Goal: Transaction & Acquisition: Purchase product/service

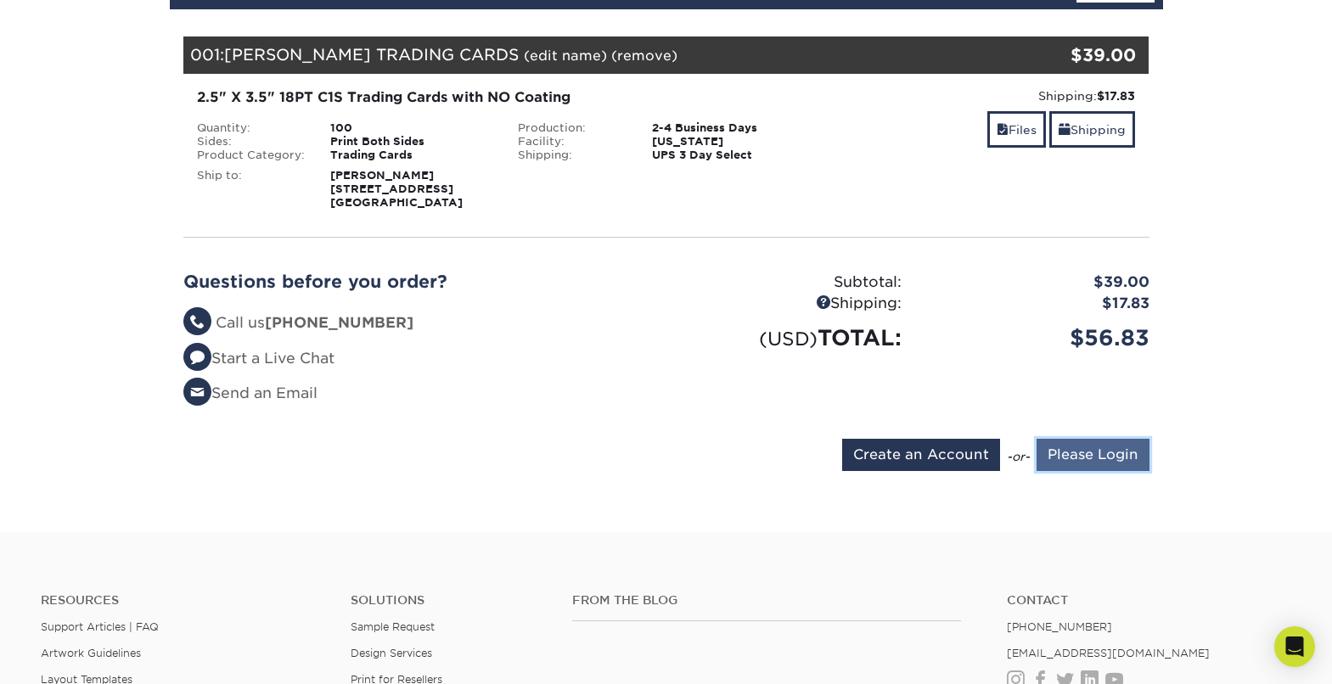
drag, startPoint x: 1118, startPoint y: 456, endPoint x: 1135, endPoint y: 450, distance: 18.0
click at [1118, 456] on input "Please Login" at bounding box center [1093, 455] width 113 height 32
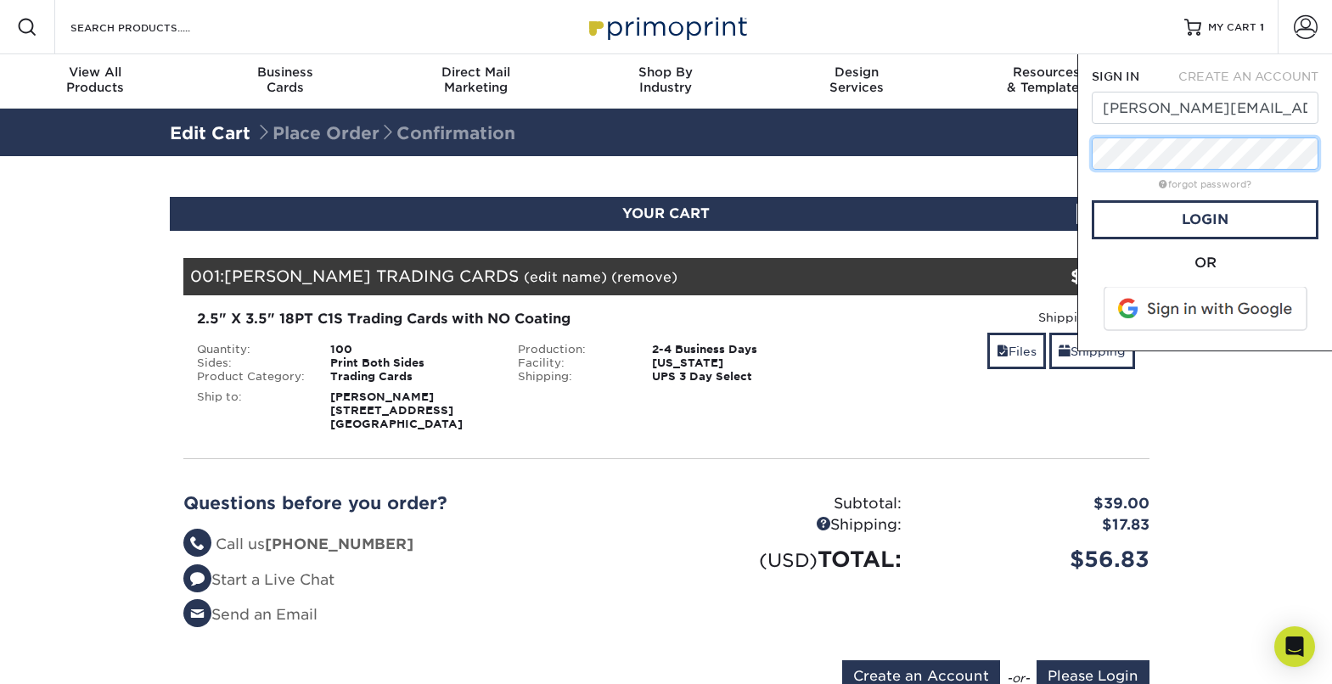
click at [1069, 158] on div "Resources Menu Search Products Account SIGN IN CREATE AN ACCOUNT alexis@nacanic…" at bounding box center [666, 625] width 1332 height 1251
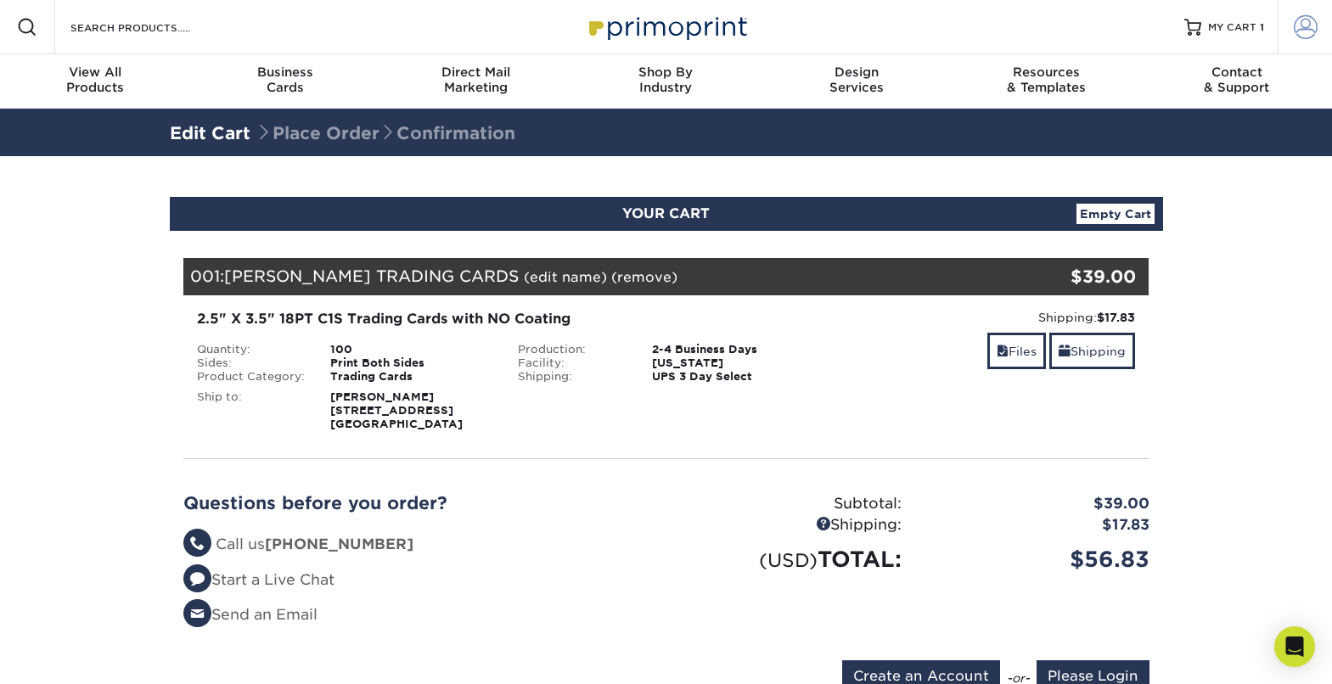
click at [1300, 25] on span at bounding box center [1306, 27] width 24 height 24
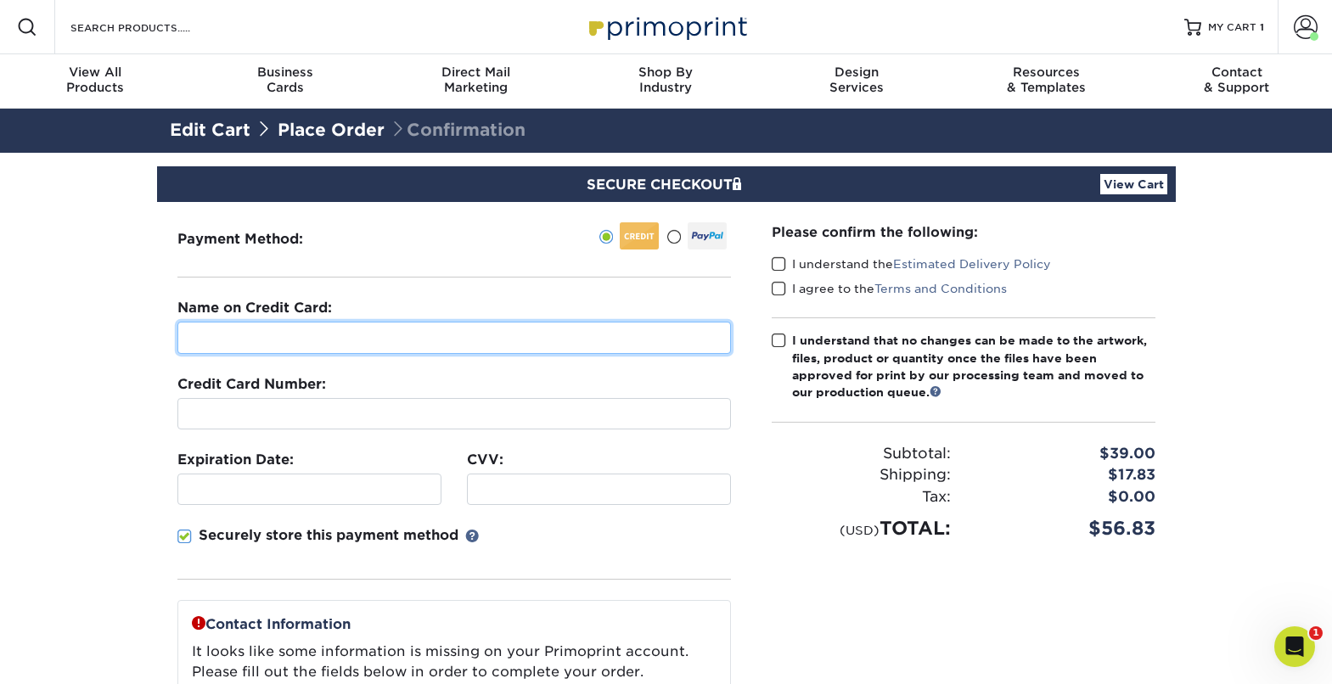
click at [301, 350] on input "text" at bounding box center [454, 338] width 554 height 32
type input "Alexis Karpf"
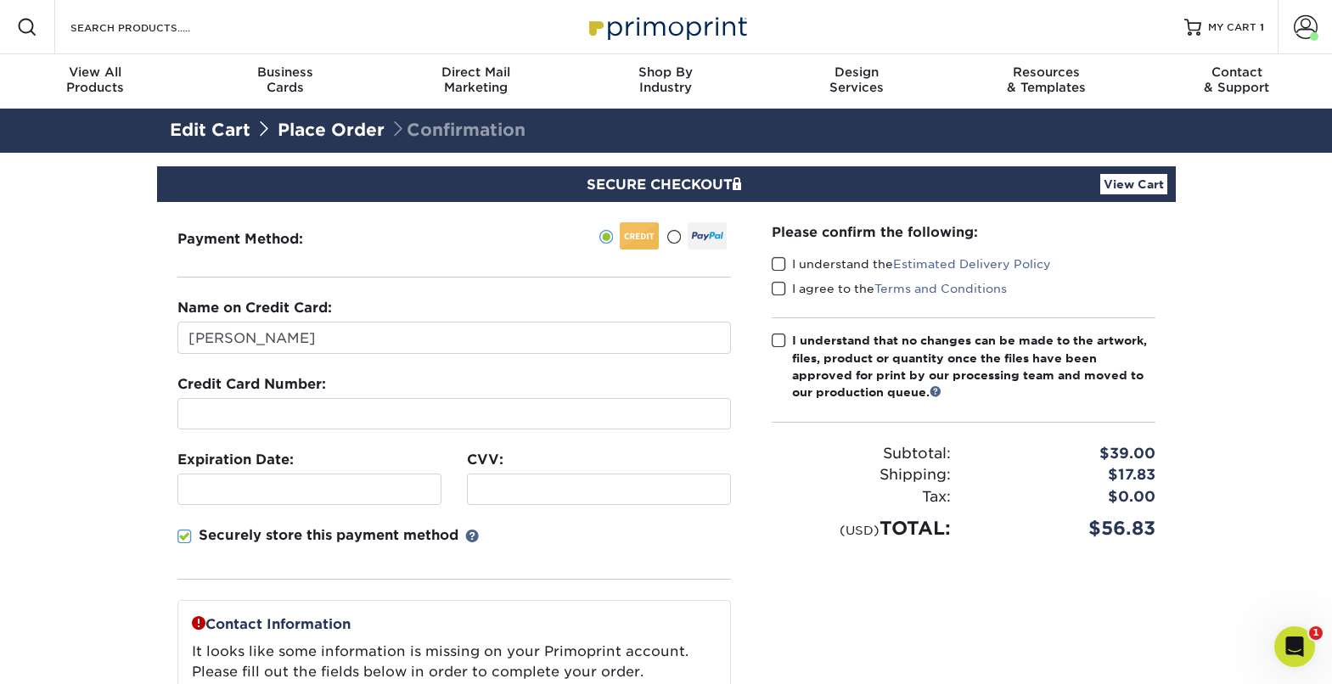
click at [292, 131] on link "Place Order" at bounding box center [331, 130] width 107 height 20
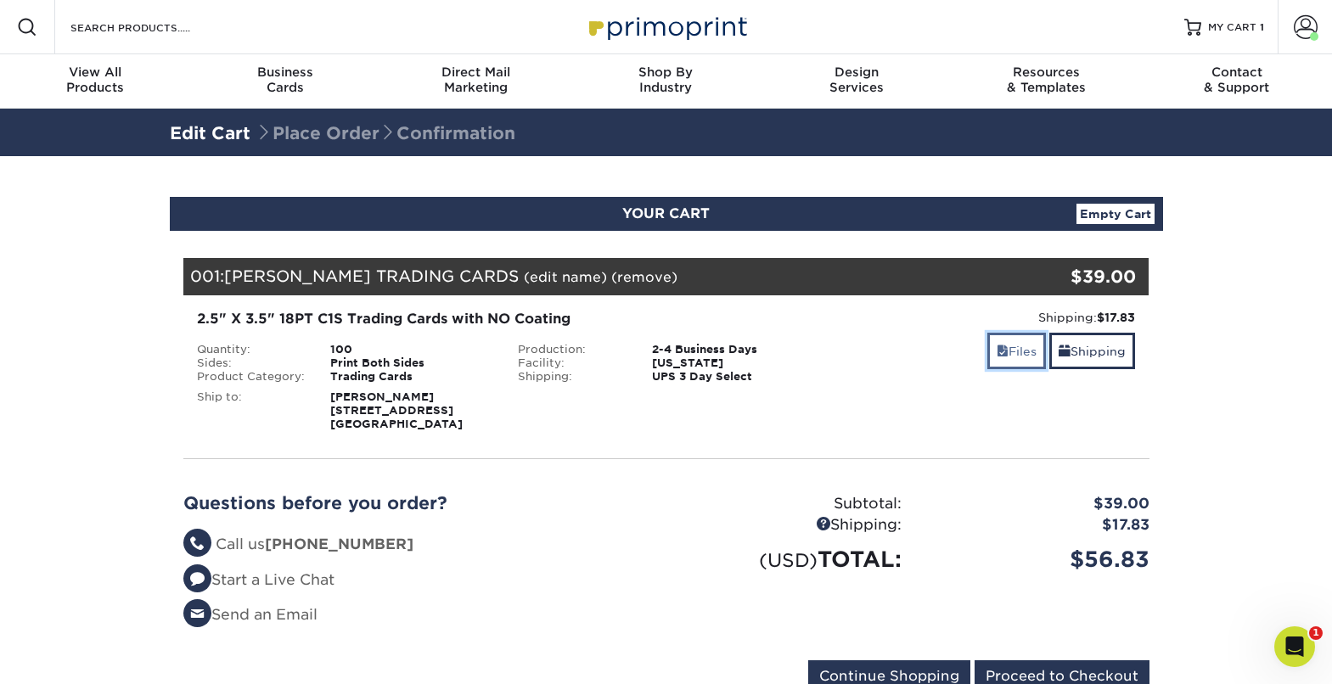
drag, startPoint x: 1008, startPoint y: 359, endPoint x: 994, endPoint y: 358, distance: 14.5
click at [1008, 358] on link "Files" at bounding box center [1017, 351] width 59 height 37
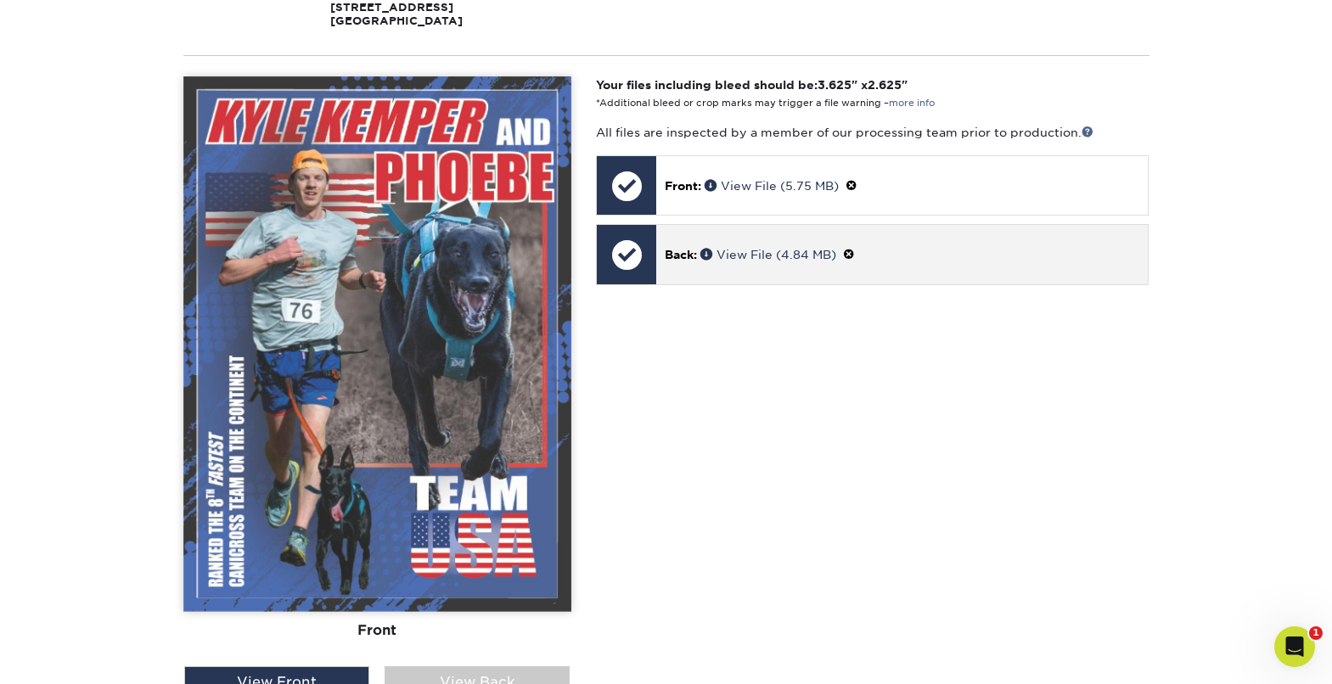
scroll to position [403, 0]
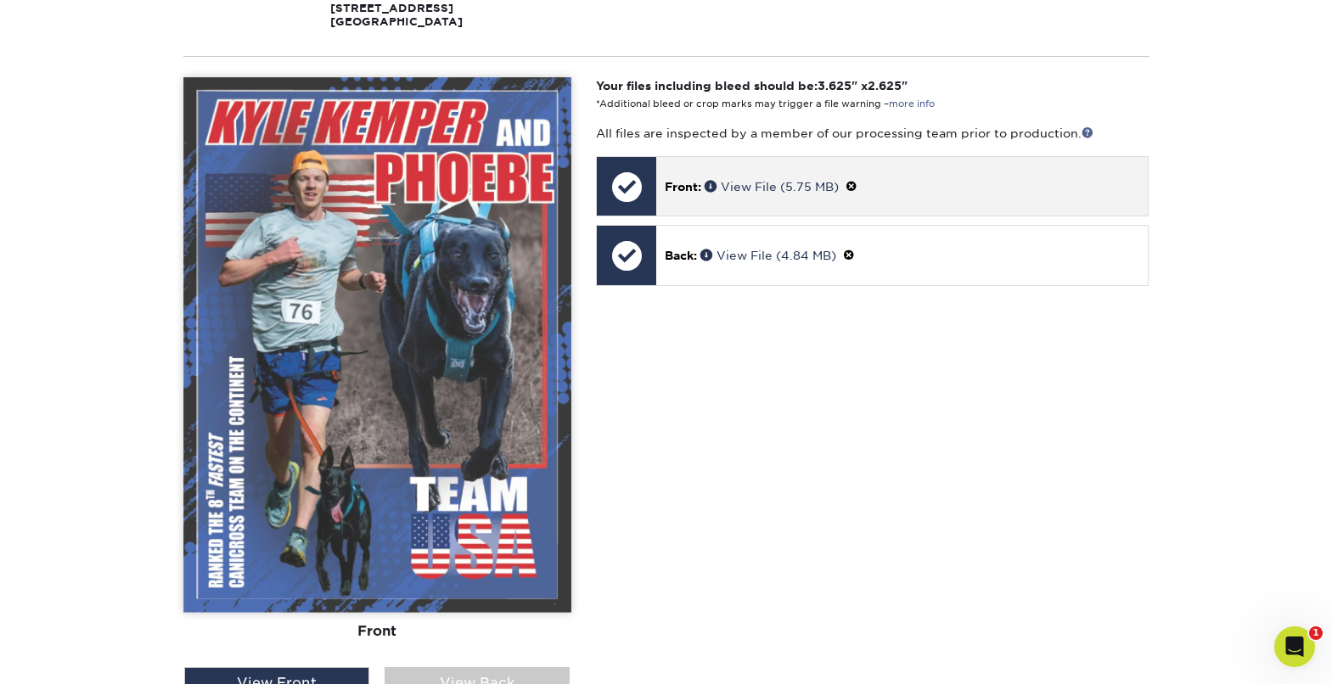
click at [705, 185] on p "Front: View File (5.75 MB)" at bounding box center [902, 186] width 475 height 18
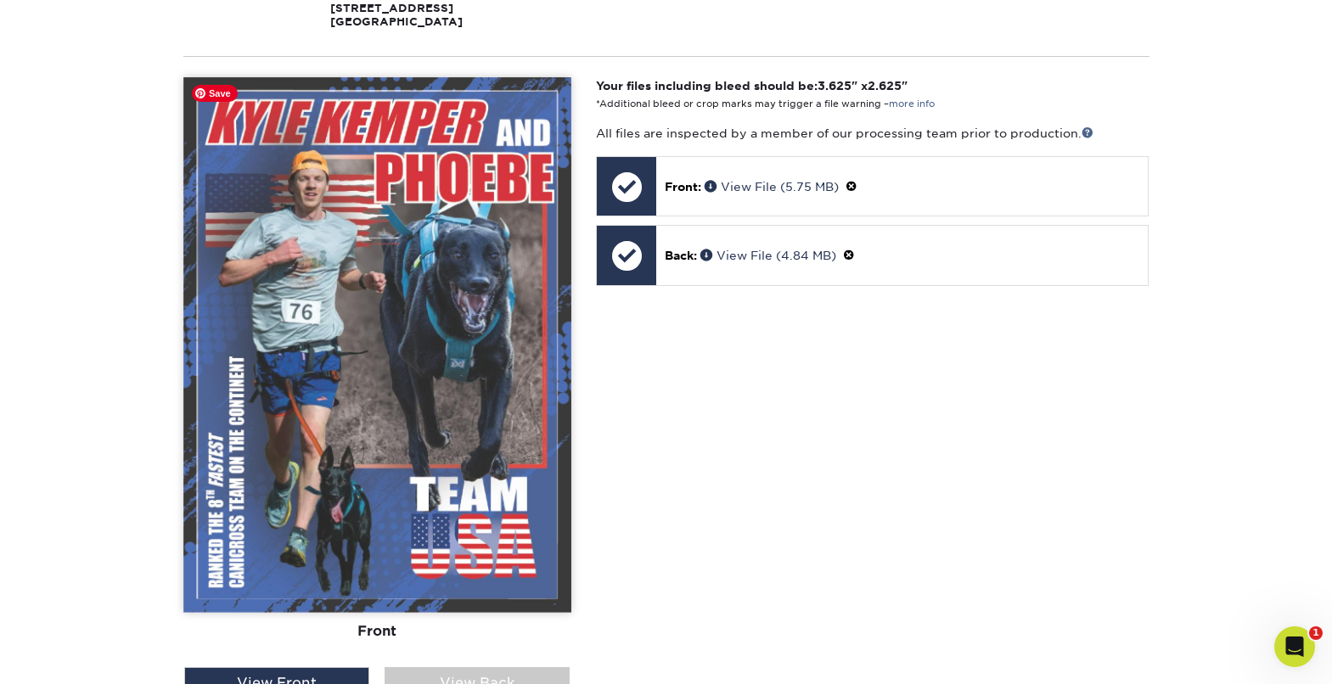
click at [562, 297] on img at bounding box center [377, 345] width 388 height 536
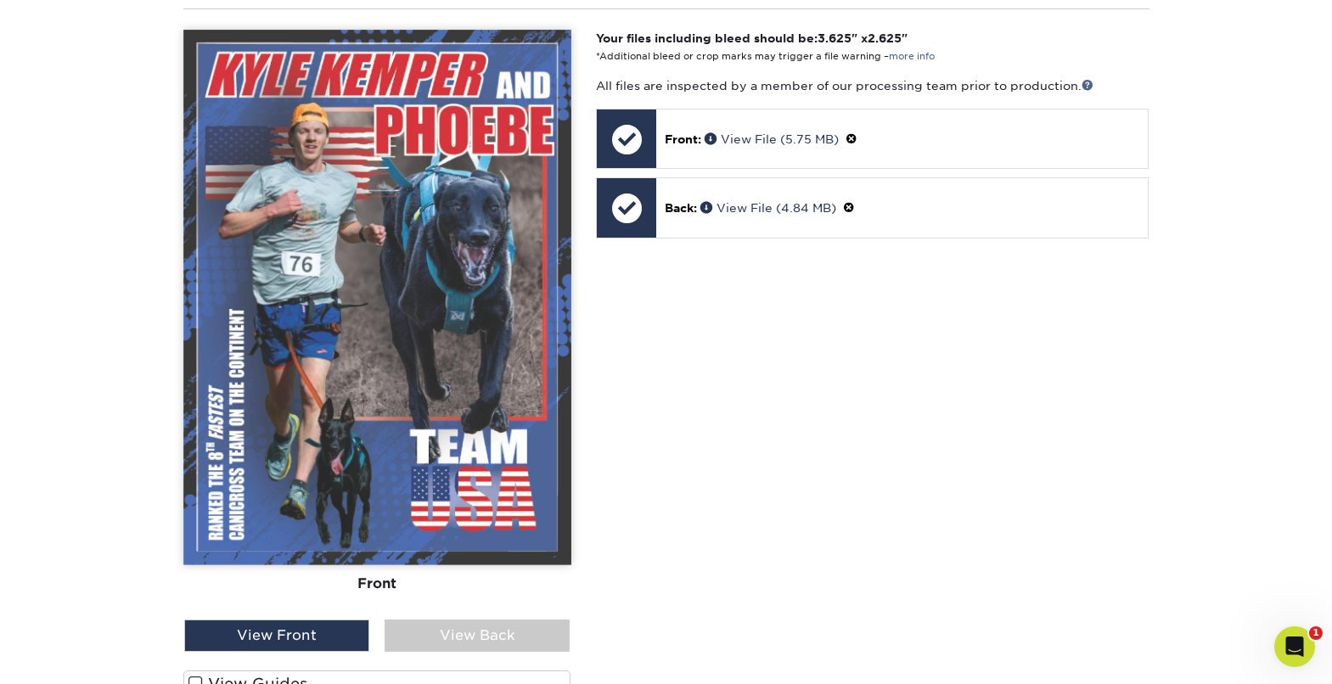
scroll to position [445, 0]
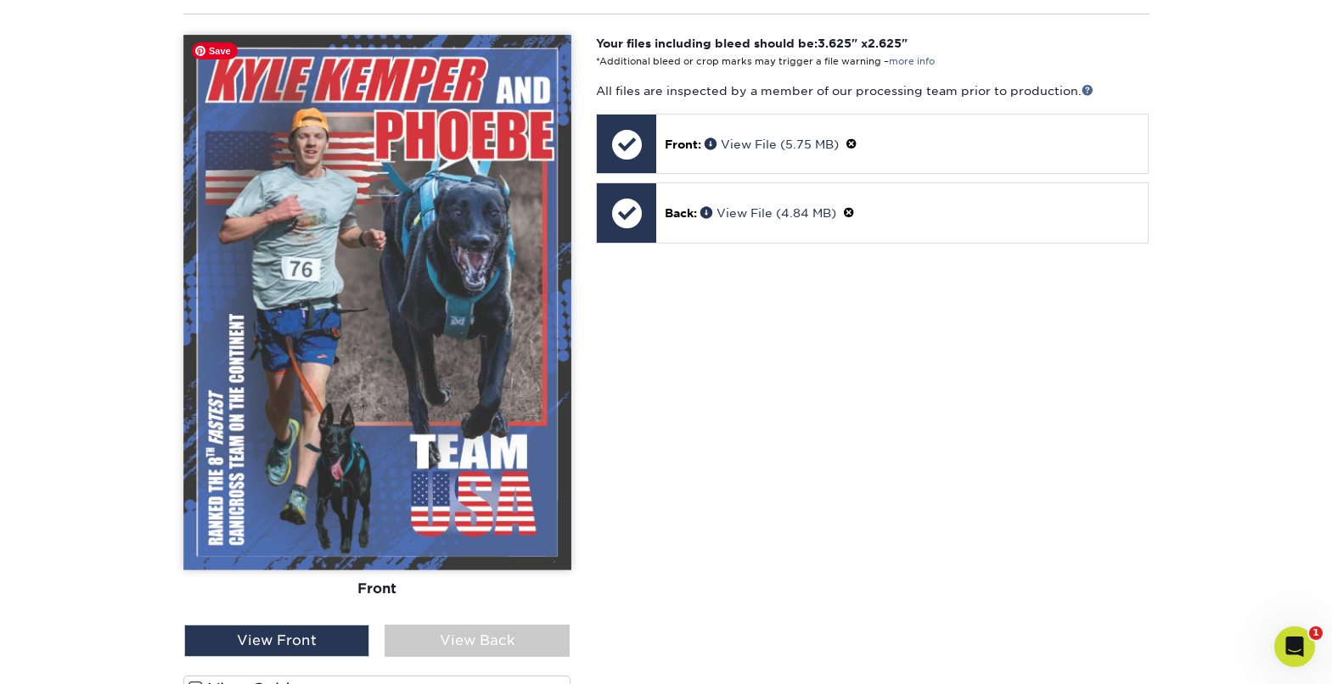
click at [570, 35] on img at bounding box center [377, 303] width 388 height 536
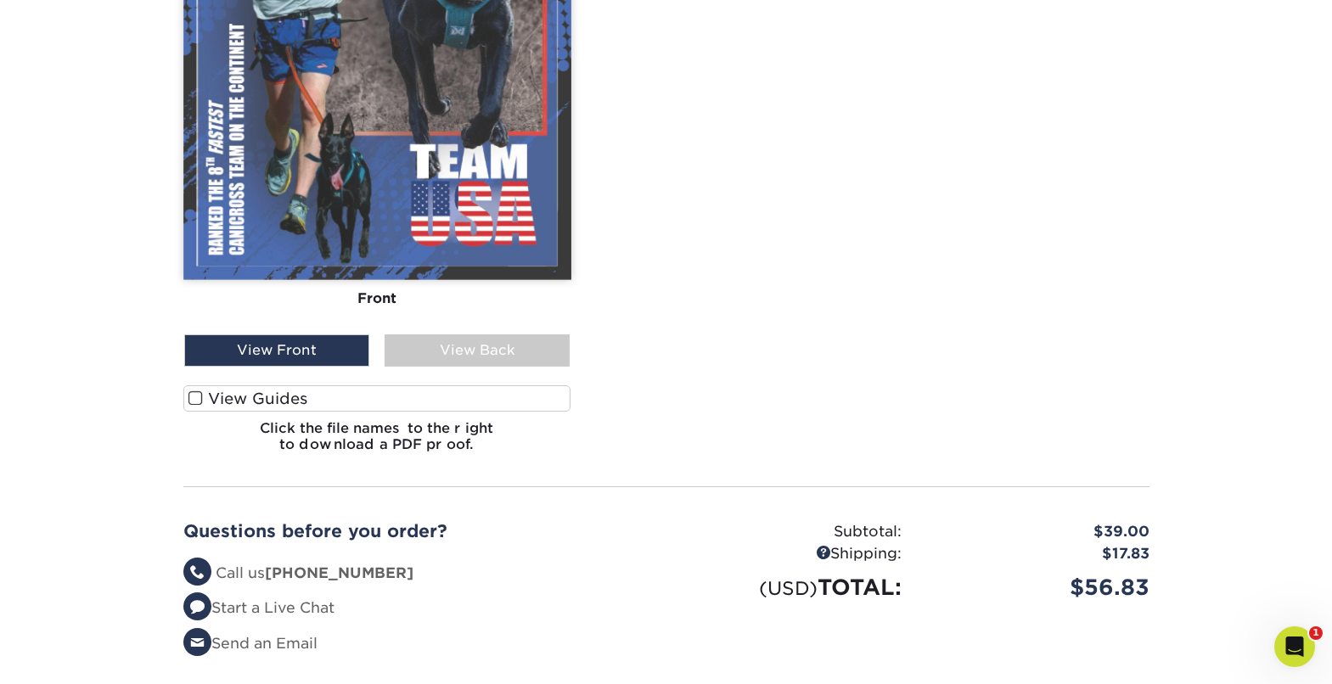
scroll to position [571, 0]
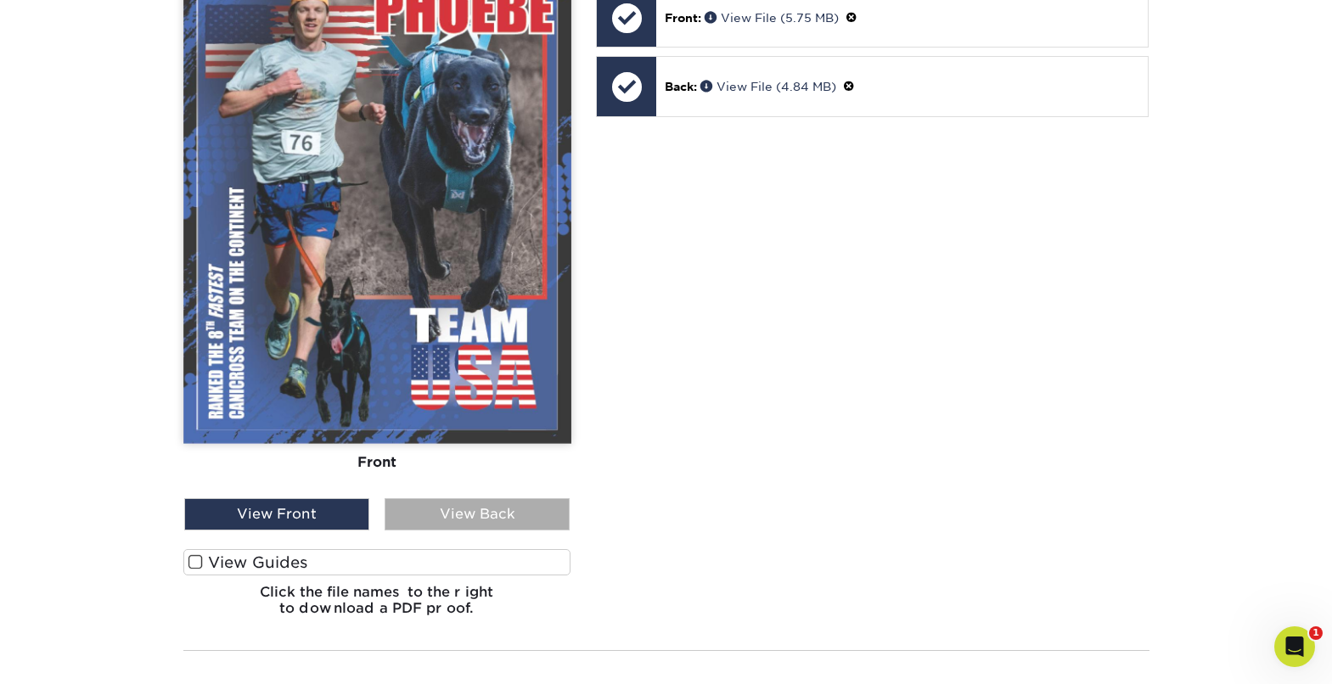
click at [558, 516] on div "View Back" at bounding box center [477, 514] width 185 height 32
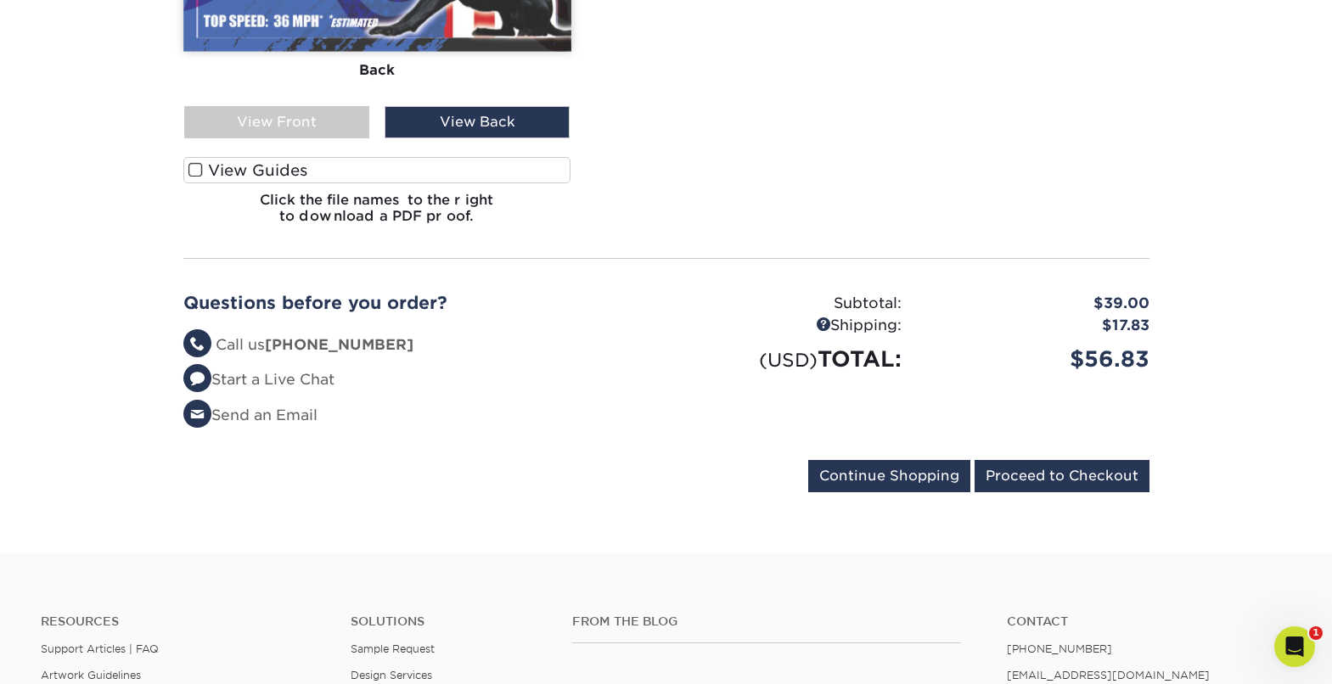
scroll to position [966, 0]
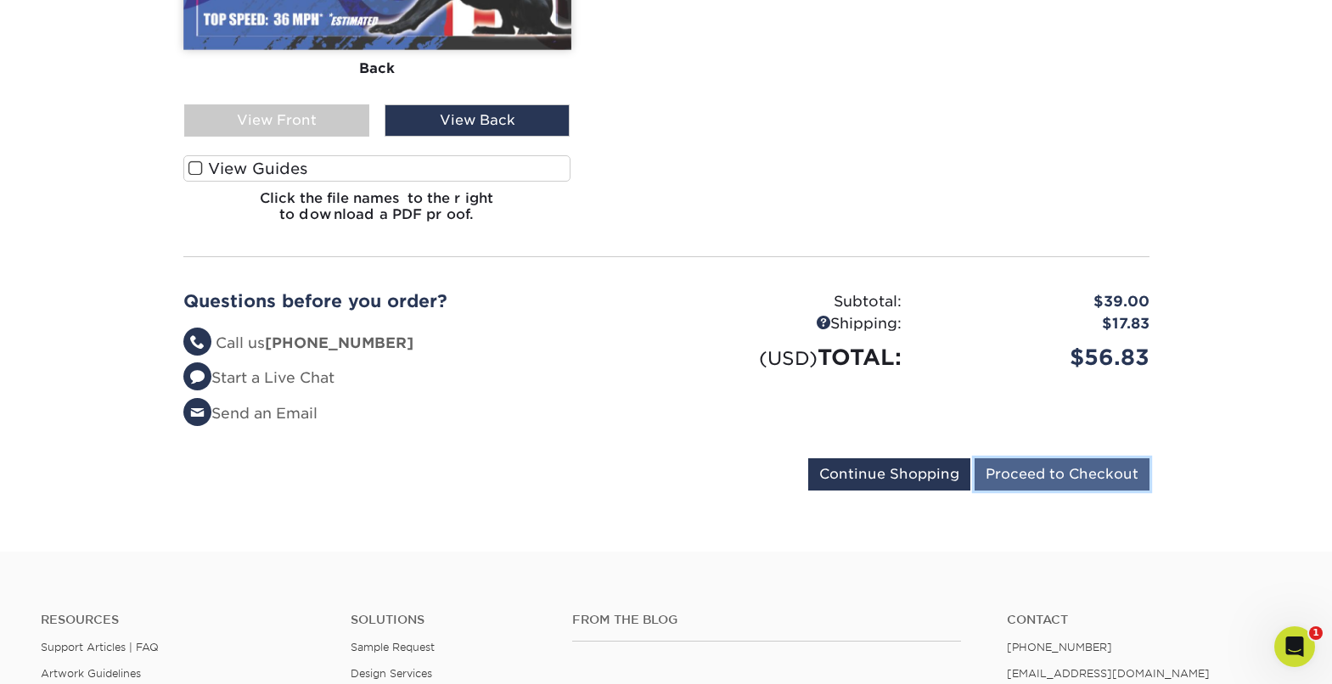
click at [1028, 483] on input "Proceed to Checkout" at bounding box center [1062, 475] width 175 height 32
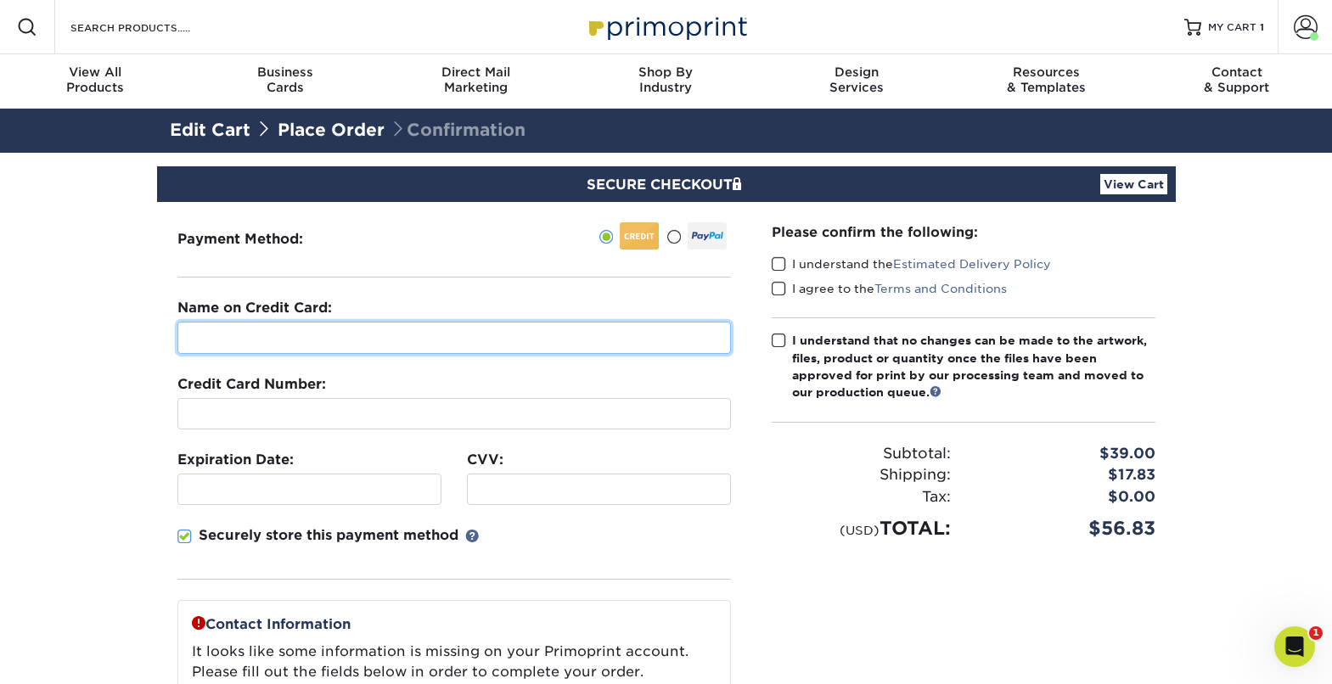
click at [267, 343] on input "text" at bounding box center [454, 338] width 554 height 32
type input "Alexis Karpf"
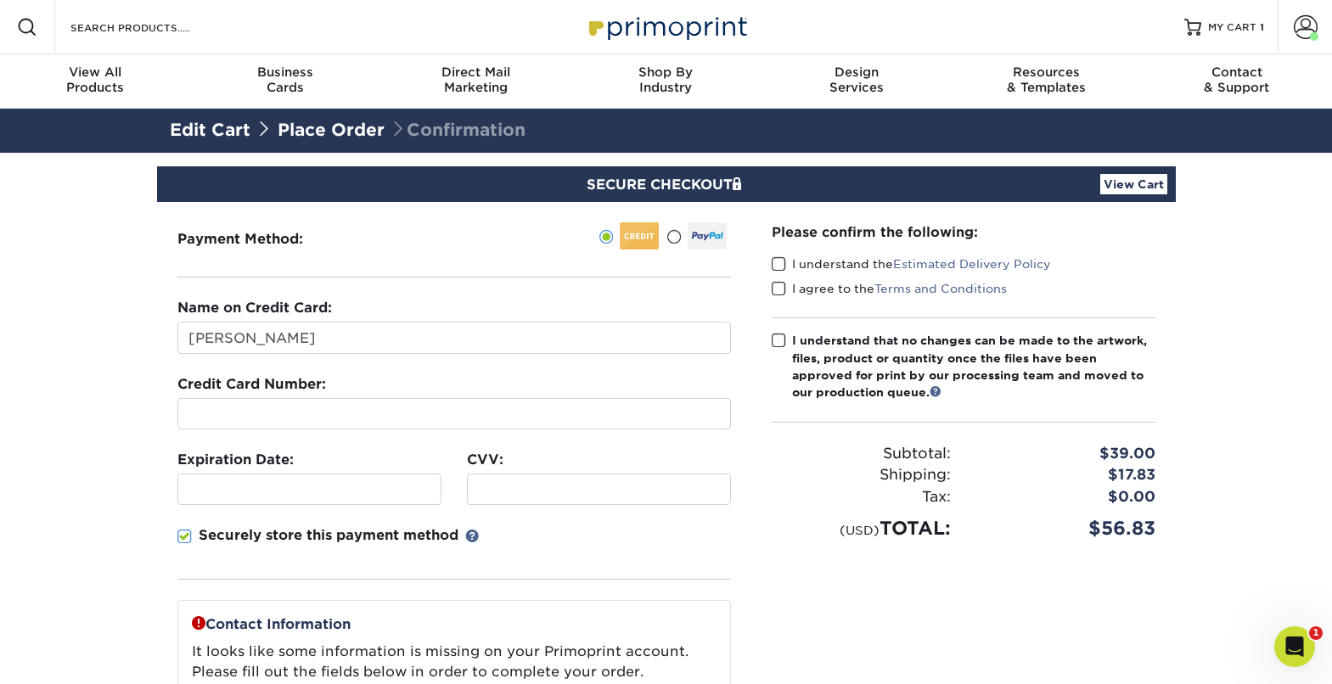
click at [352, 130] on link "Place Order" at bounding box center [331, 130] width 107 height 20
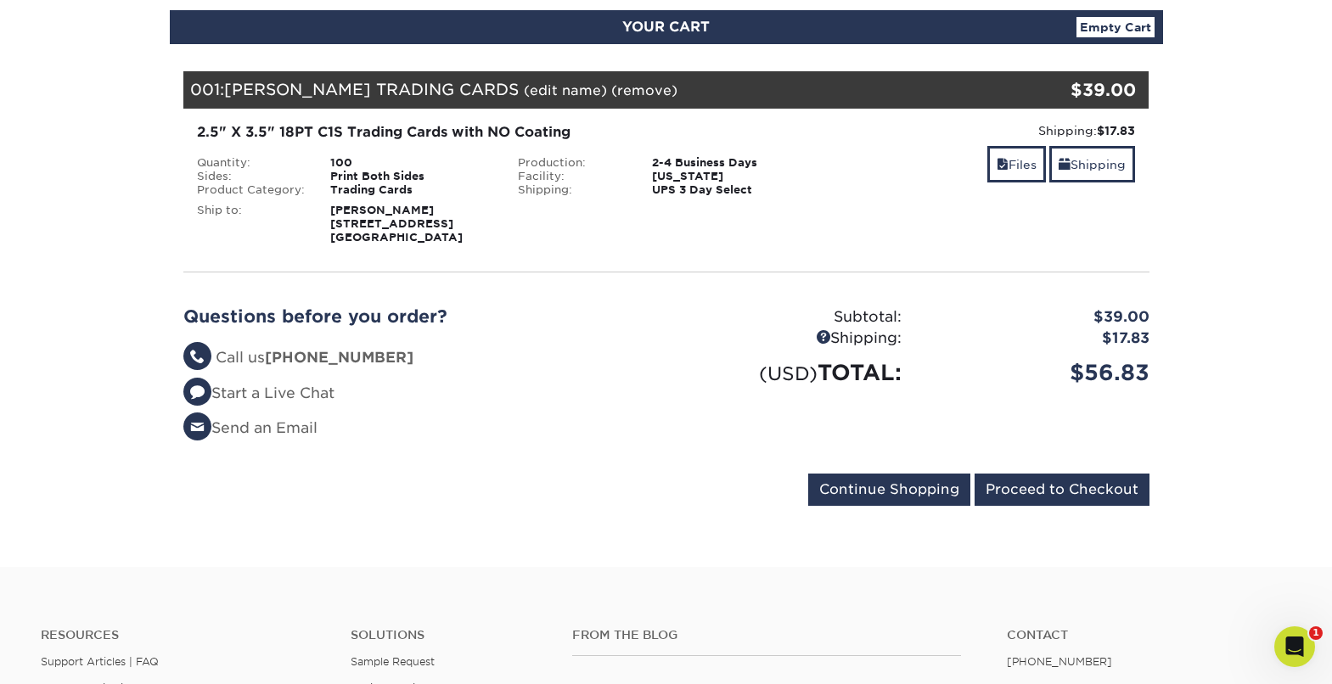
scroll to position [186, 0]
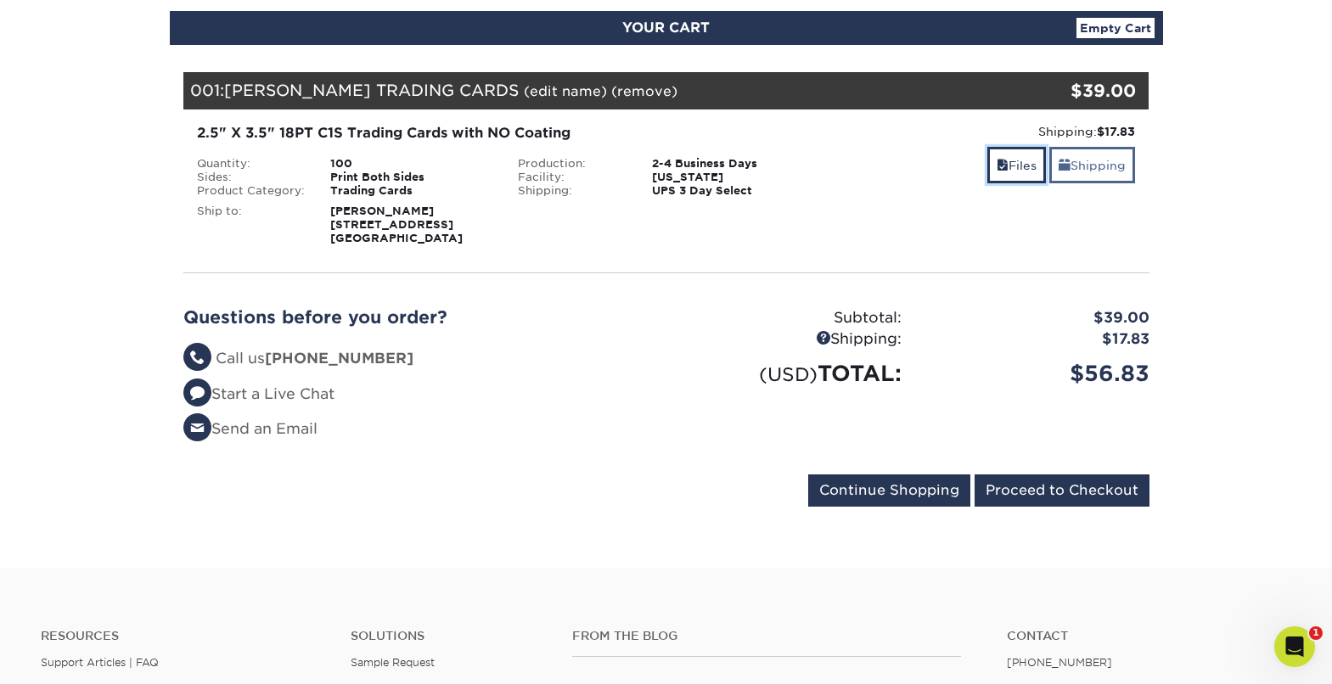
drag, startPoint x: 1019, startPoint y: 170, endPoint x: 1048, endPoint y: 169, distance: 28.9
click at [1020, 171] on link "Files" at bounding box center [1017, 165] width 59 height 37
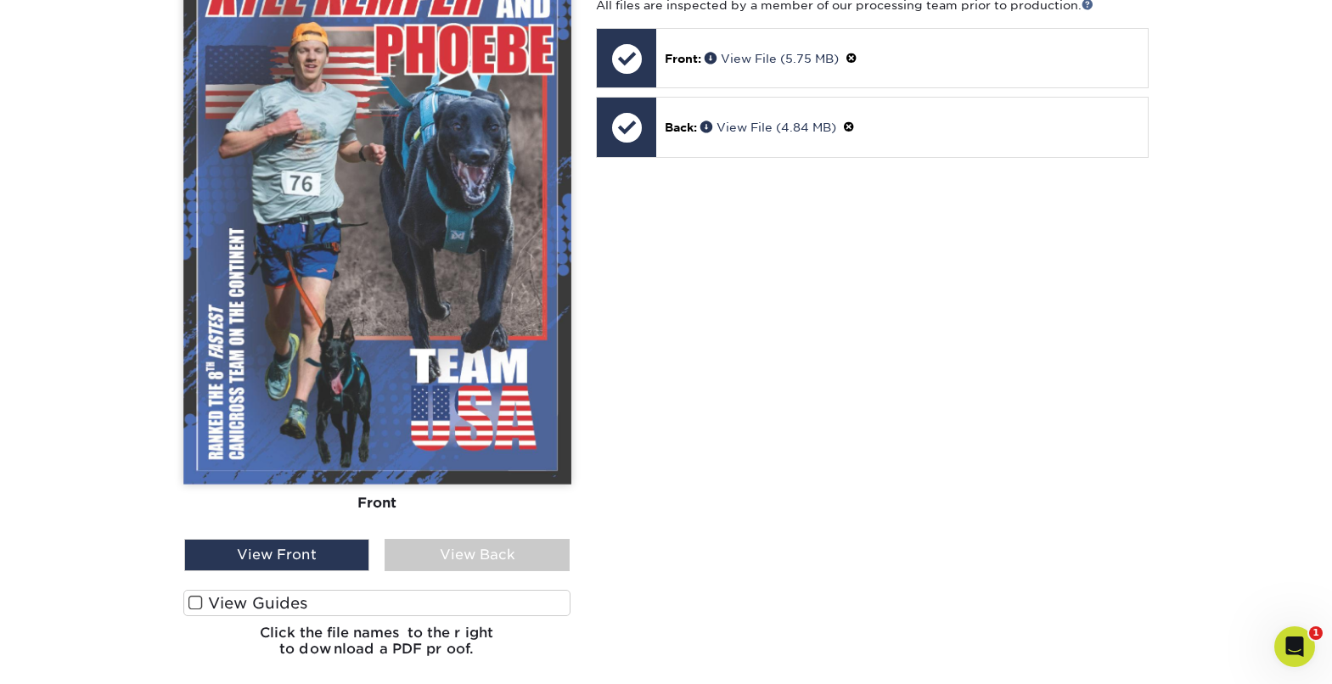
scroll to position [515, 0]
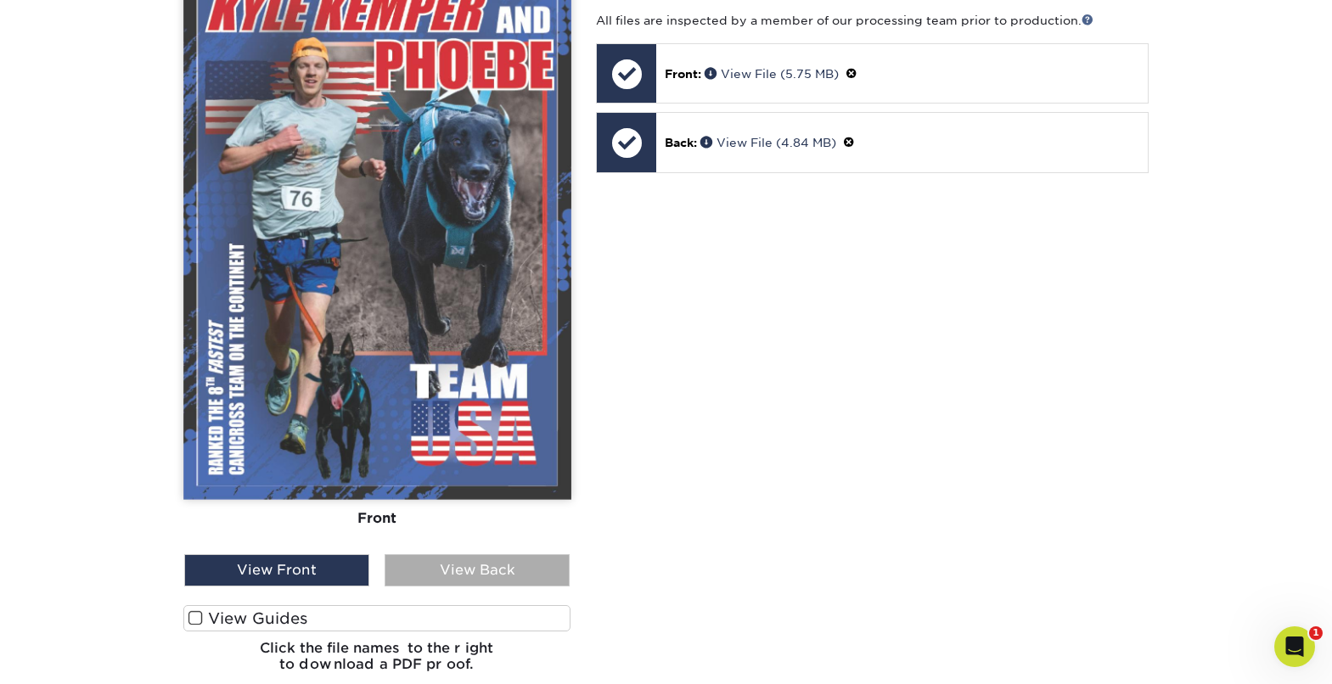
click at [427, 571] on div "View Back" at bounding box center [477, 571] width 185 height 32
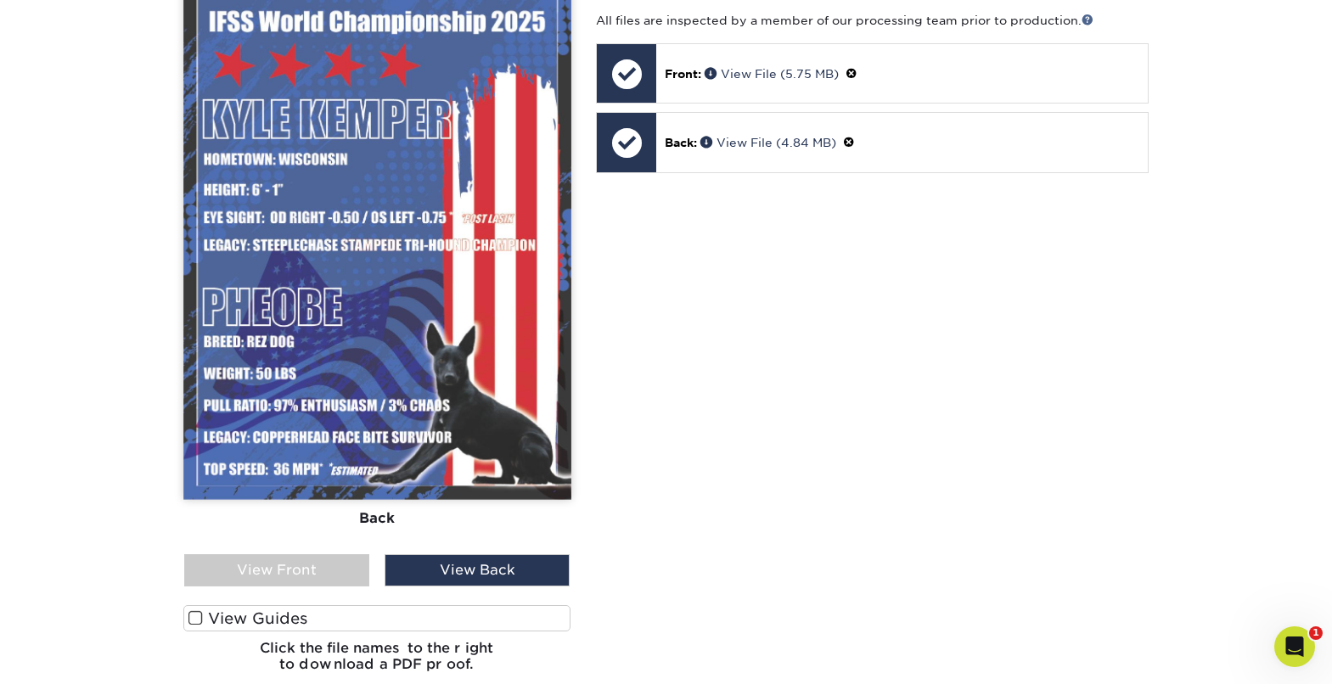
click at [197, 621] on span at bounding box center [196, 619] width 14 height 16
click at [0, 0] on input "View Guides" at bounding box center [0, 0] width 0 height 0
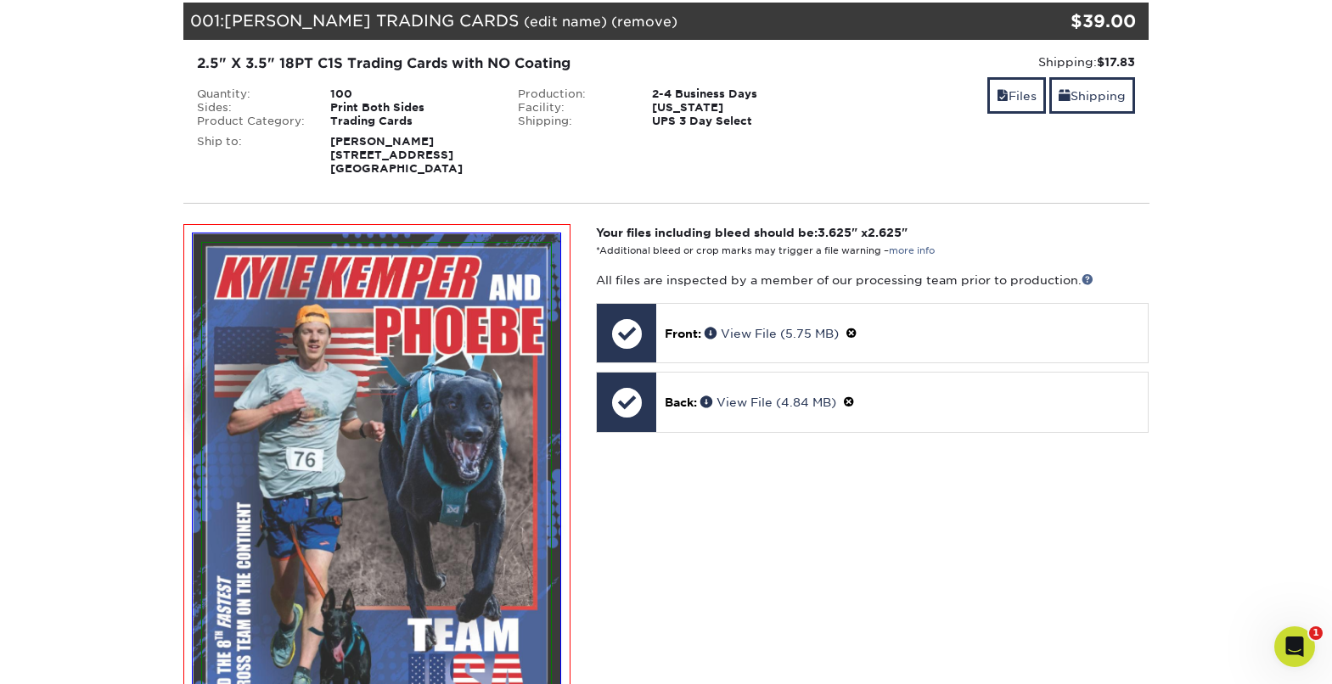
scroll to position [257, 0]
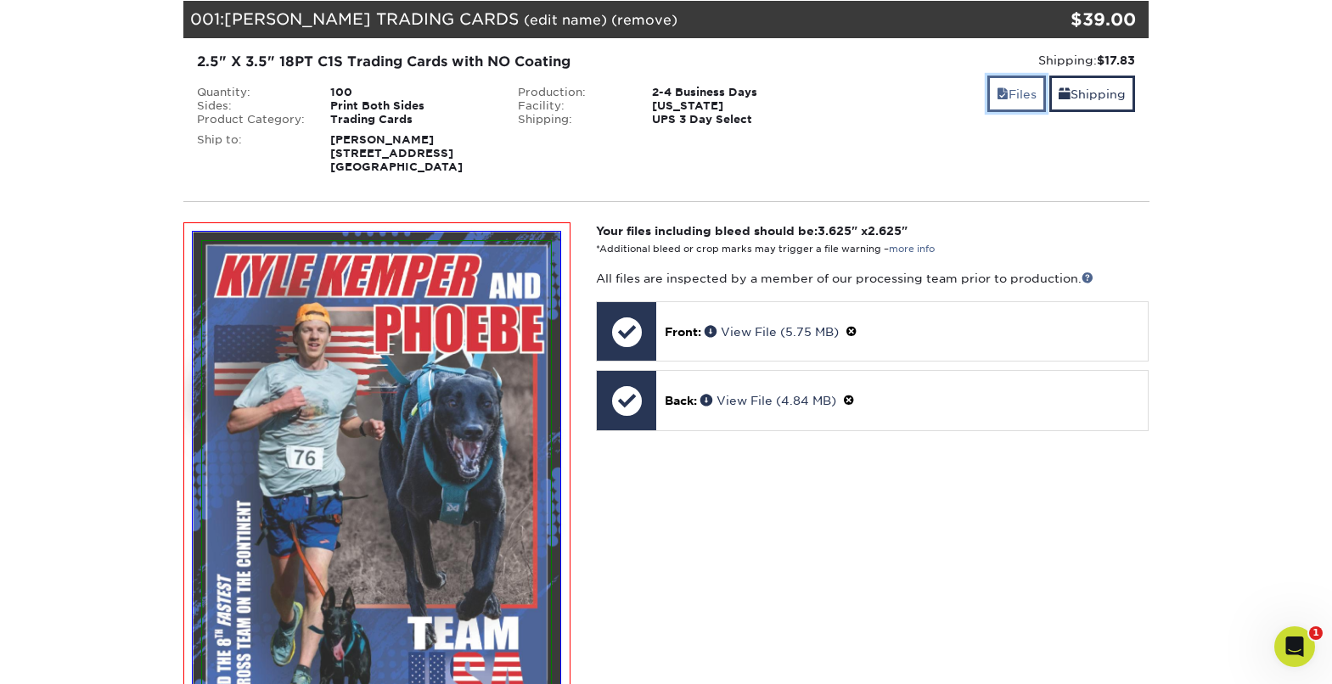
click at [1013, 98] on link "Files" at bounding box center [1017, 94] width 59 height 37
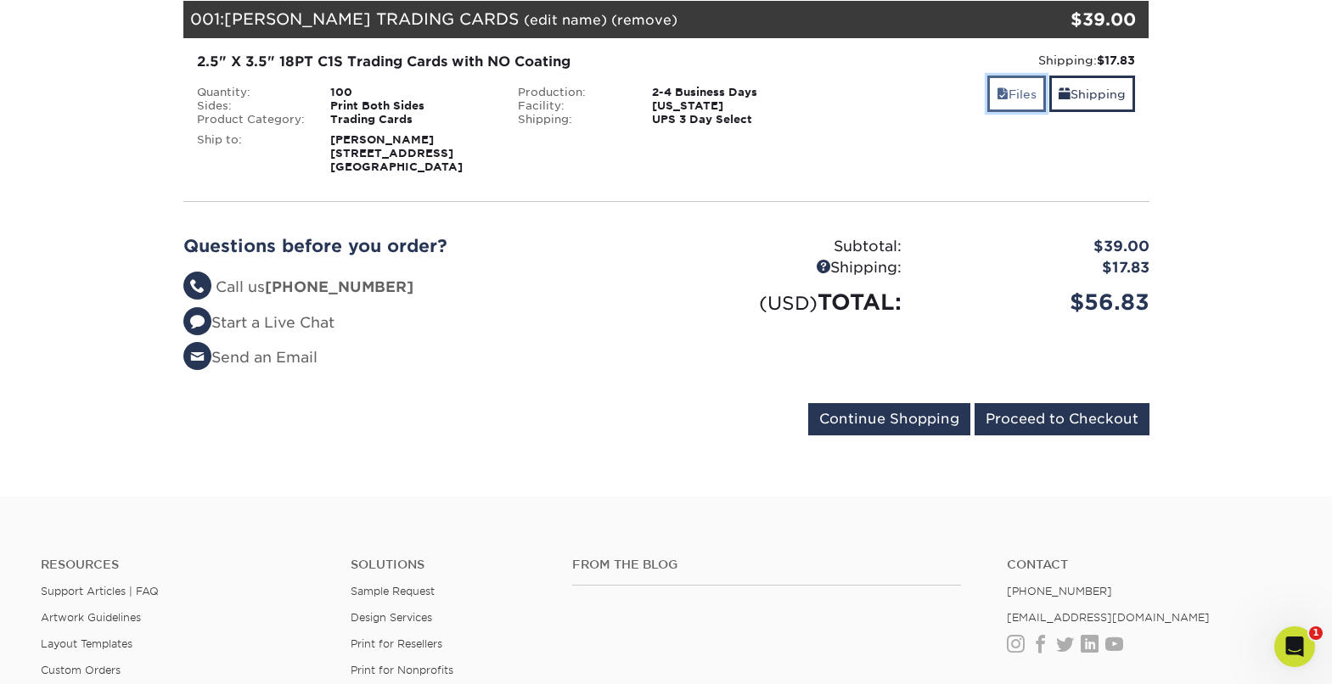
click at [1008, 99] on link "Files" at bounding box center [1017, 94] width 59 height 37
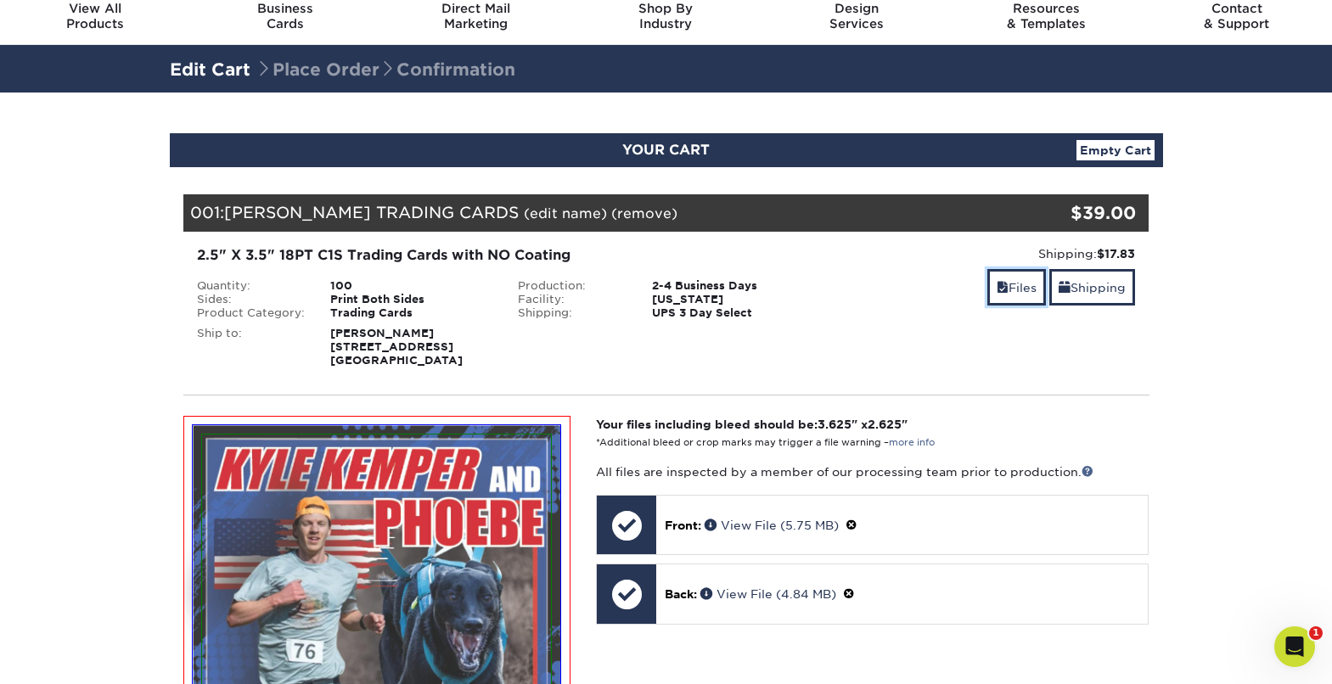
scroll to position [0, 0]
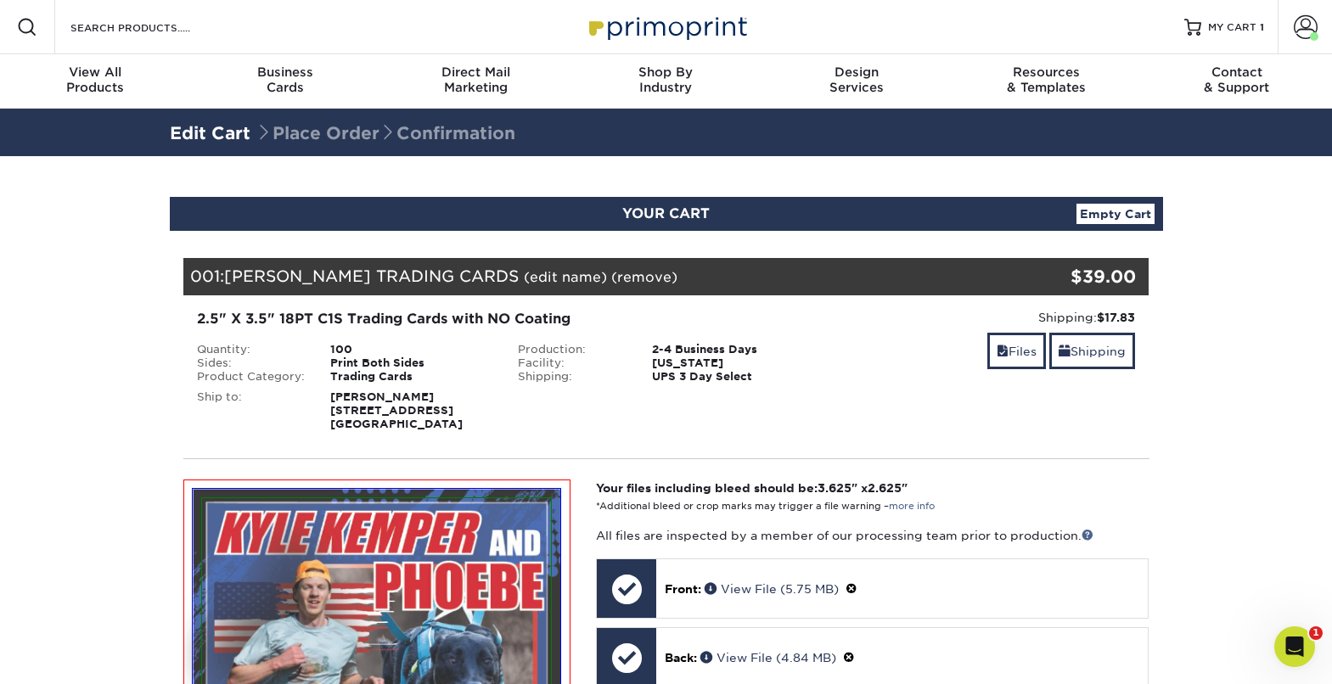
drag, startPoint x: 1103, startPoint y: 217, endPoint x: 1091, endPoint y: 227, distance: 15.1
click at [1104, 218] on link "Empty Cart" at bounding box center [1116, 214] width 78 height 20
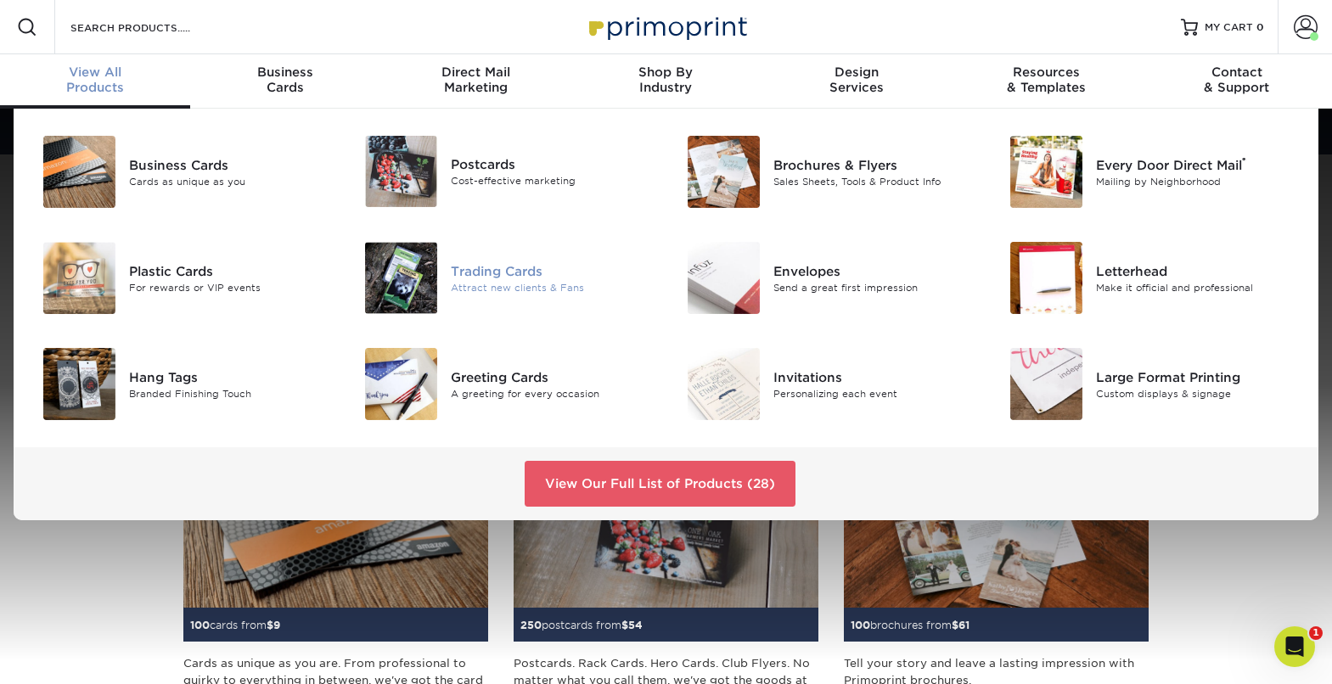
click at [489, 272] on div "Trading Cards" at bounding box center [552, 271] width 202 height 19
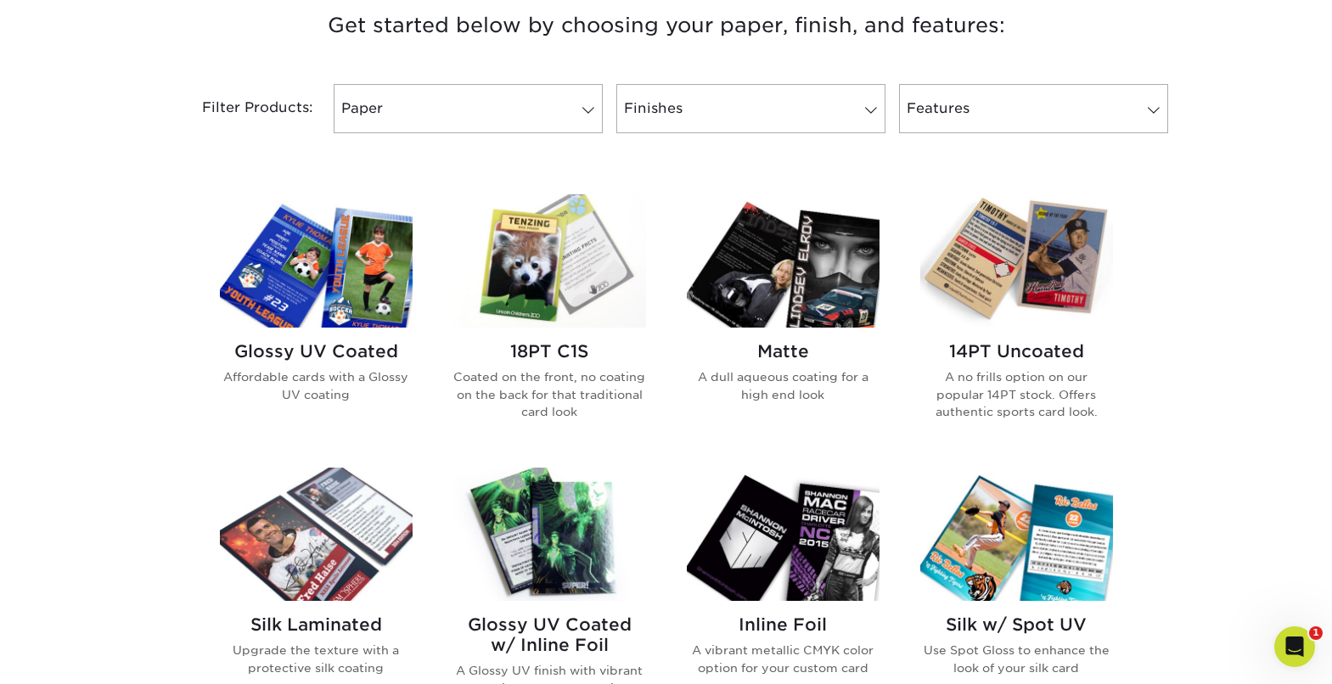
scroll to position [677, 0]
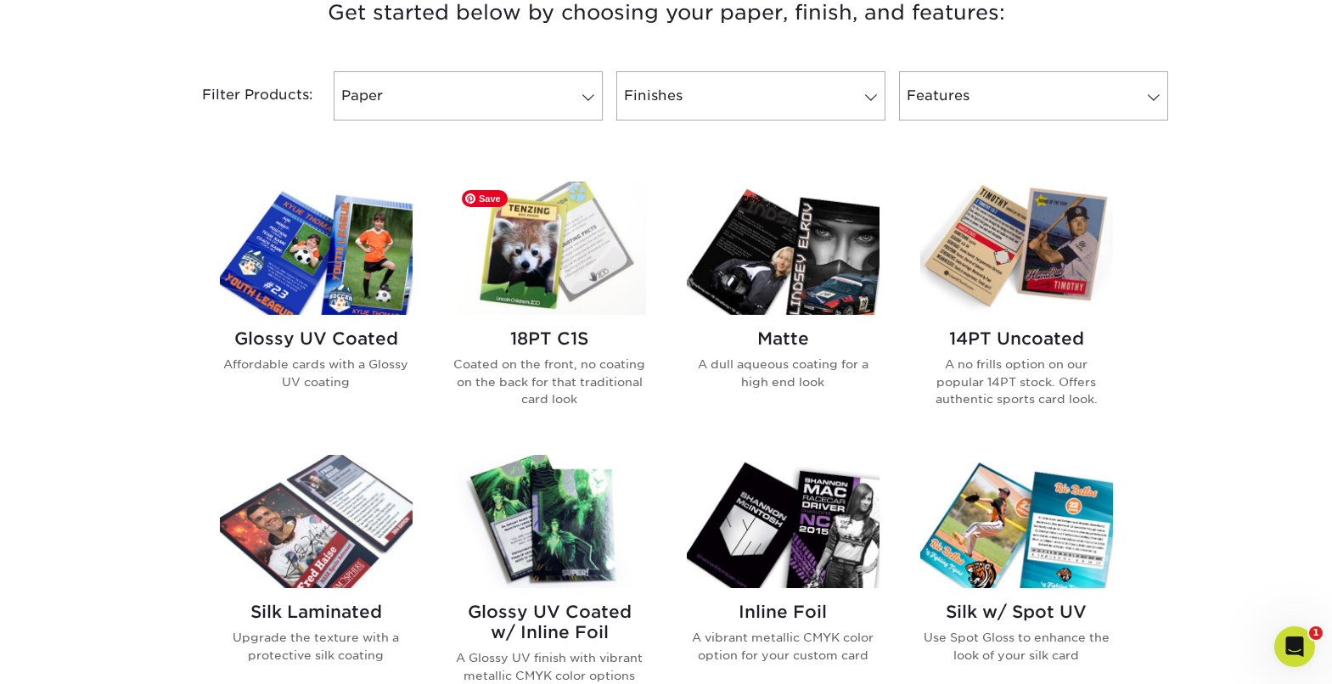
click at [585, 234] on img at bounding box center [549, 248] width 193 height 133
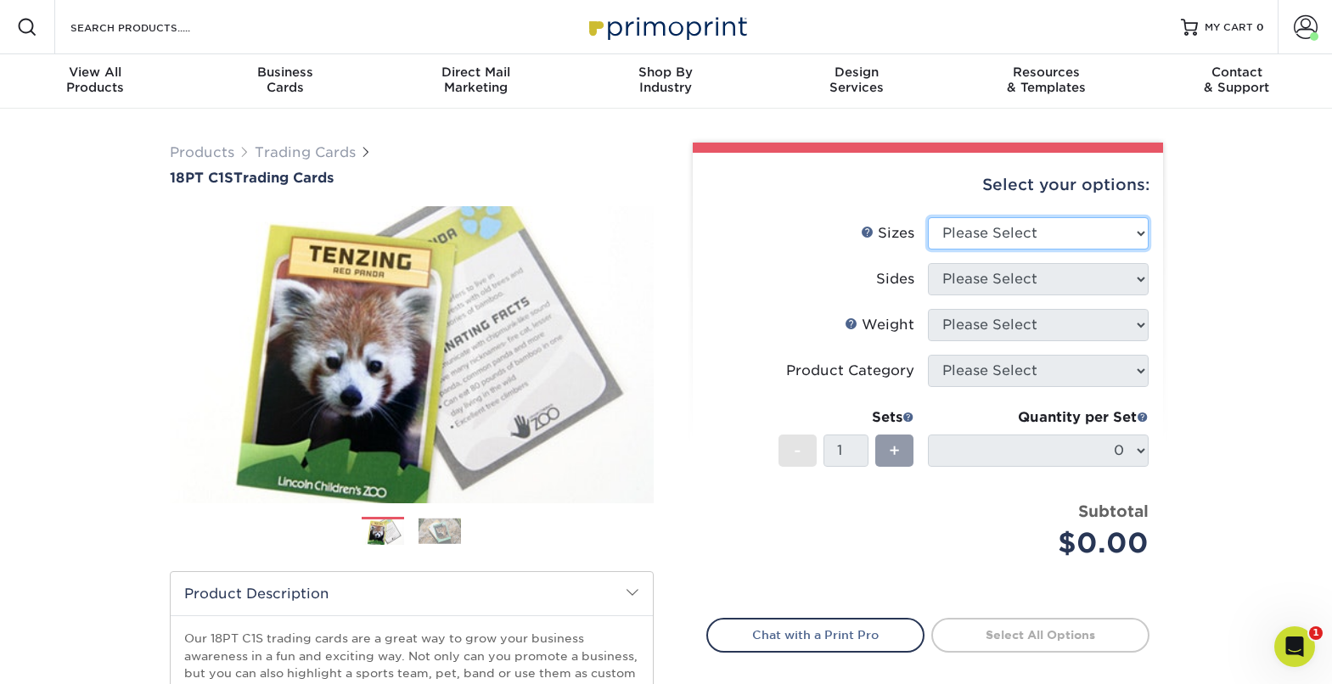
click at [1032, 230] on select "Please Select 2.5" x 3.5"" at bounding box center [1038, 233] width 221 height 32
select select "2.50x3.50"
click at [928, 217] on select "Please Select 2.5" x 3.5"" at bounding box center [1038, 233] width 221 height 32
click at [1003, 279] on select "Please Select" at bounding box center [1038, 279] width 221 height 32
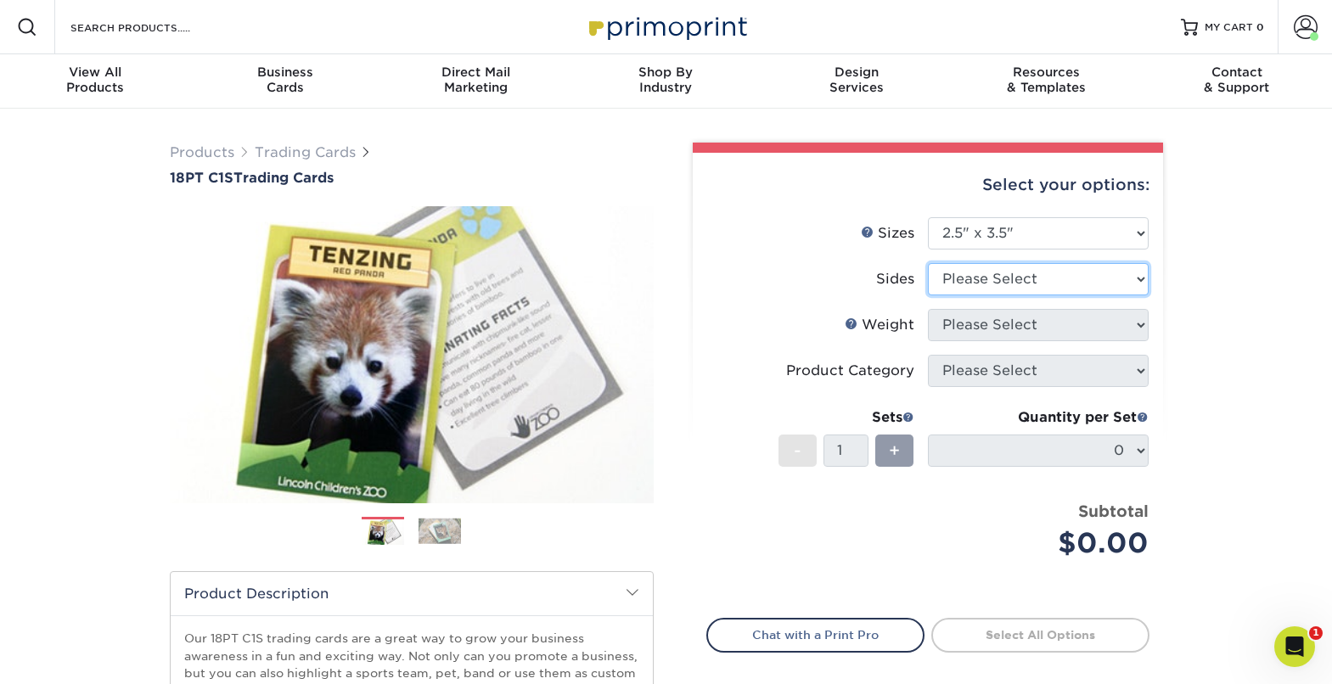
select select "13abbda7-1d64-4f25-8bb2-c179b224825d"
click at [928, 263] on select "Please Select Print Both Sides Print Front Only" at bounding box center [1038, 279] width 221 height 32
click at [1001, 326] on select "Please Select 18PT C1S" at bounding box center [1038, 325] width 221 height 32
select select "18PTC1S"
click at [928, 309] on select "Please Select 18PT C1S" at bounding box center [1038, 325] width 221 height 32
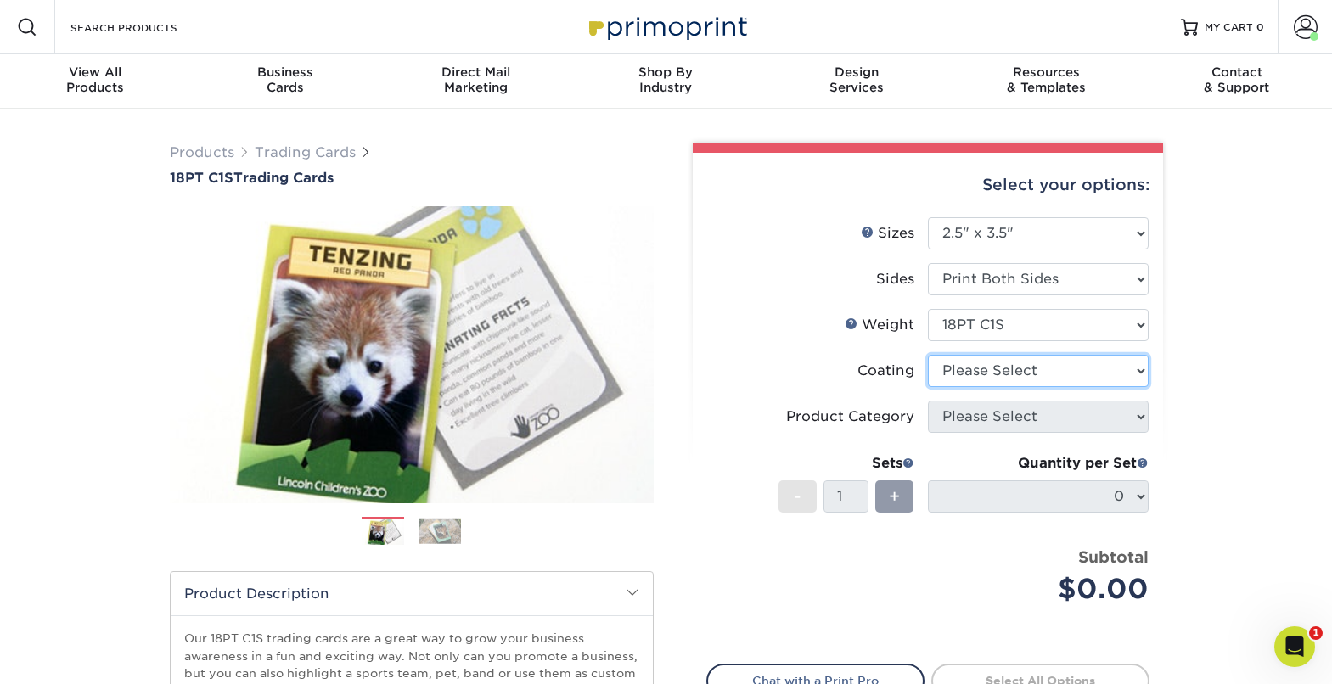
click at [982, 372] on select at bounding box center [1038, 371] width 221 height 32
select select "3e7618de-abca-4bda-9f97-8b9129e913d8"
click at [928, 355] on select at bounding box center [1038, 371] width 221 height 32
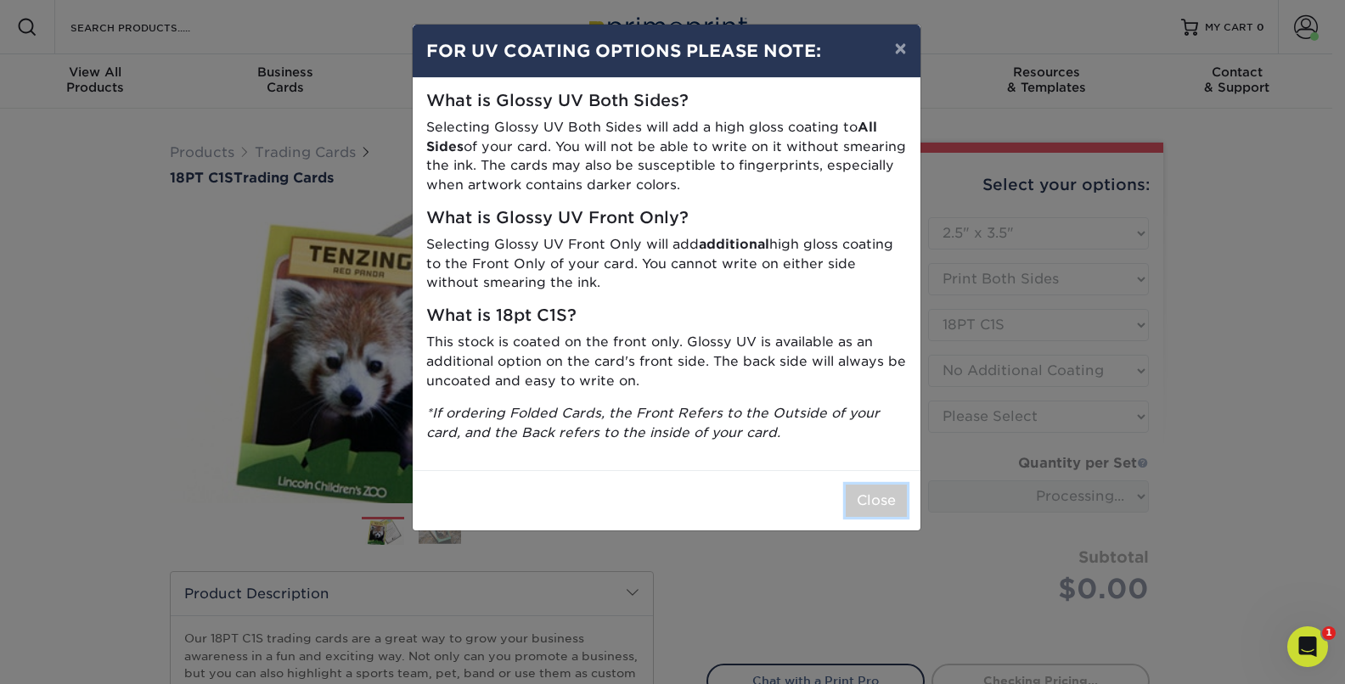
click at [883, 504] on button "Close" at bounding box center [876, 501] width 61 height 32
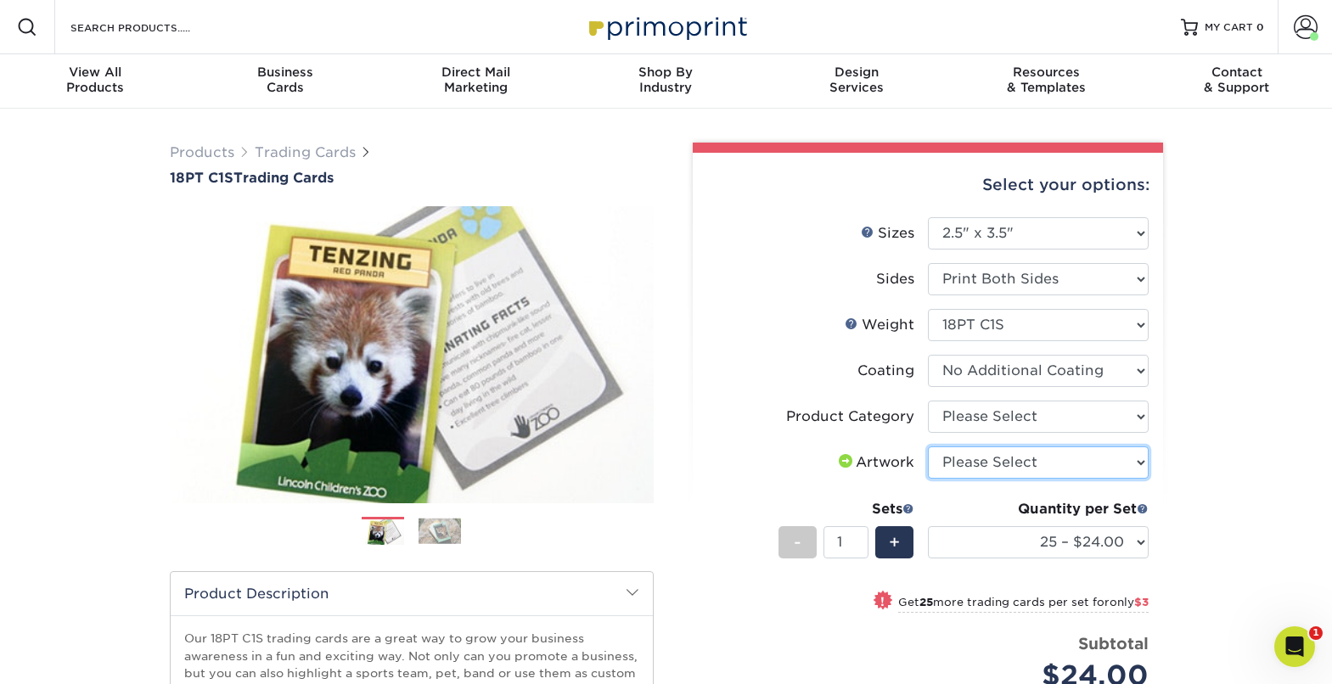
click at [1089, 463] on select "Please Select I will upload files I need a design - $100" at bounding box center [1038, 463] width 221 height 32
select select "upload"
click at [928, 447] on select "Please Select I will upload files I need a design - $100" at bounding box center [1038, 463] width 221 height 32
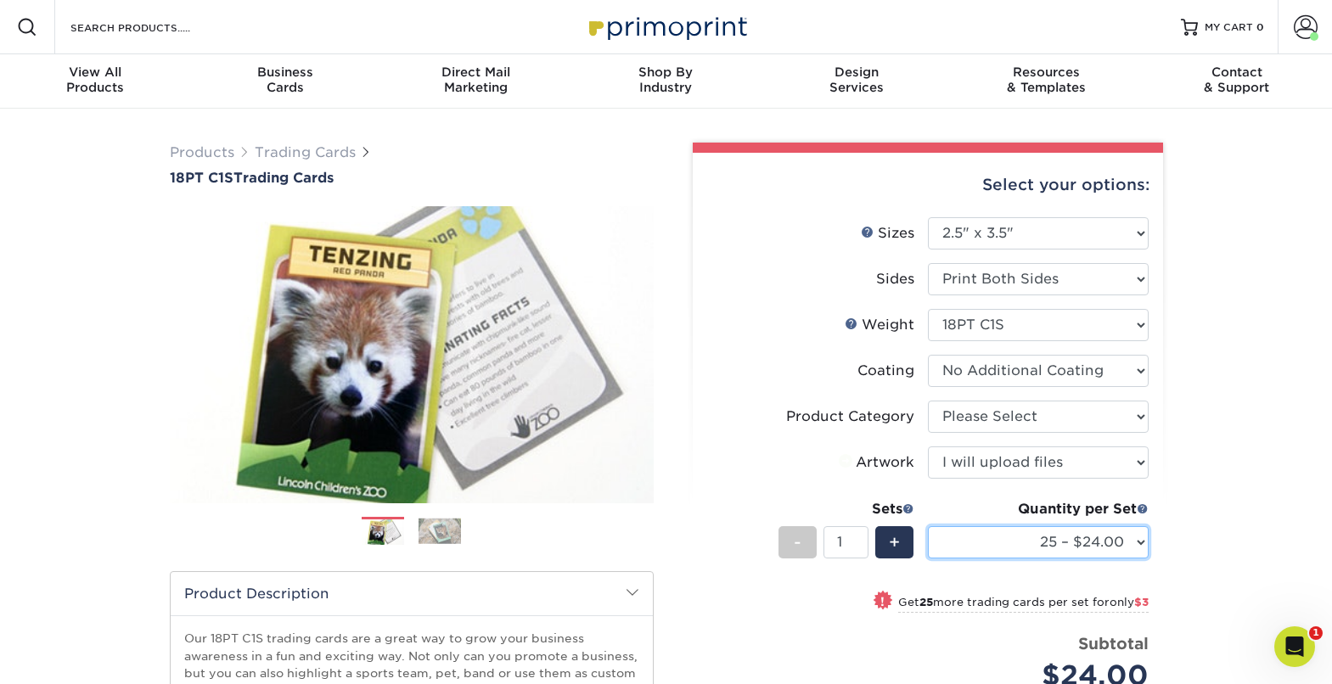
click at [1118, 542] on select "25 – $24.00 50 – $27.00 75 – $35.00 100 – $39.00 250 – $45.00 500 – $55.00 1000…" at bounding box center [1038, 542] width 221 height 32
click at [928, 526] on select "25 – $24.00 50 – $27.00 75 – $35.00 100 – $39.00 250 – $45.00 500 – $55.00 1000…" at bounding box center [1038, 542] width 221 height 32
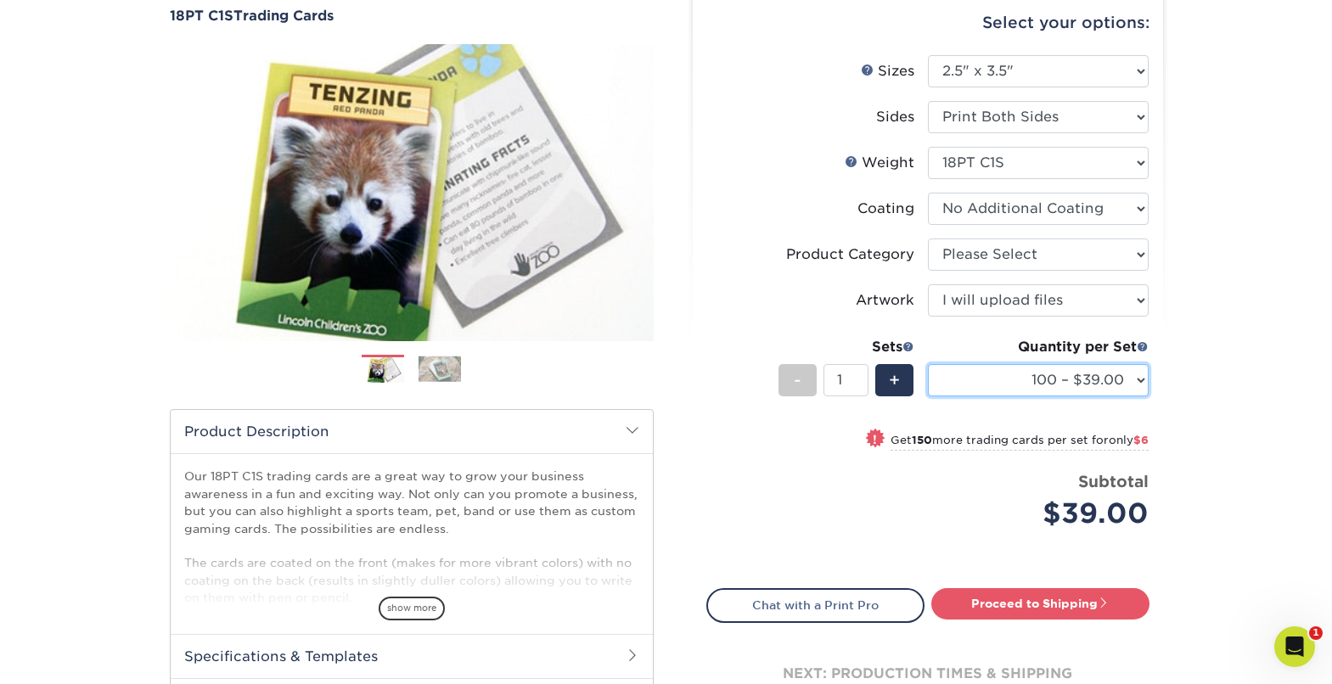
scroll to position [161, 0]
click at [873, 441] on span "!" at bounding box center [875, 440] width 4 height 18
select select "250 – $45.00"
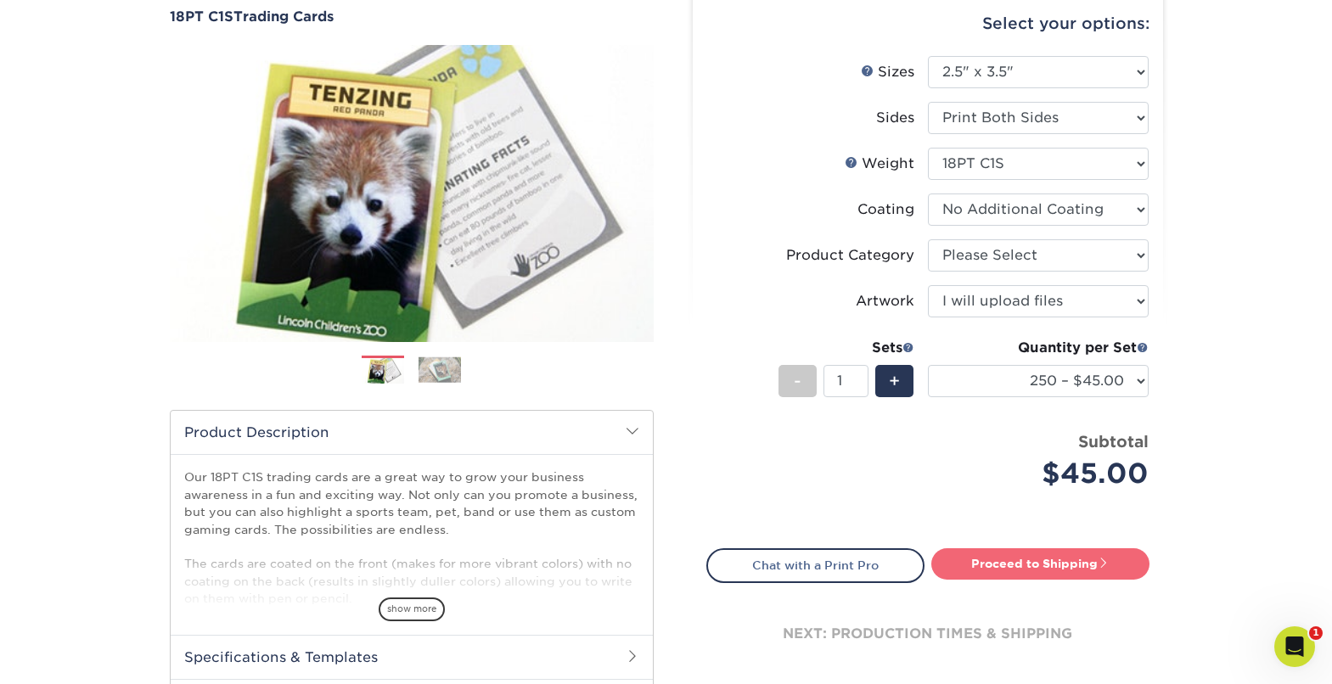
click at [1039, 564] on link "Proceed to Shipping" at bounding box center [1041, 564] width 218 height 31
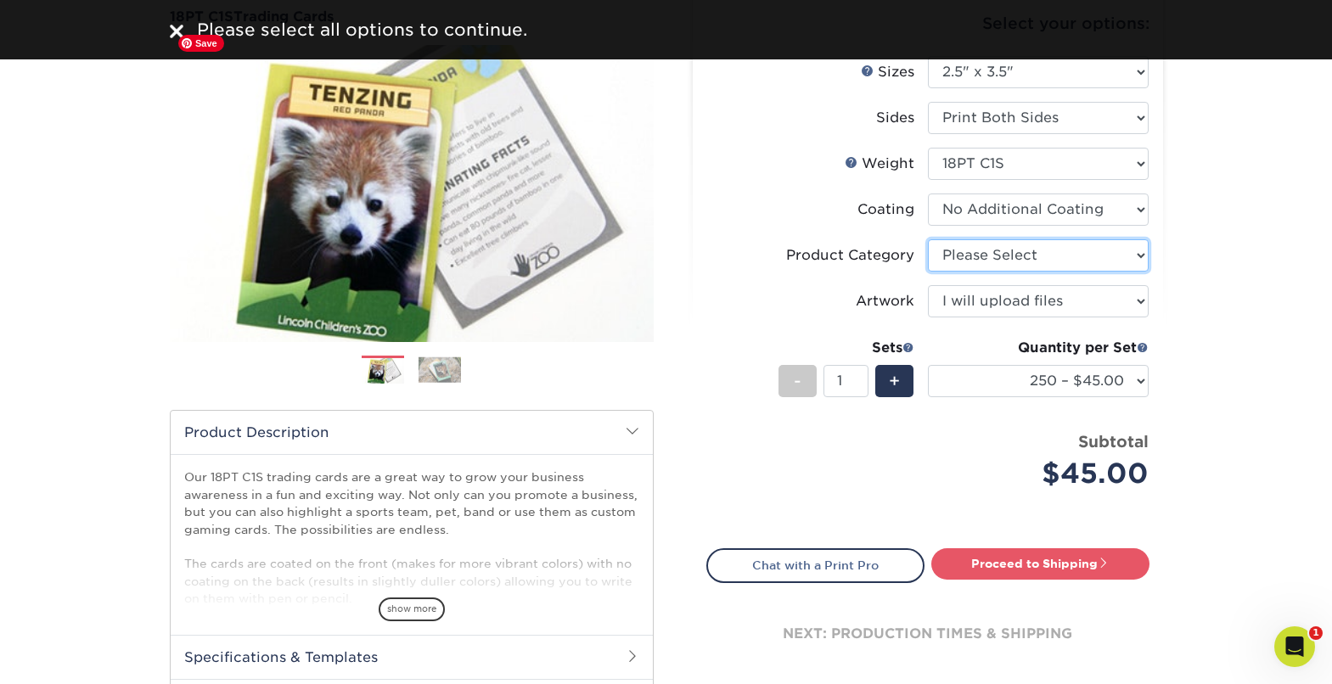
click at [990, 261] on select "Please Select Trading Cards" at bounding box center [1038, 255] width 221 height 32
select select "c2f9bce9-36c2-409d-b101-c29d9d031e18"
click at [928, 239] on select "Please Select Trading Cards" at bounding box center [1038, 255] width 221 height 32
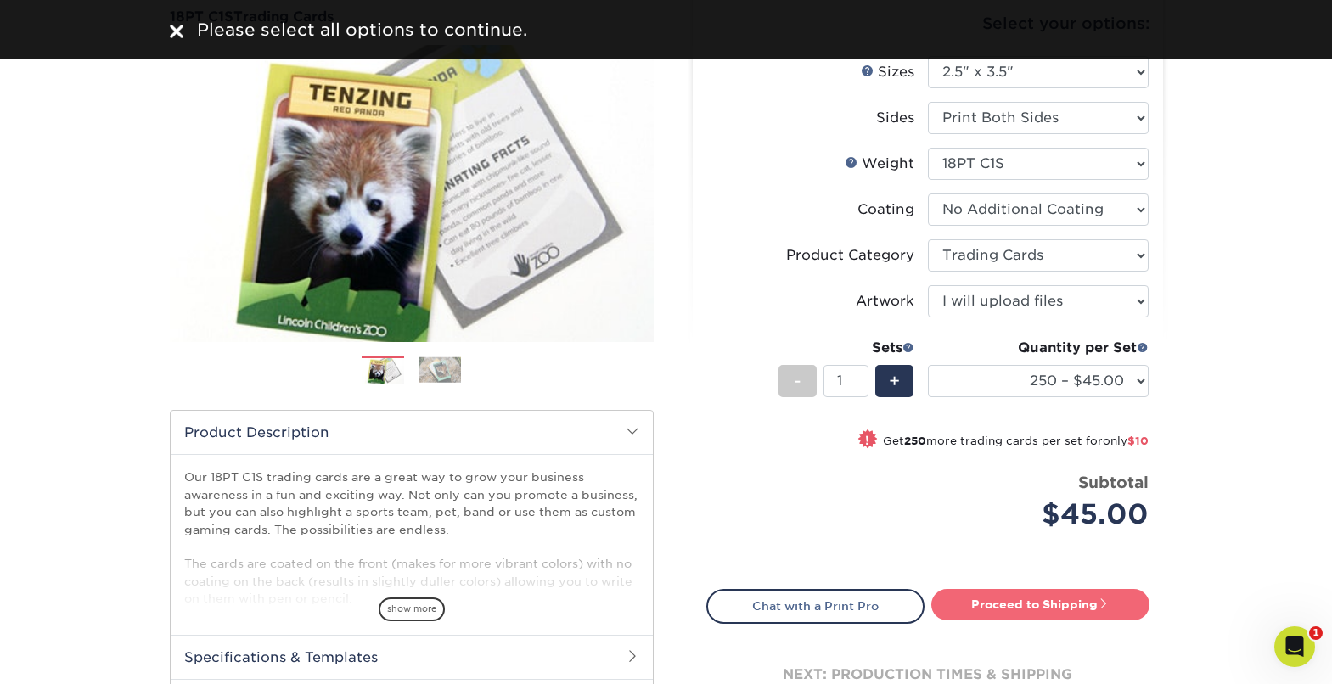
click at [996, 607] on link "Proceed to Shipping" at bounding box center [1041, 604] width 218 height 31
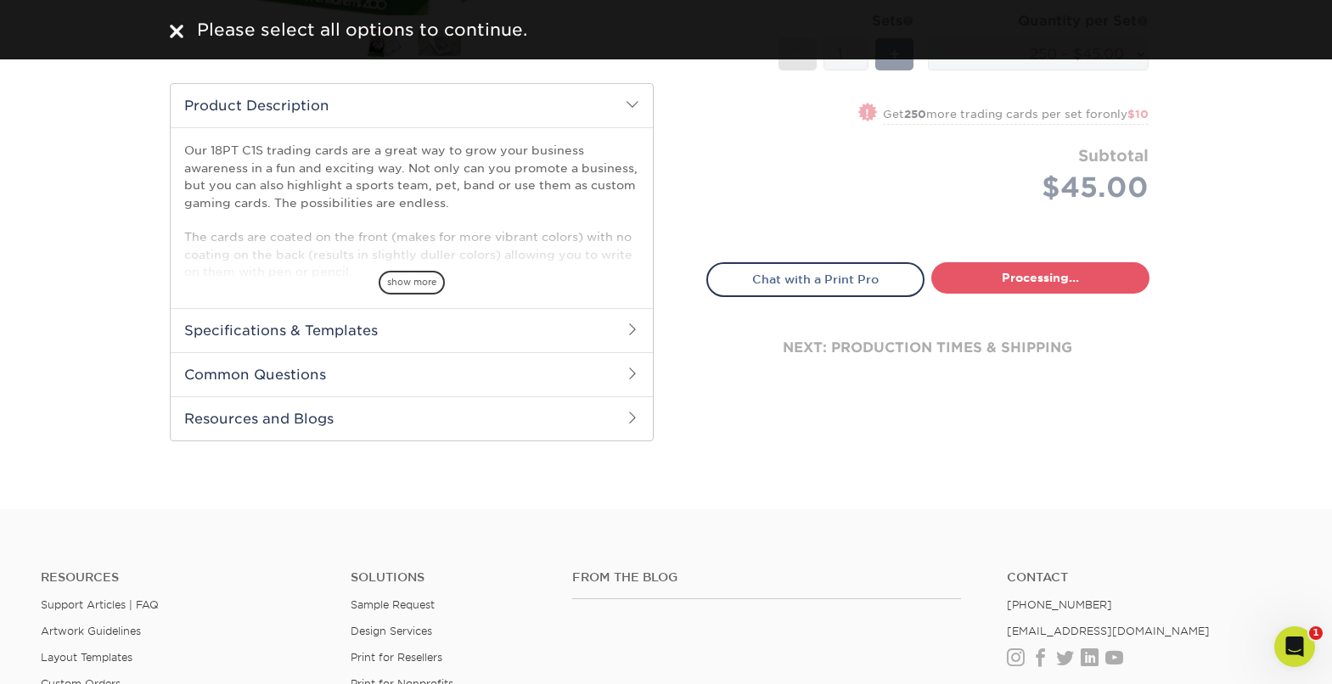
select select "7f12e85b-7342-427e-8446-6bc059917b9c"
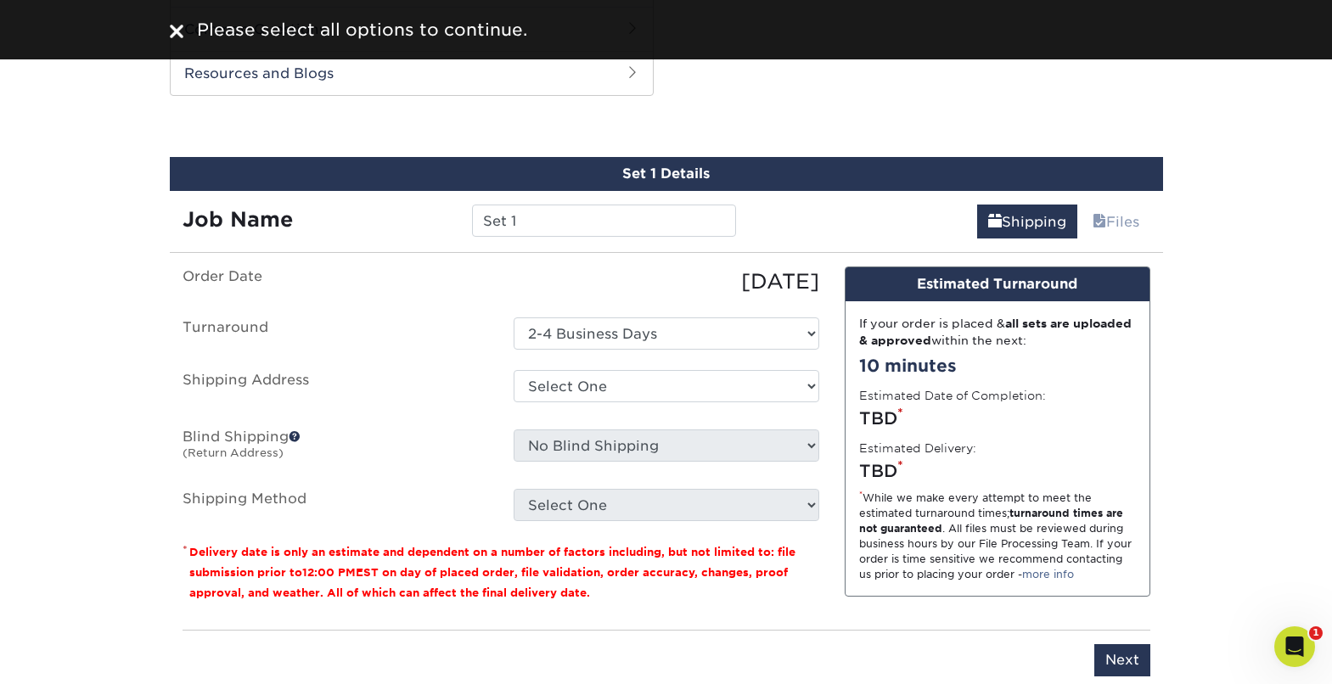
scroll to position [846, 0]
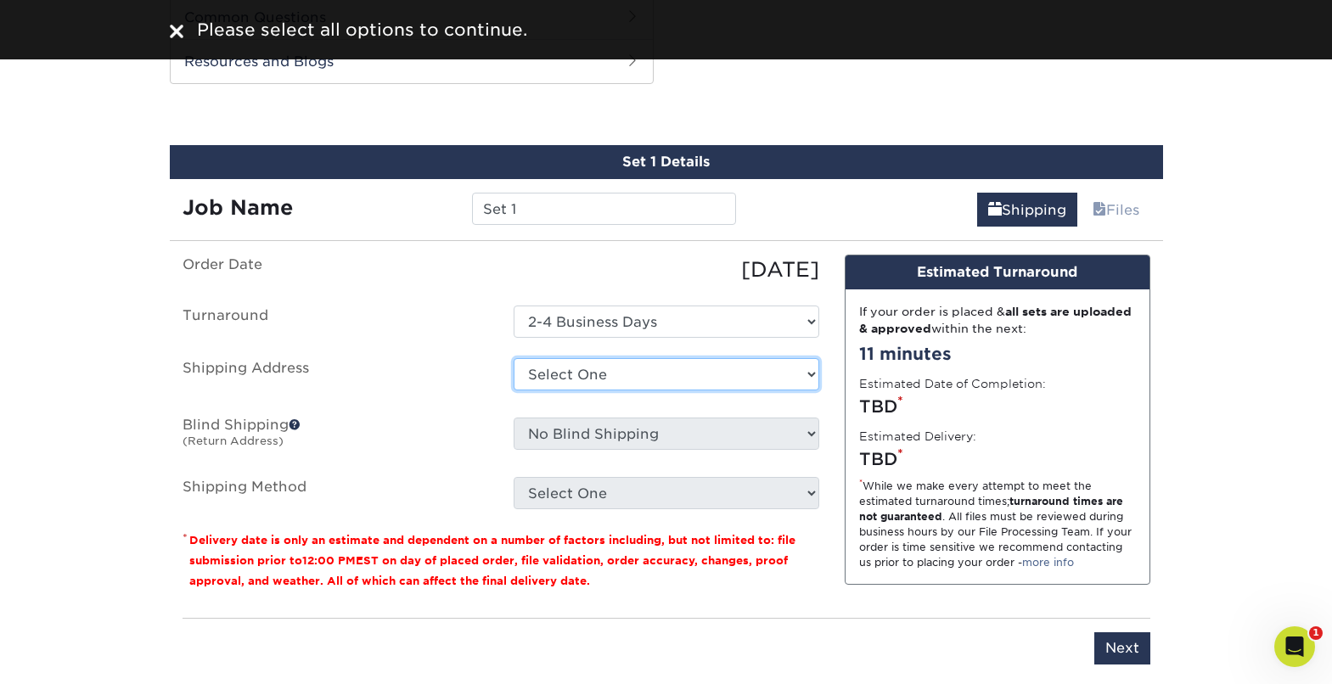
click at [645, 358] on select "Select One Kemper + Add New Address" at bounding box center [667, 374] width 306 height 32
select select "286773"
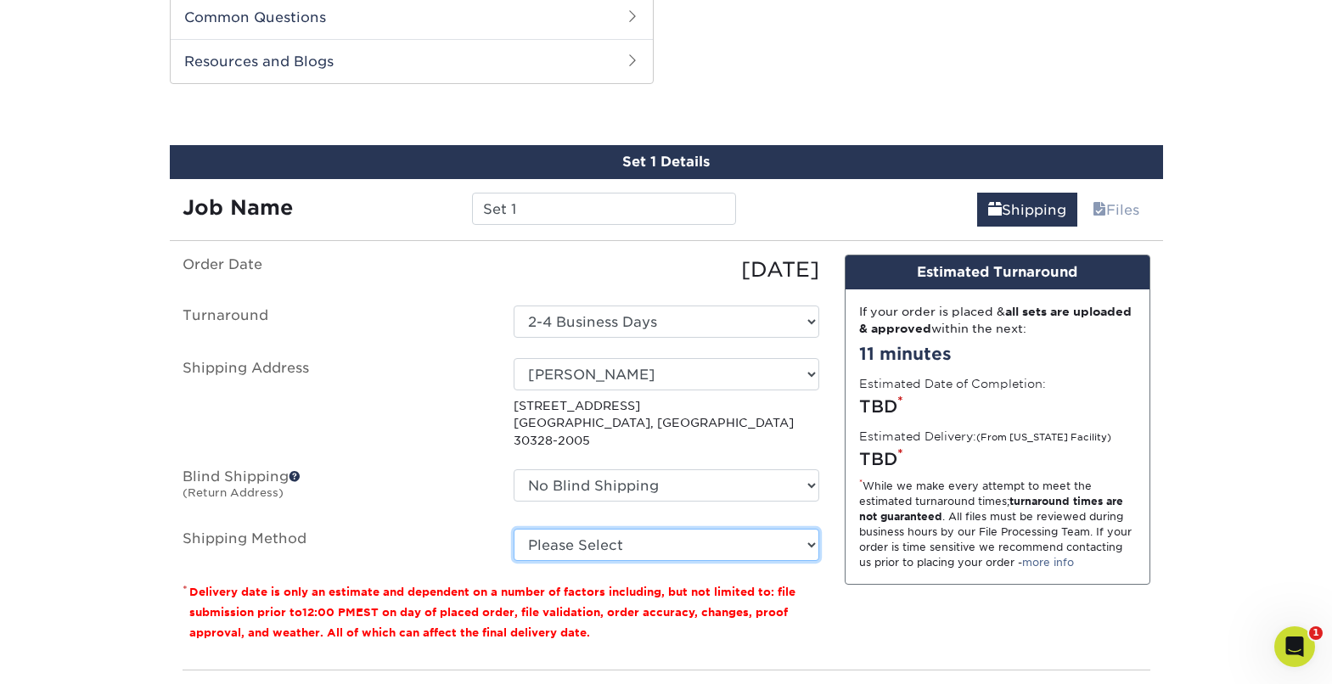
click at [812, 533] on select "Please Select 3 Day Shipping Service (+$17.83) Ground Shipping (+$18.04) 2 Day …" at bounding box center [667, 545] width 306 height 32
select select "12"
click at [514, 529] on select "Please Select 3 Day Shipping Service (+$17.83) Ground Shipping (+$18.04) 2 Day …" at bounding box center [667, 545] width 306 height 32
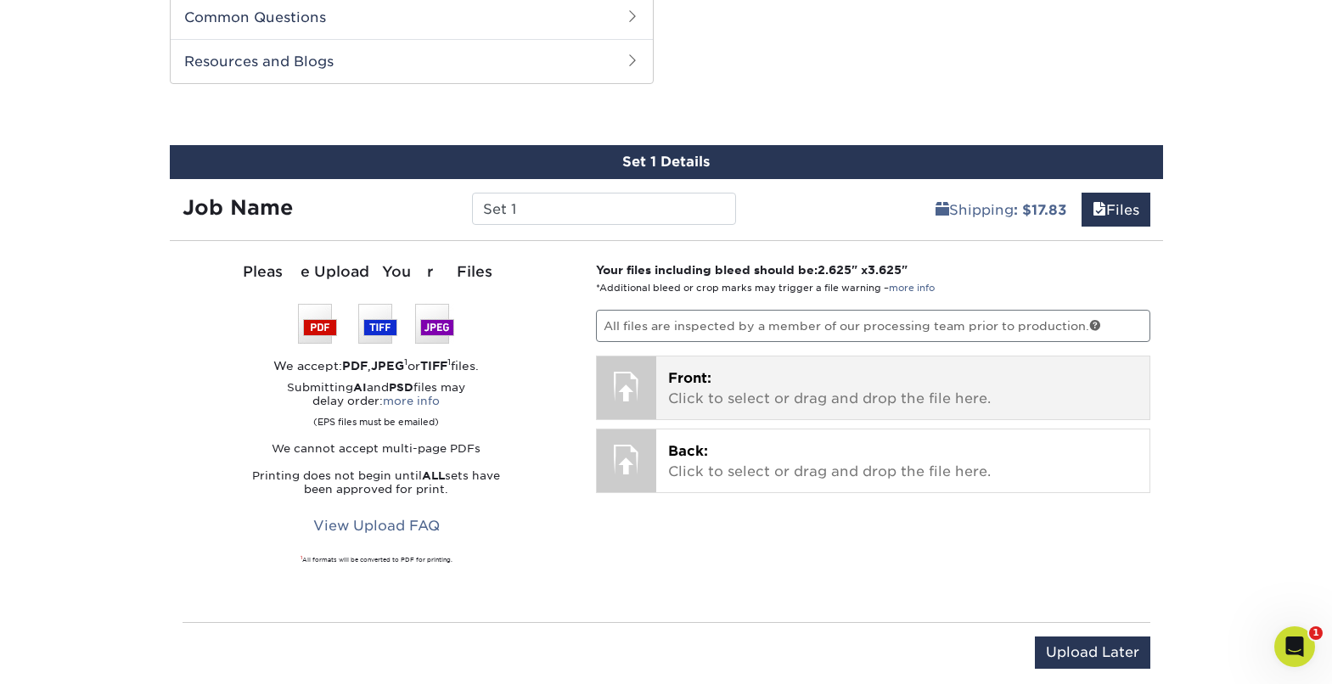
click at [639, 386] on div at bounding box center [626, 386] width 59 height 59
click at [621, 386] on div at bounding box center [626, 386] width 59 height 59
click at [684, 392] on p "Front: Click to select or drag and drop the file here." at bounding box center [903, 389] width 470 height 41
click at [639, 384] on div at bounding box center [626, 386] width 59 height 59
click at [681, 379] on span "Front:" at bounding box center [689, 378] width 43 height 16
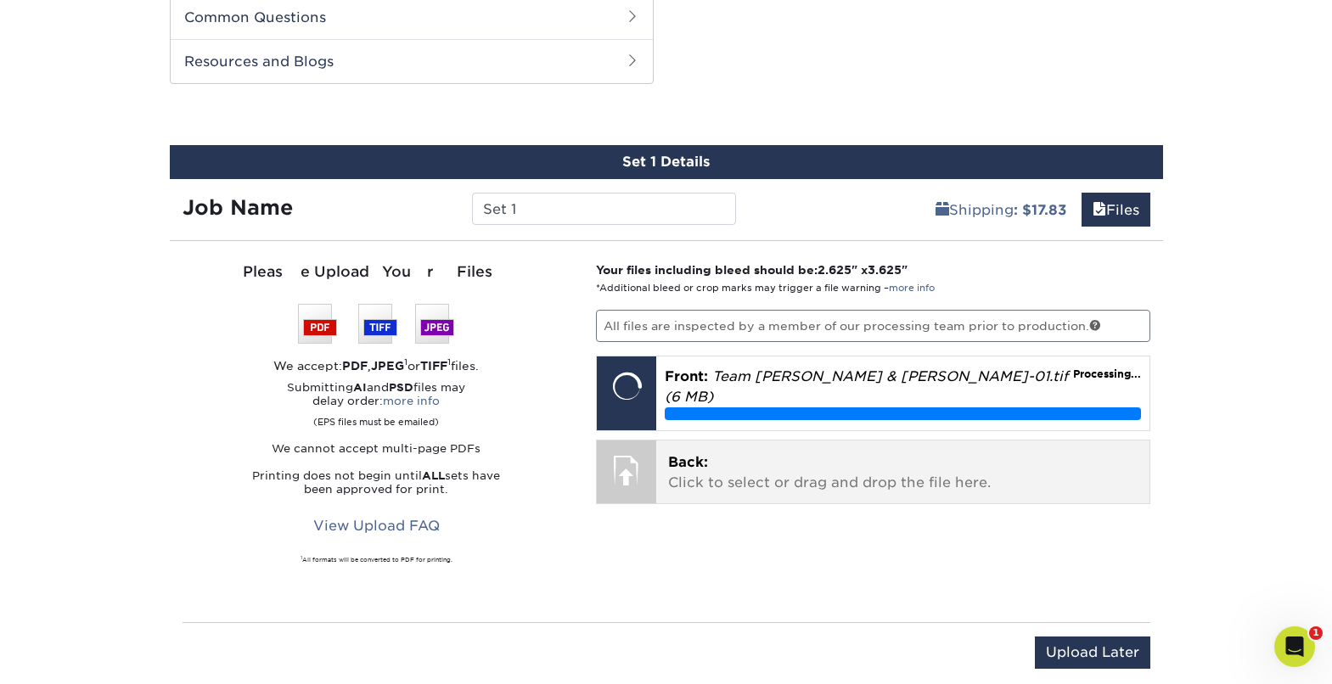
click at [641, 470] on div at bounding box center [626, 470] width 59 height 59
click at [644, 454] on div at bounding box center [626, 470] width 59 height 59
click at [690, 454] on span "Back:" at bounding box center [688, 462] width 40 height 16
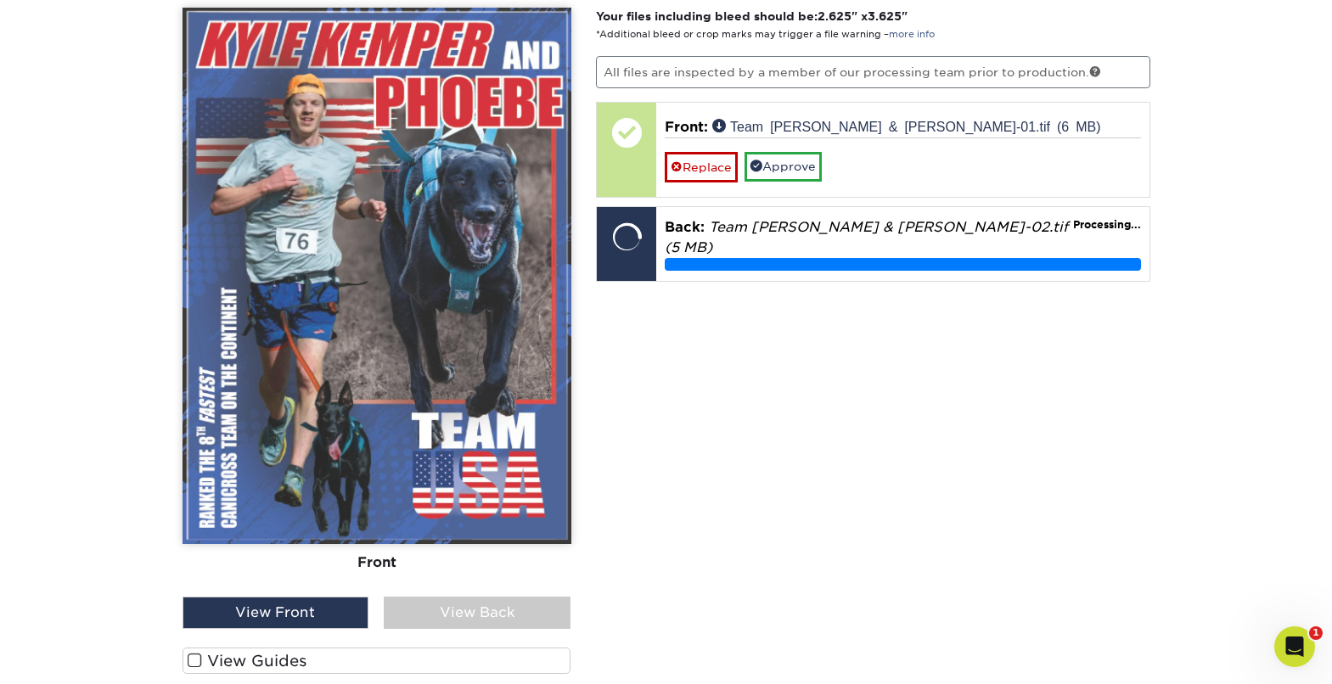
scroll to position [1095, 0]
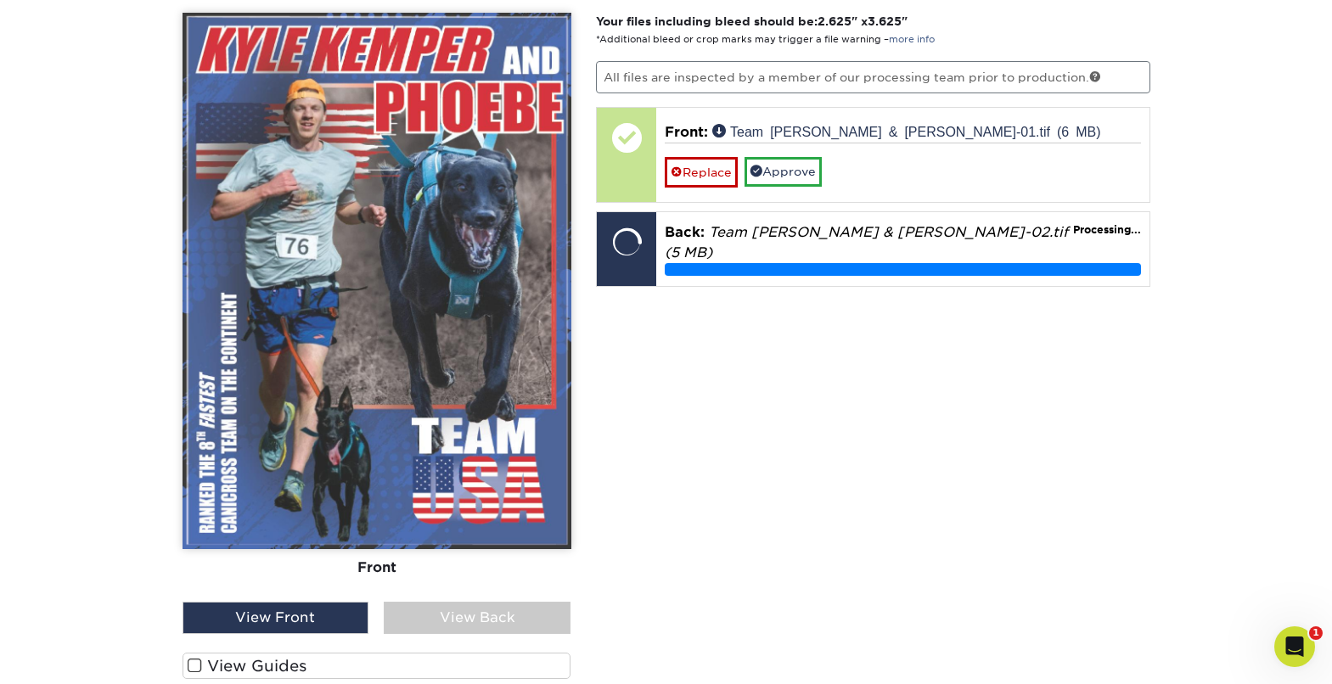
click at [196, 667] on span at bounding box center [195, 666] width 14 height 16
click at [0, 0] on input "View Guides" at bounding box center [0, 0] width 0 height 0
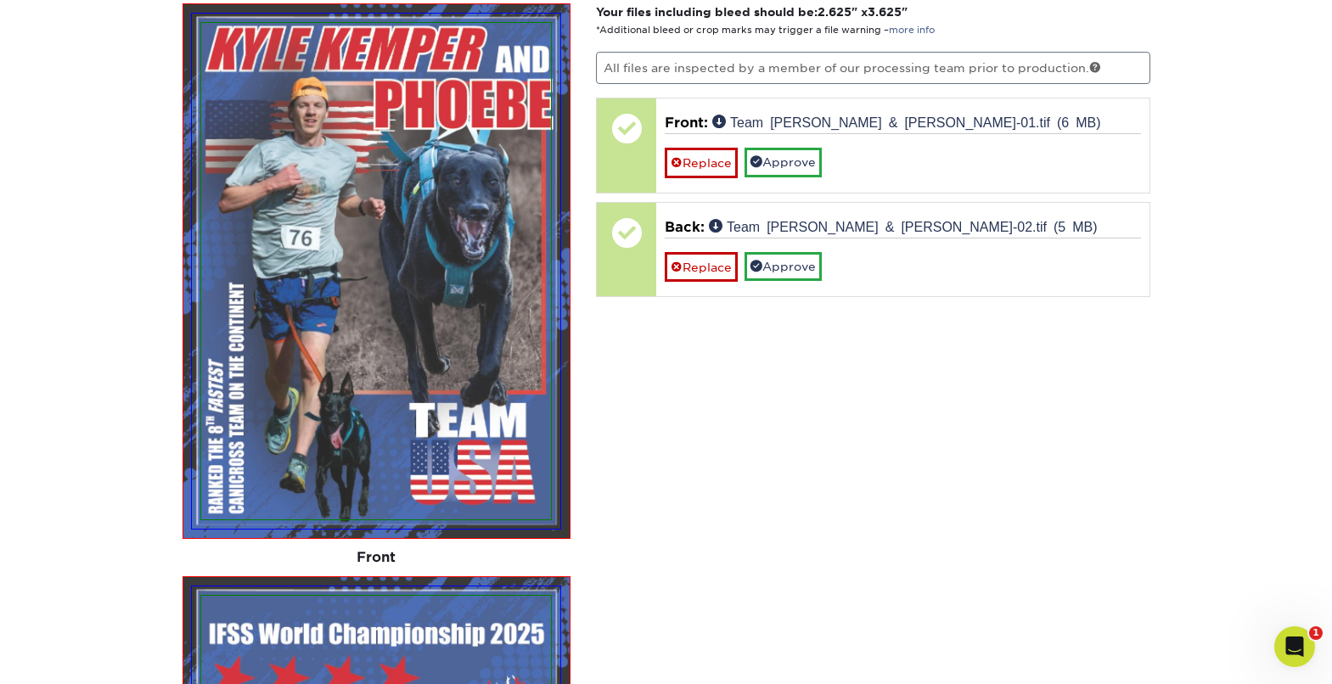
scroll to position [1011, 0]
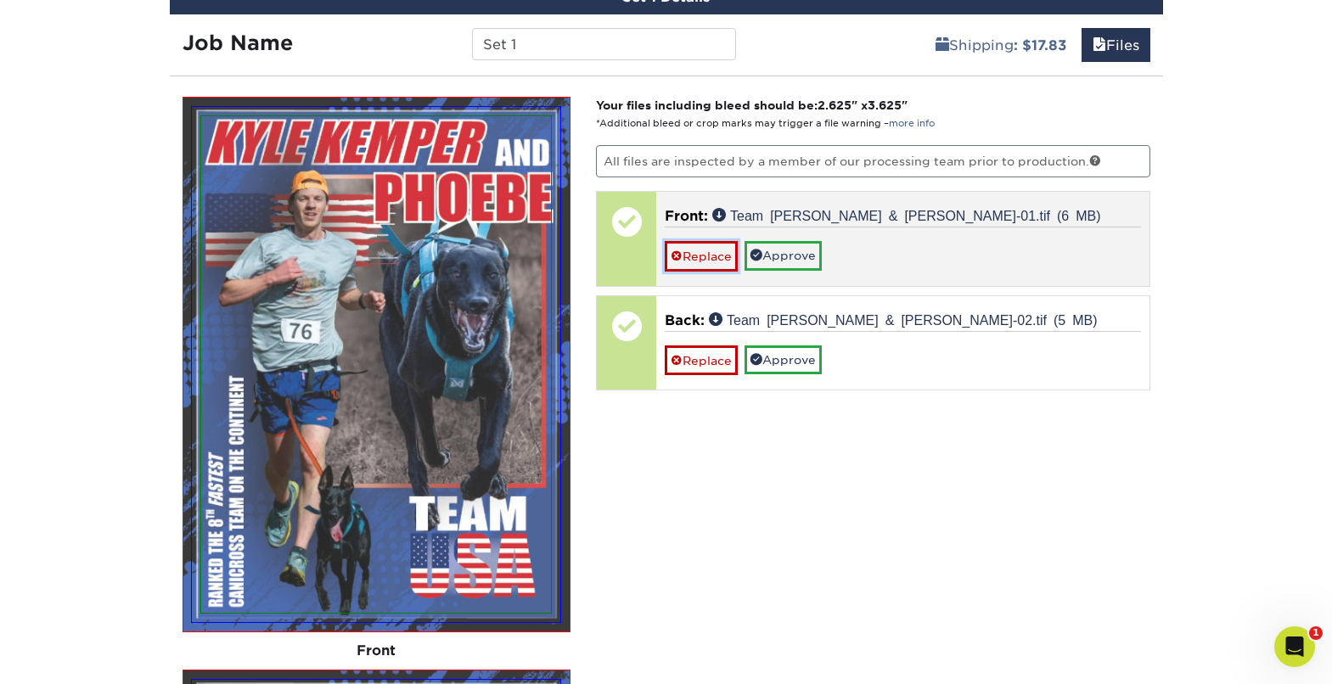
click at [708, 251] on link "Replace" at bounding box center [701, 256] width 73 height 30
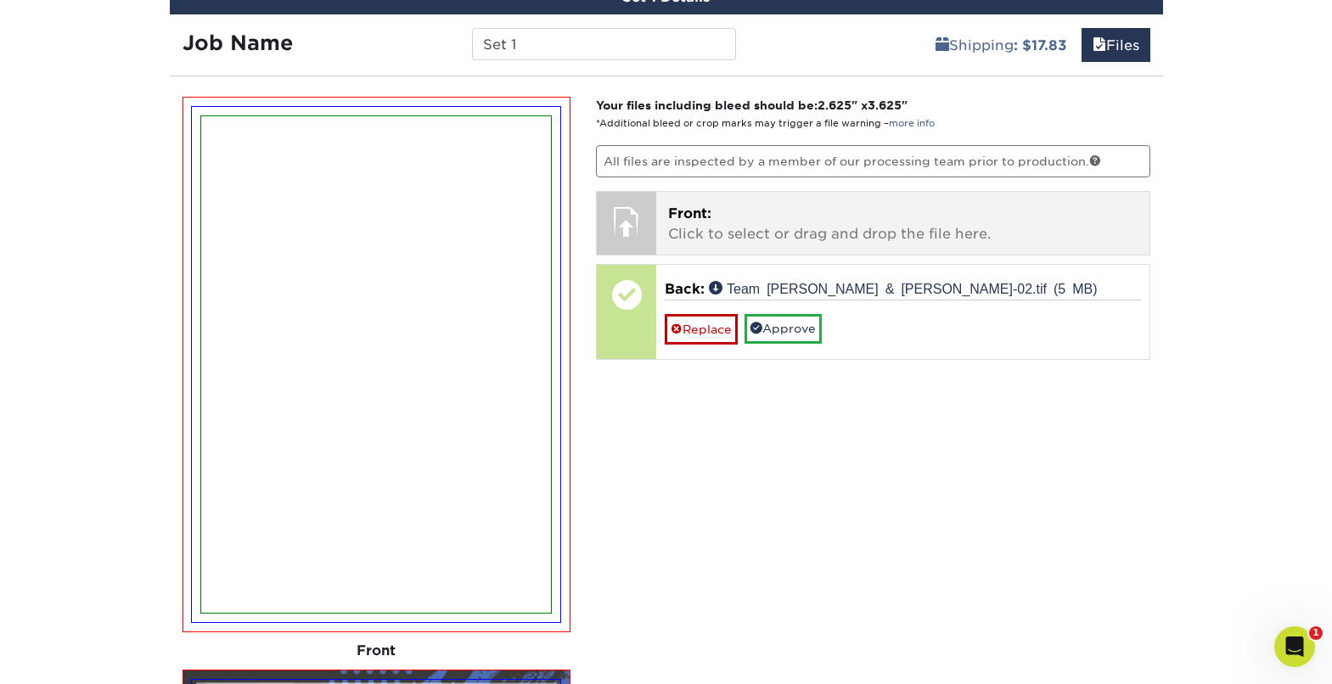
click at [694, 227] on p "Front: Click to select or drag and drop the file here." at bounding box center [903, 224] width 470 height 41
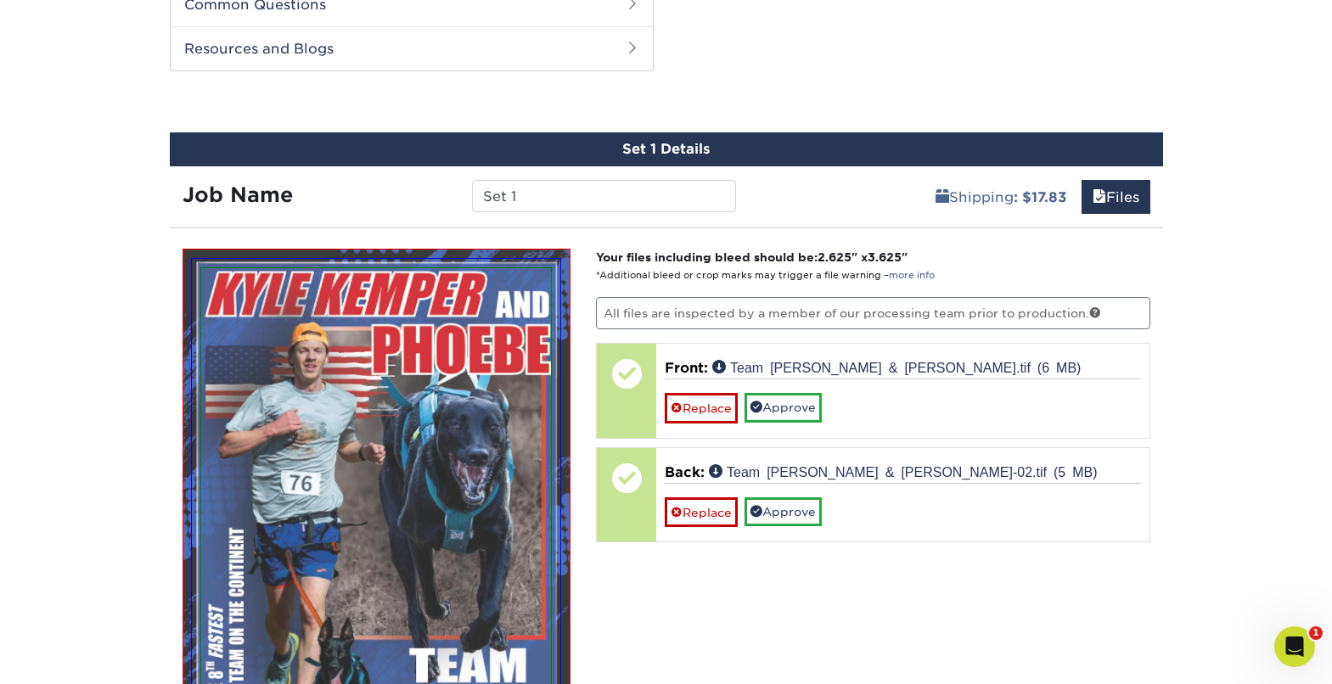
scroll to position [857, 0]
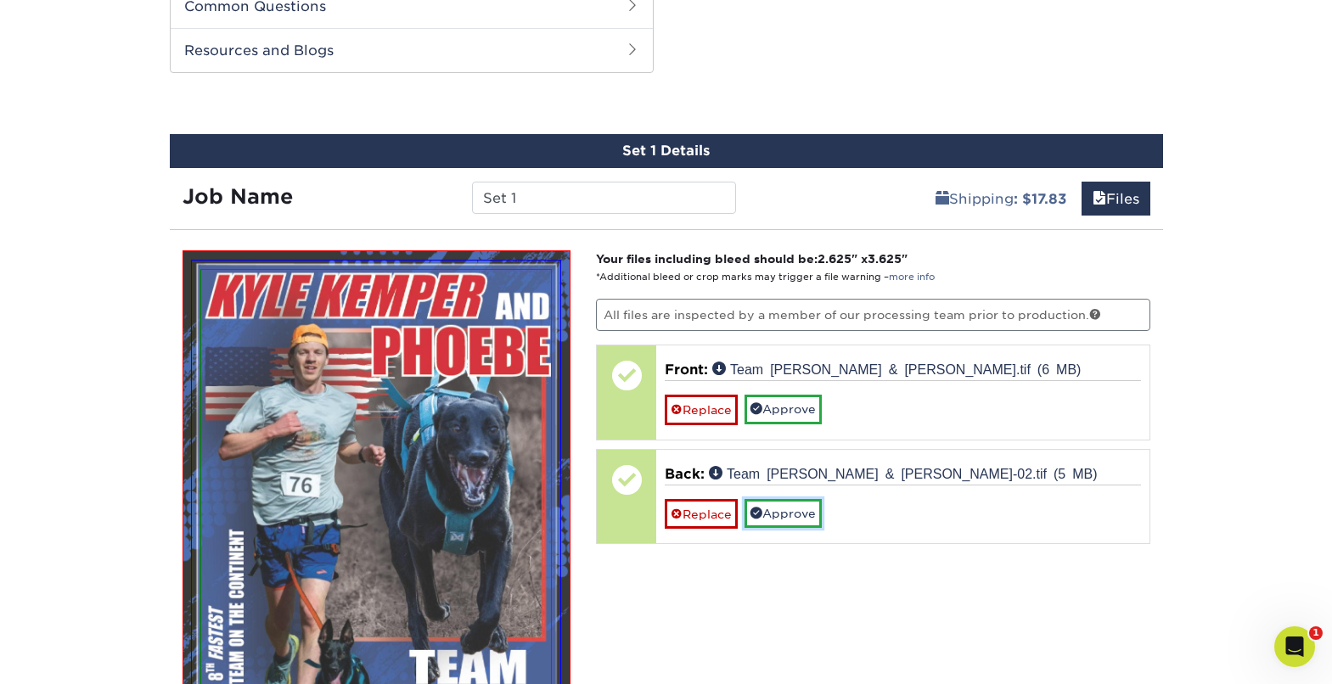
click at [796, 514] on link "Approve" at bounding box center [783, 513] width 77 height 29
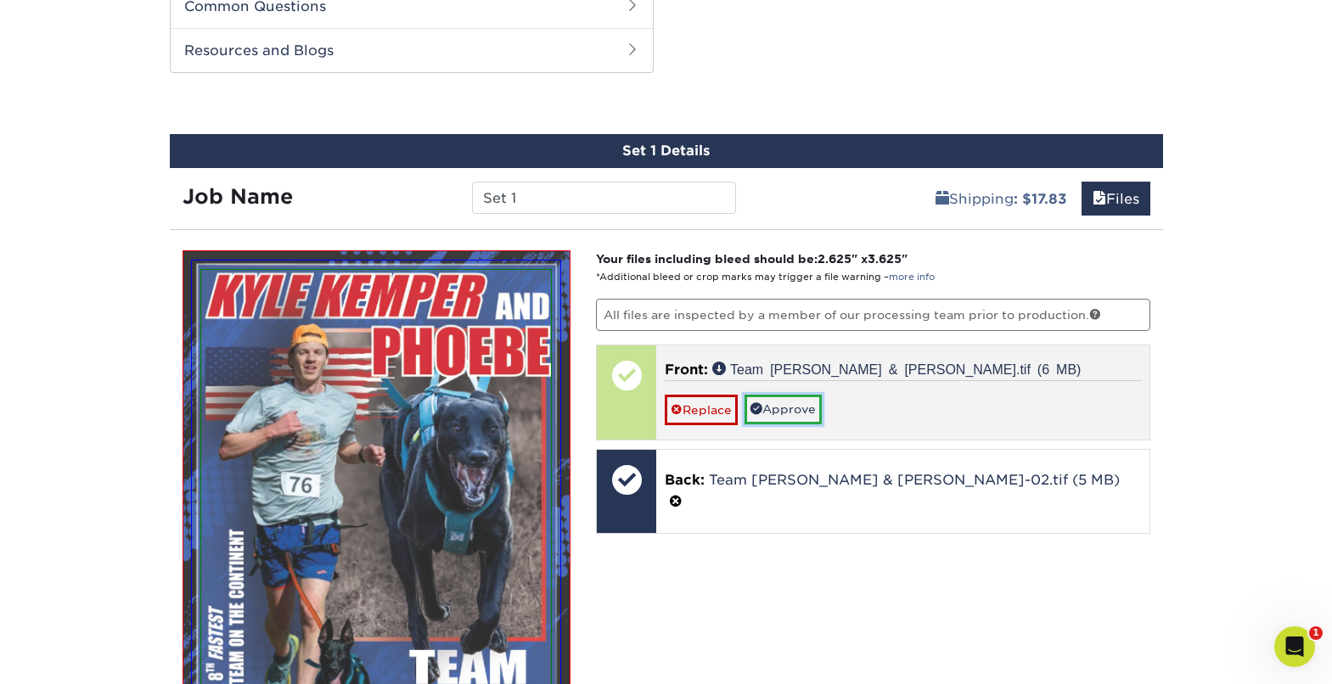
click at [780, 409] on link "Approve" at bounding box center [783, 409] width 77 height 29
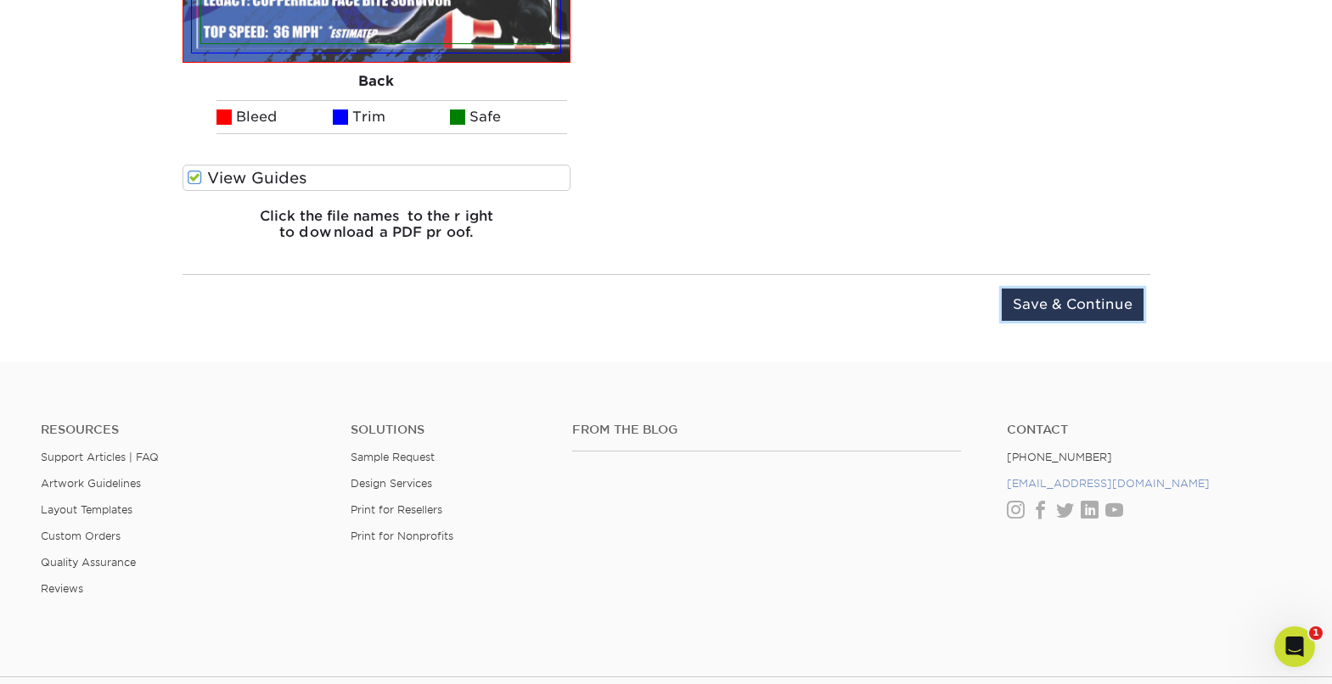
click at [1056, 311] on input "Save & Continue" at bounding box center [1073, 305] width 142 height 32
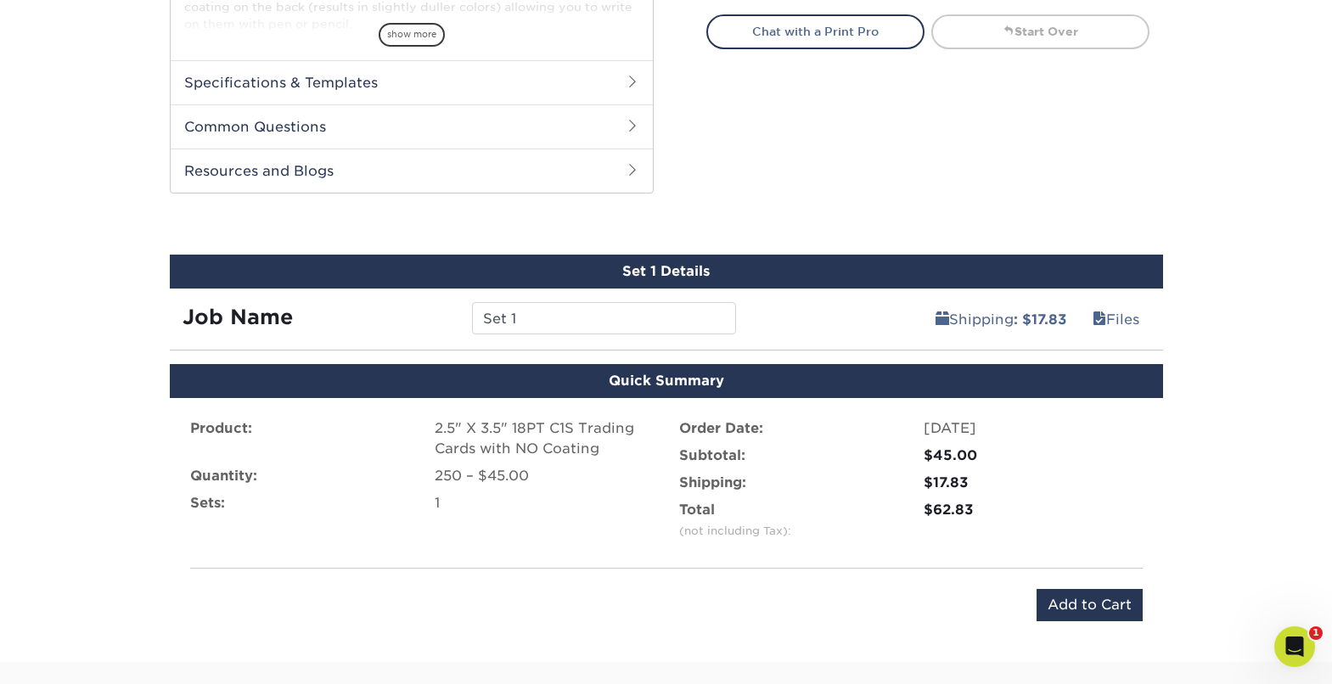
scroll to position [726, 0]
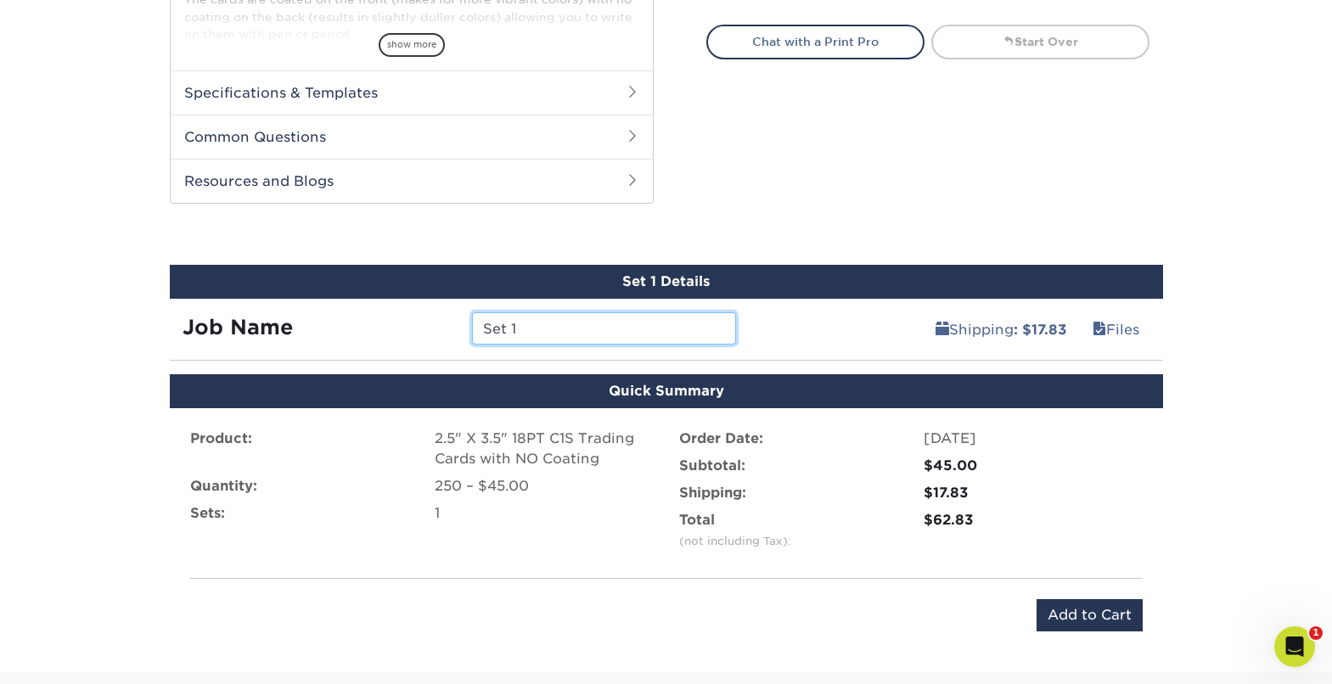
drag, startPoint x: 515, startPoint y: 332, endPoint x: 421, endPoint y: 312, distance: 95.4
click at [426, 321] on div "Job Name Set 1" at bounding box center [460, 328] width 580 height 32
type input "Kemper Trading Cards"
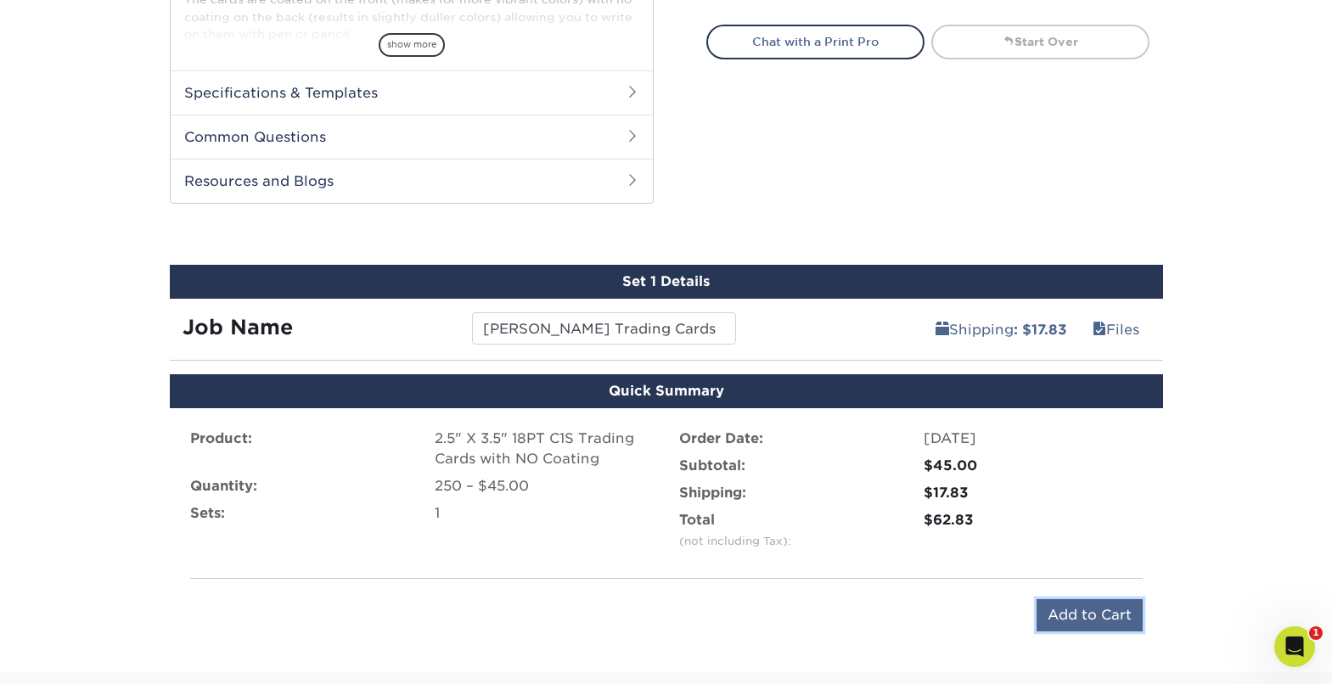
drag, startPoint x: 1106, startPoint y: 612, endPoint x: 1146, endPoint y: 605, distance: 39.8
click at [1107, 612] on input "Add to Cart" at bounding box center [1090, 616] width 106 height 32
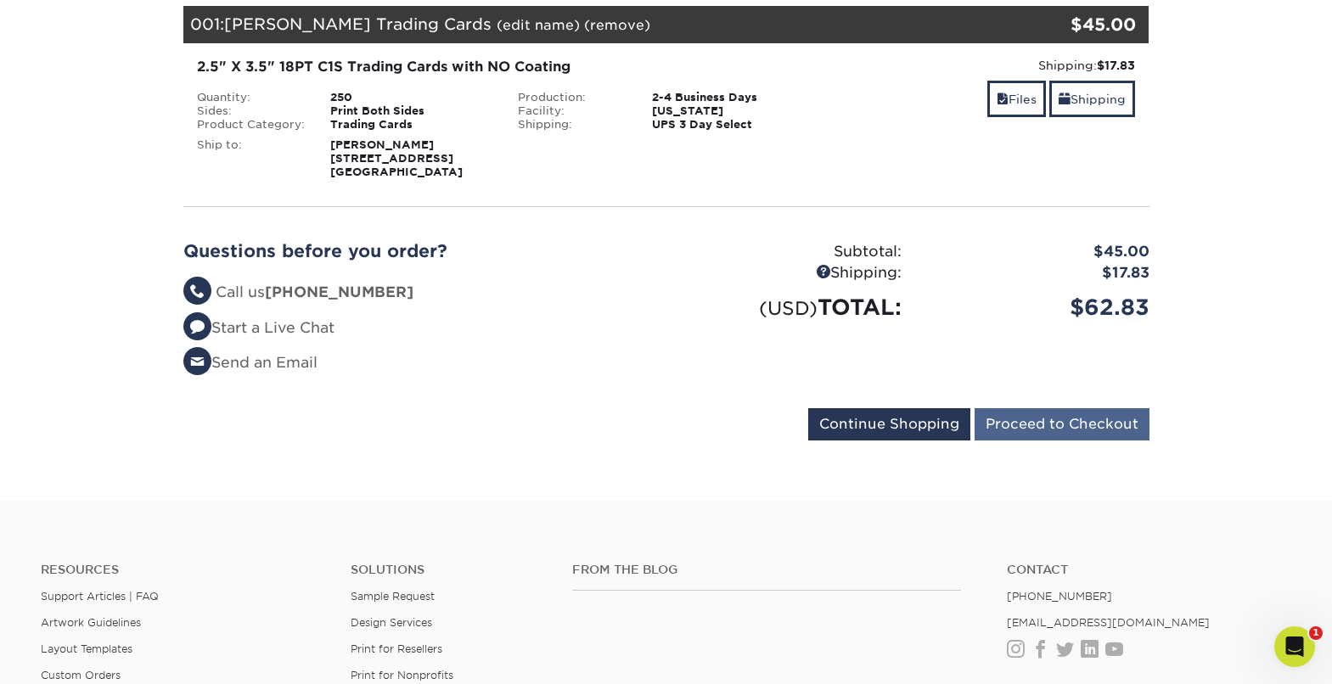
scroll to position [254, 0]
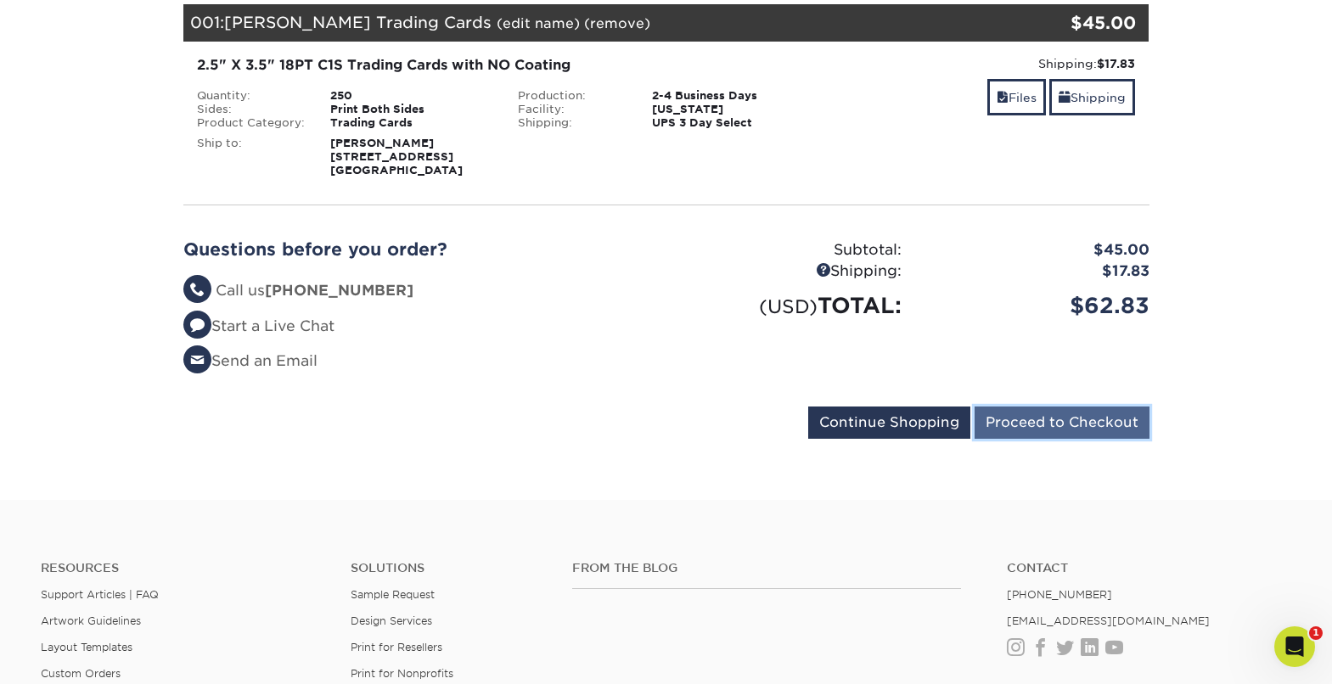
click at [1102, 417] on input "Proceed to Checkout" at bounding box center [1062, 423] width 175 height 32
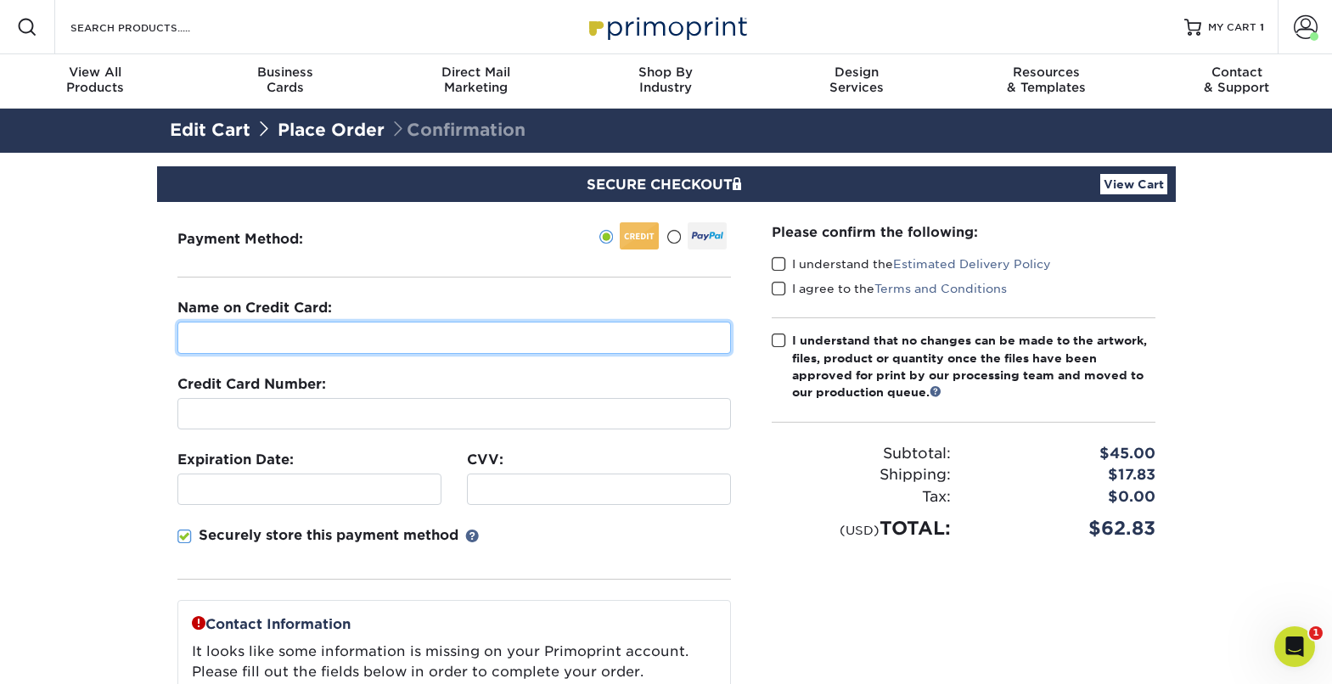
click at [283, 339] on input "text" at bounding box center [454, 338] width 554 height 32
type input "Alexis Karpf"
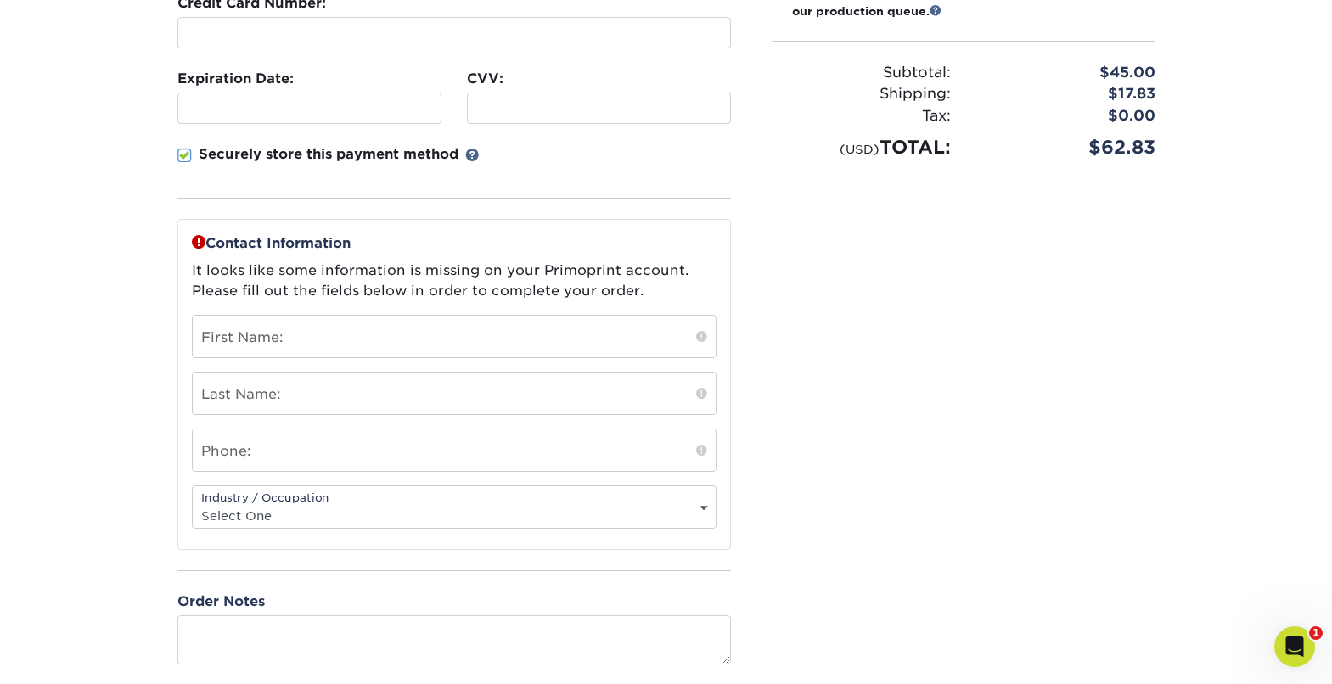
scroll to position [412, 0]
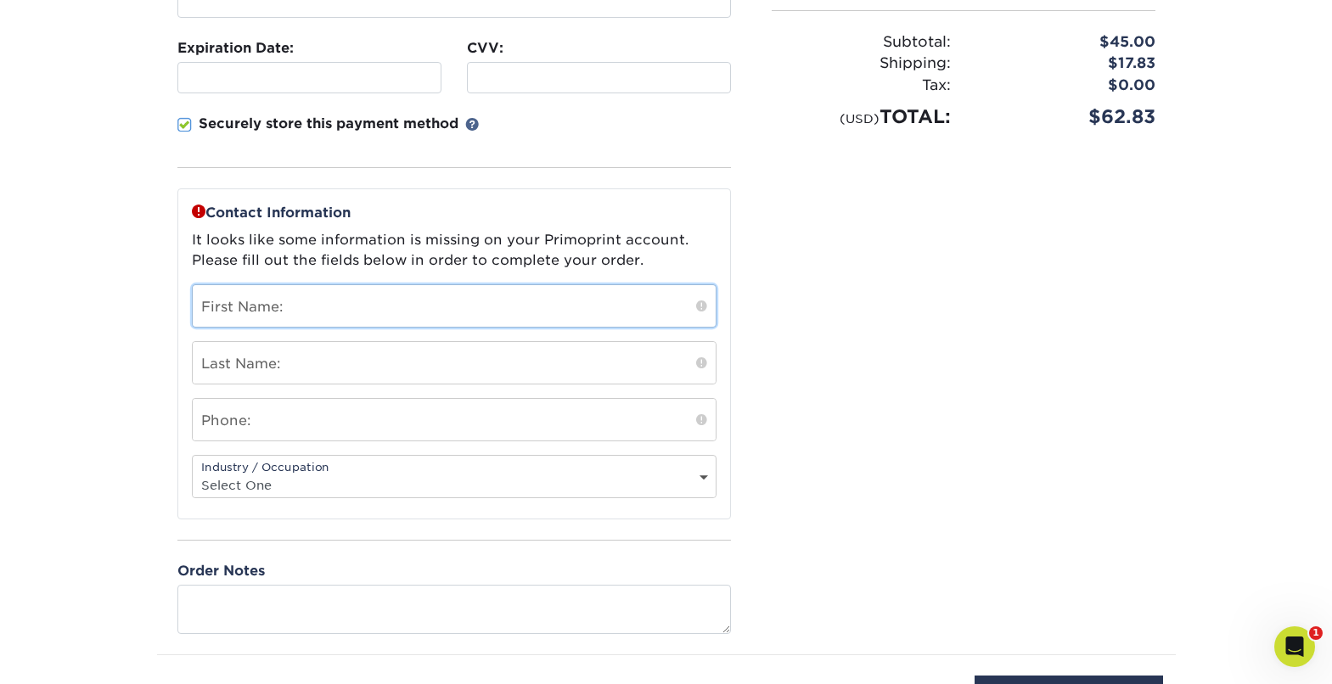
click at [254, 310] on input "text" at bounding box center [454, 306] width 523 height 42
type input "[PERSON_NAME]"
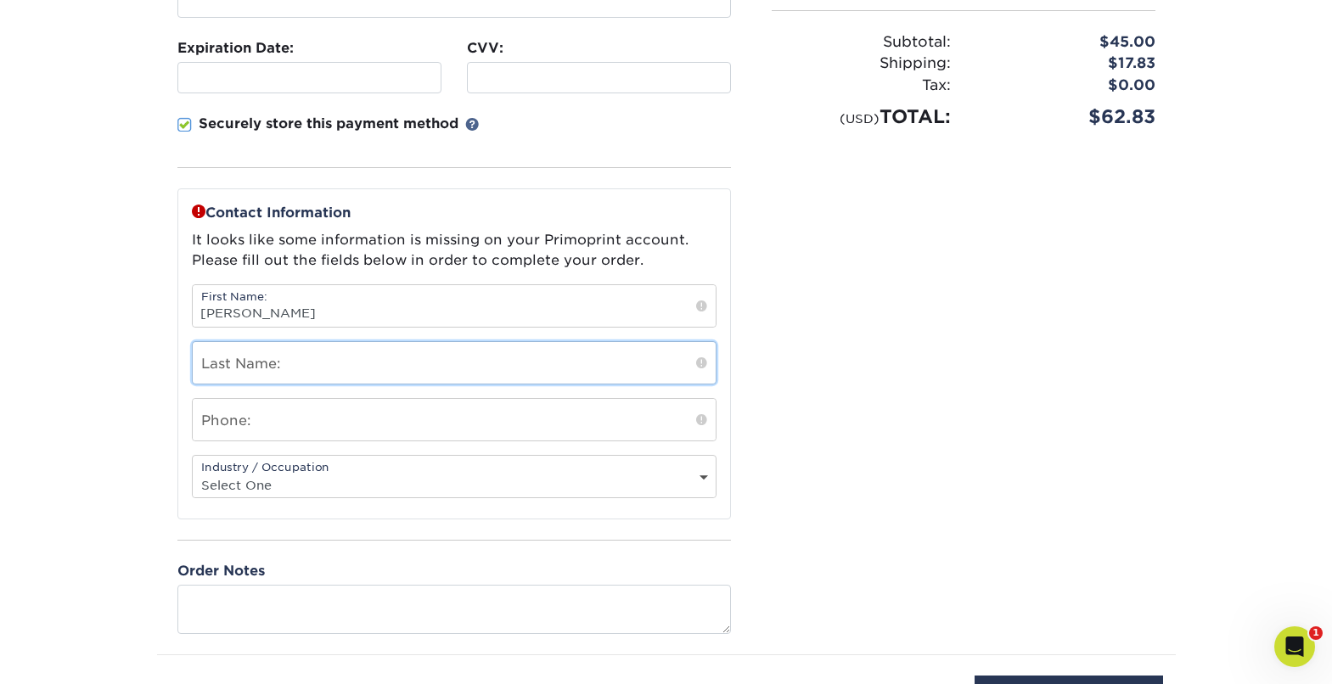
drag, startPoint x: 217, startPoint y: 362, endPoint x: 211, endPoint y: 352, distance: 11.6
click at [217, 362] on input "text" at bounding box center [454, 363] width 523 height 42
drag, startPoint x: 205, startPoint y: 370, endPoint x: 194, endPoint y: 362, distance: 13.9
click at [194, 370] on input "karpf" at bounding box center [454, 363] width 523 height 42
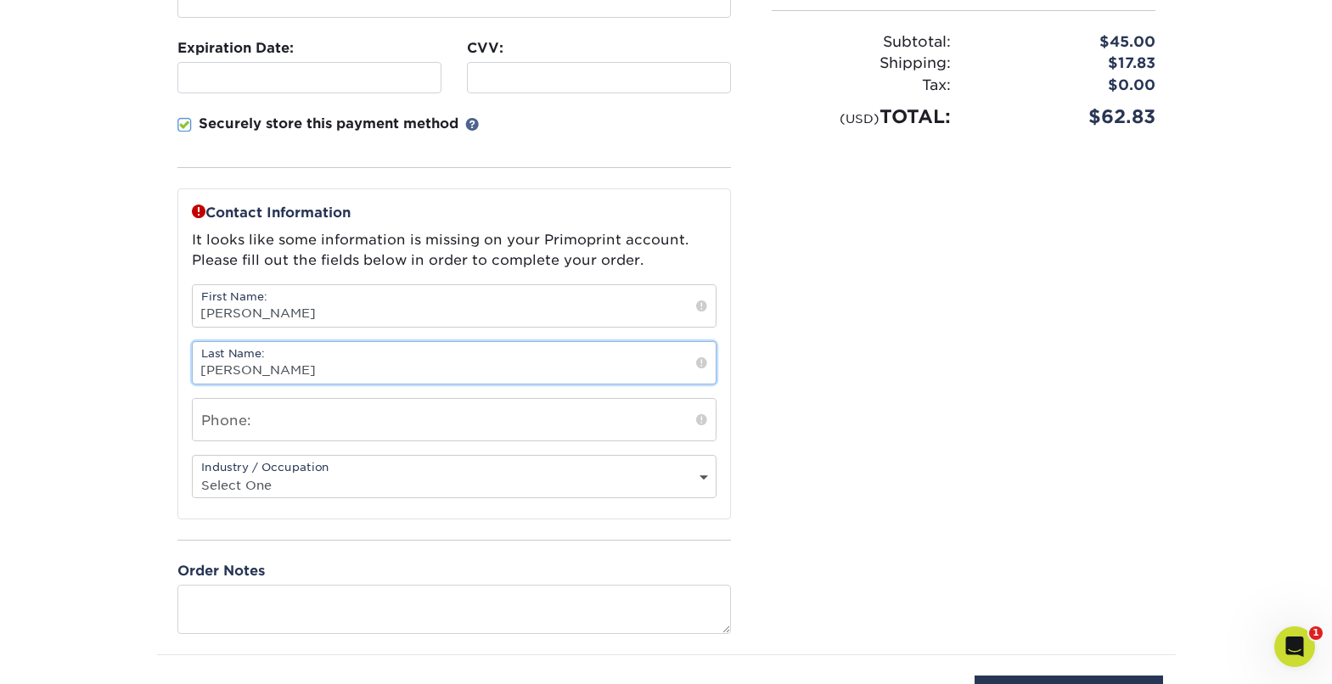
type input "[PERSON_NAME]"
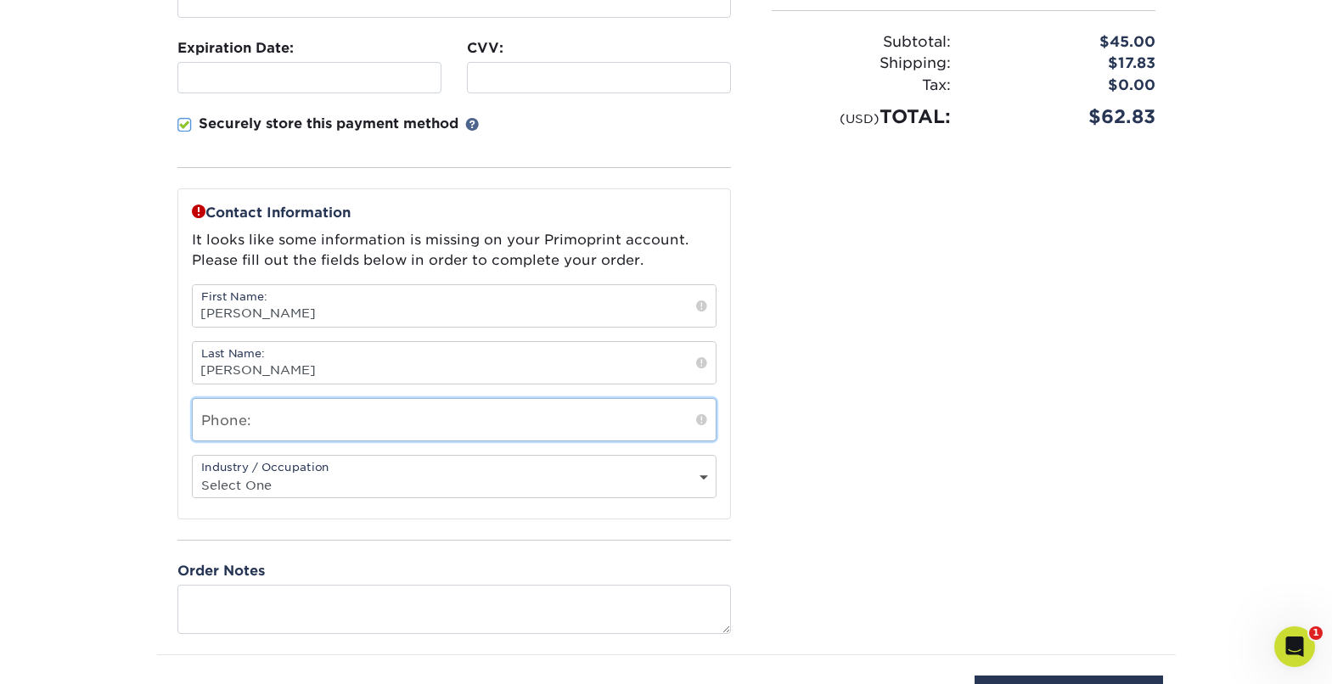
click at [230, 430] on input "text" at bounding box center [454, 420] width 523 height 42
type input "3238689096"
click at [242, 477] on select "Select One Administrative Executive Human Resources Construction Education Ente…" at bounding box center [454, 485] width 523 height 25
select select "11"
click at [193, 473] on select "Select One Administrative Executive Human Resources Construction Education Ente…" at bounding box center [454, 485] width 523 height 25
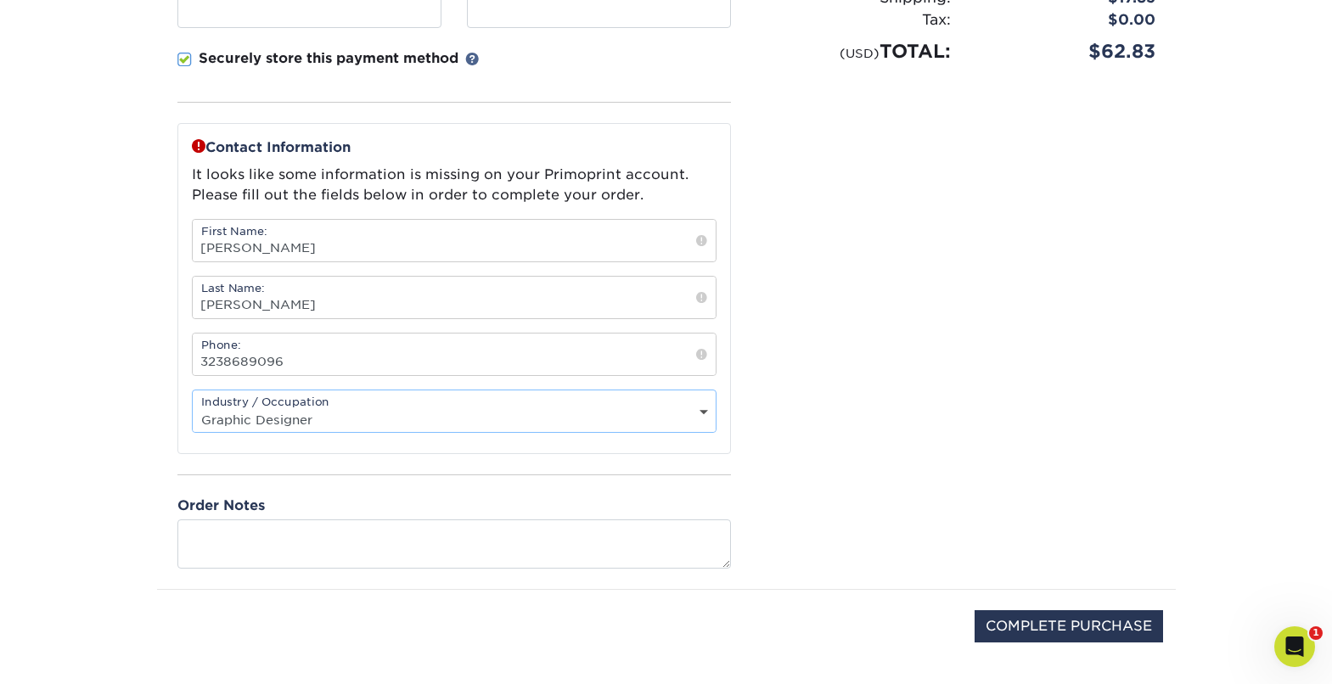
scroll to position [538, 0]
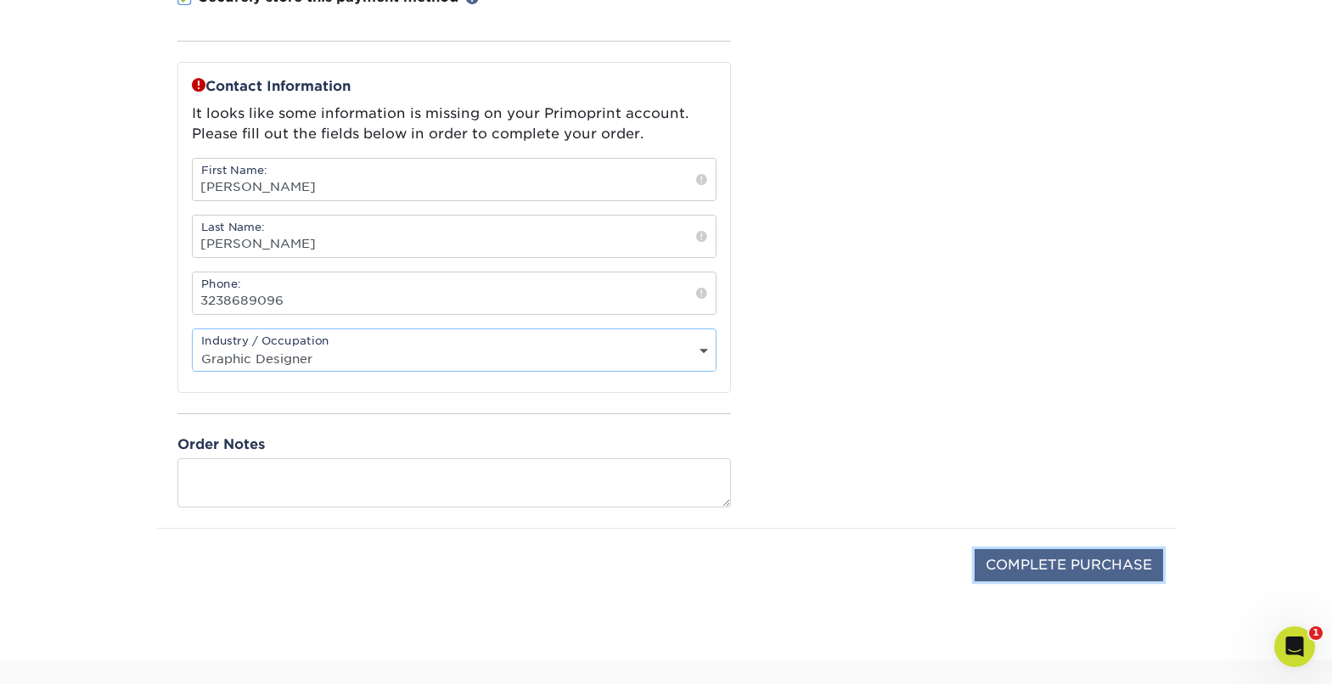
click at [1072, 570] on input "COMPLETE PURCHASE" at bounding box center [1069, 565] width 189 height 32
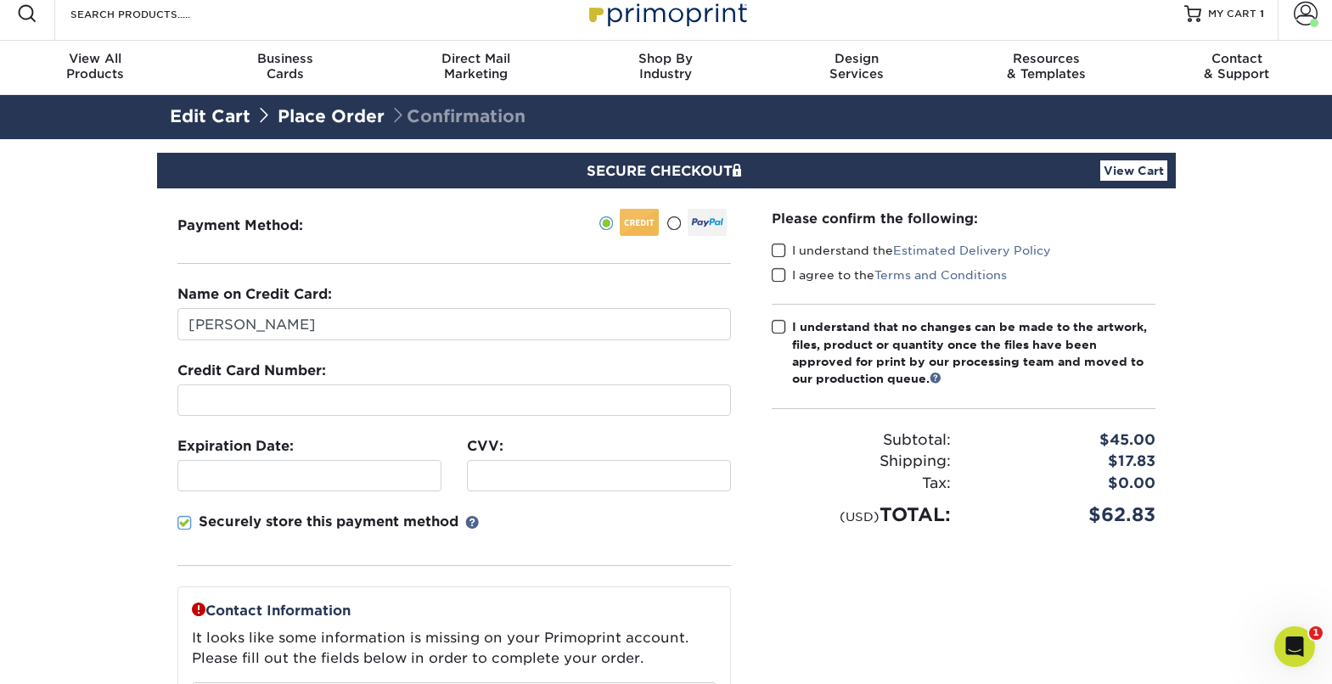
scroll to position [16, 0]
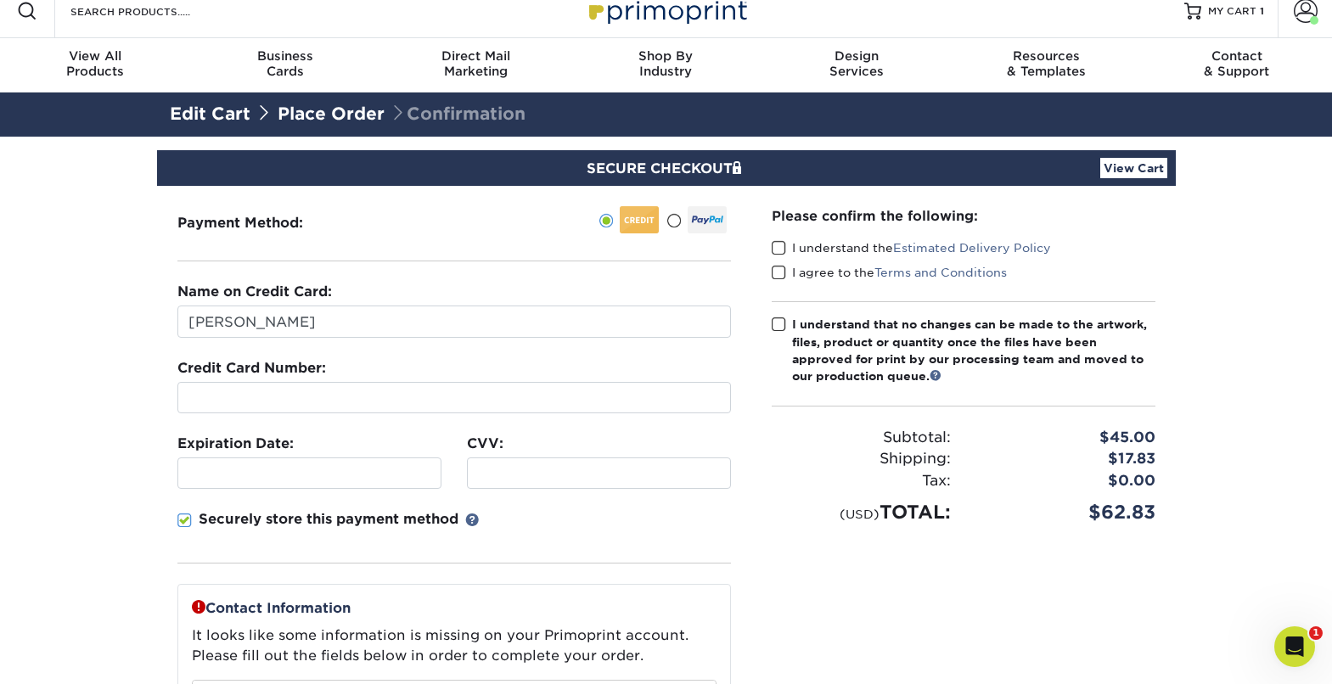
click at [780, 245] on span at bounding box center [779, 248] width 14 height 16
click at [0, 0] on input "I understand the Estimated Delivery Policy" at bounding box center [0, 0] width 0 height 0
click at [780, 273] on span at bounding box center [779, 273] width 14 height 16
click at [0, 0] on input "I agree to the Terms and Conditions" at bounding box center [0, 0] width 0 height 0
click at [778, 329] on span at bounding box center [779, 325] width 14 height 16
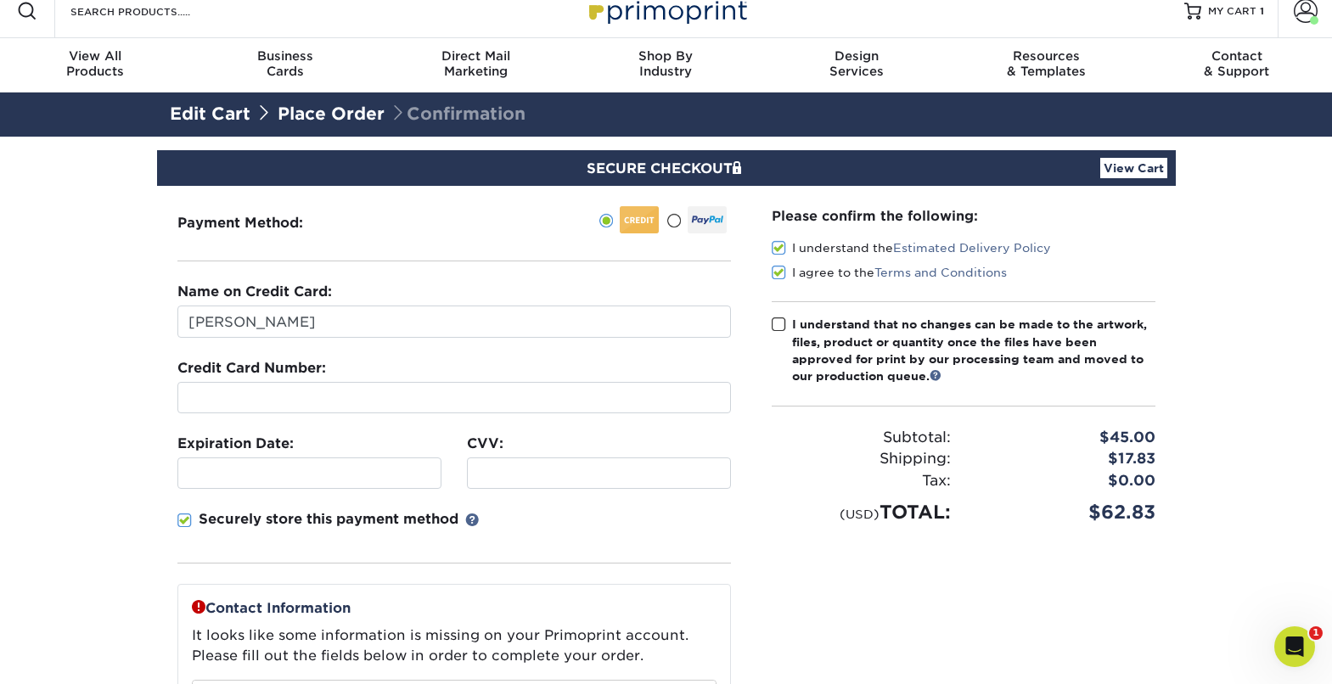
click at [0, 0] on input "I understand that no changes can be made to the artwork, files, product or quan…" at bounding box center [0, 0] width 0 height 0
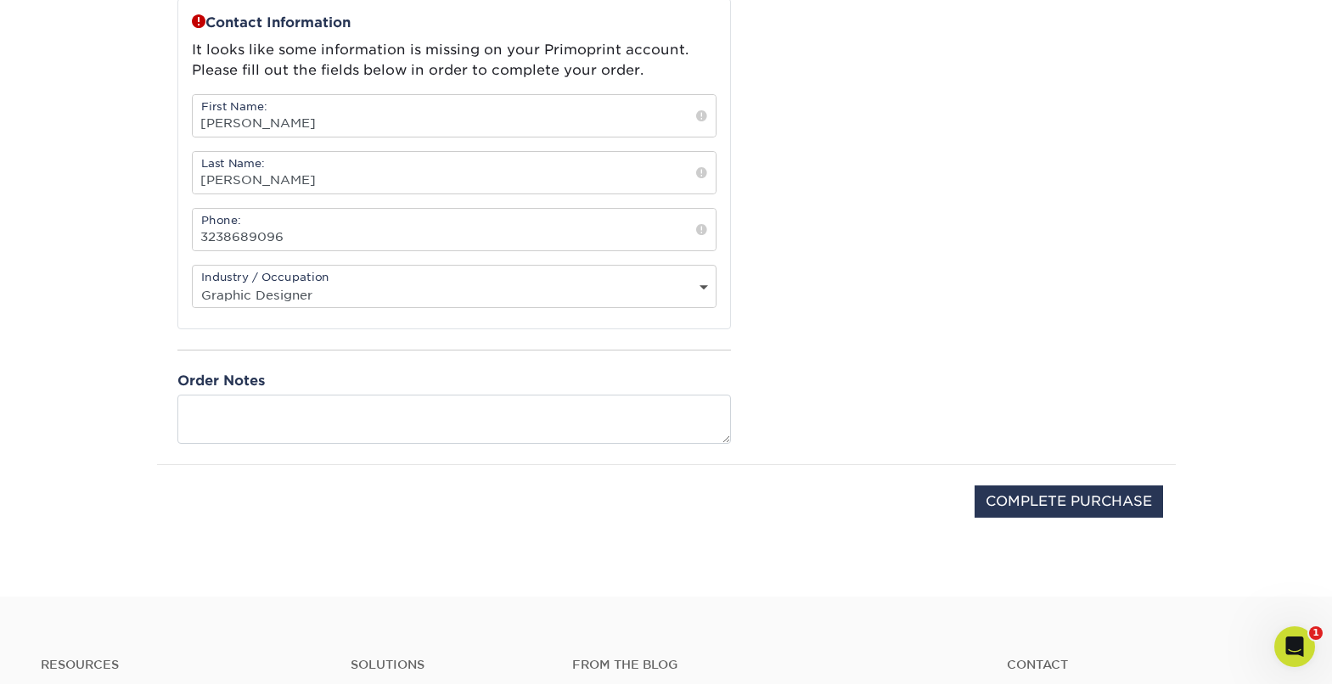
scroll to position [618, 0]
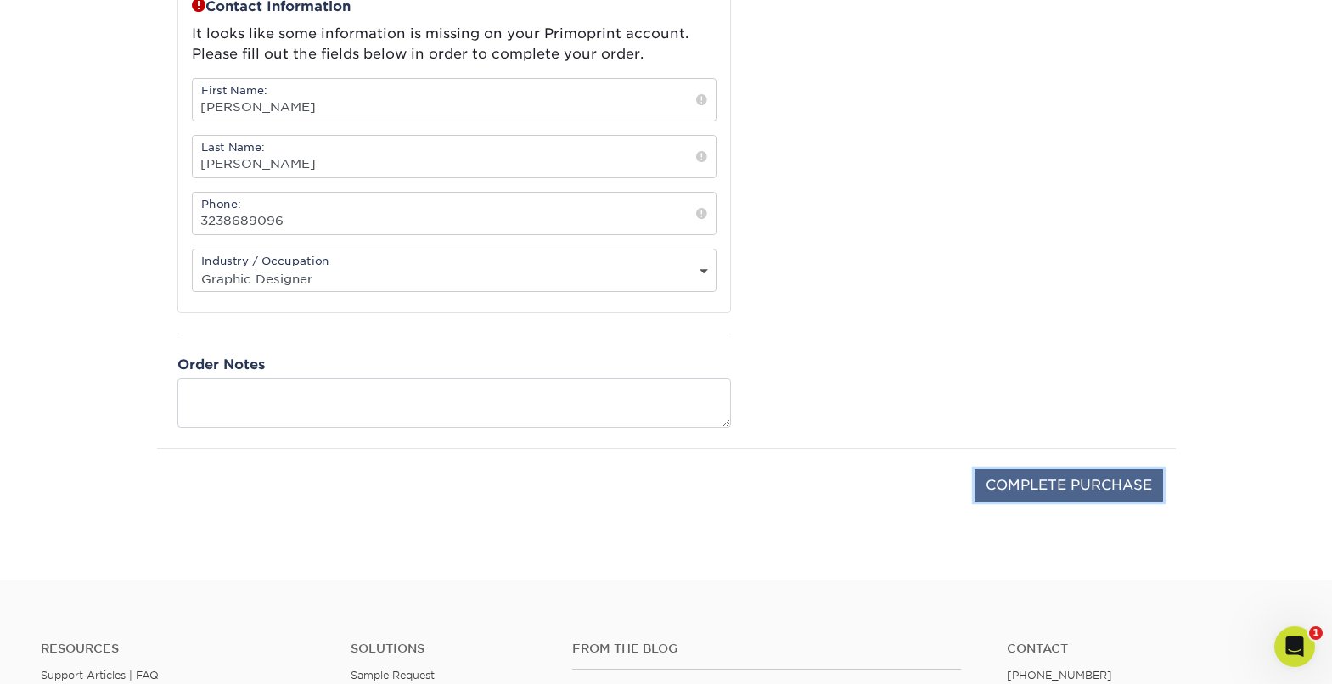
click at [1089, 486] on input "COMPLETE PURCHASE" at bounding box center [1069, 486] width 189 height 32
type input "PROCESSING, PLEASE WAIT..."
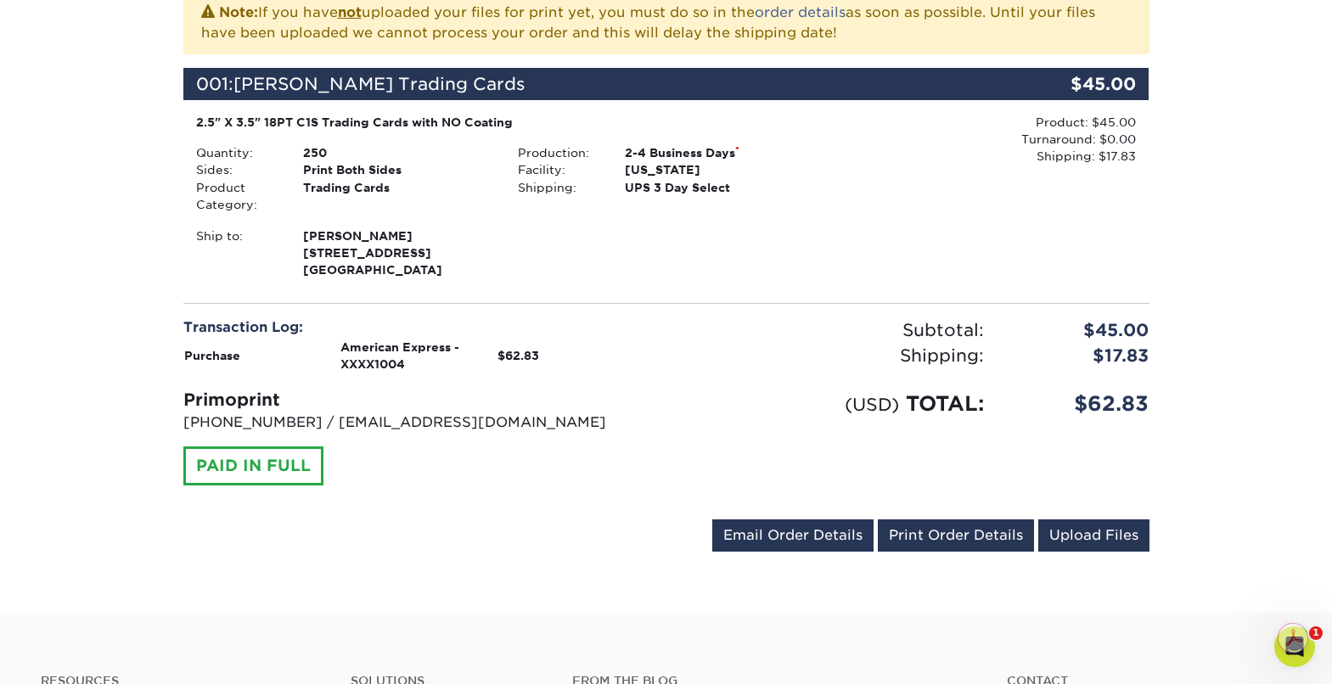
scroll to position [440, 0]
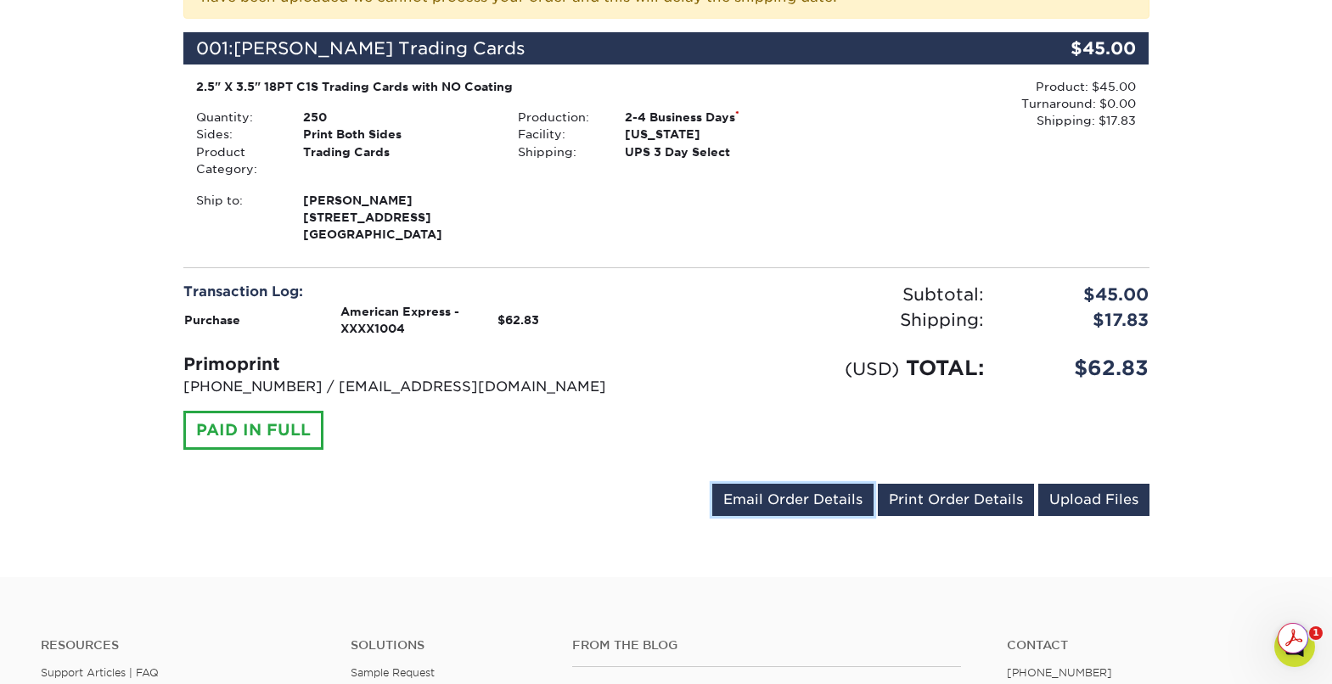
click at [813, 499] on link "Email Order Details" at bounding box center [792, 500] width 161 height 32
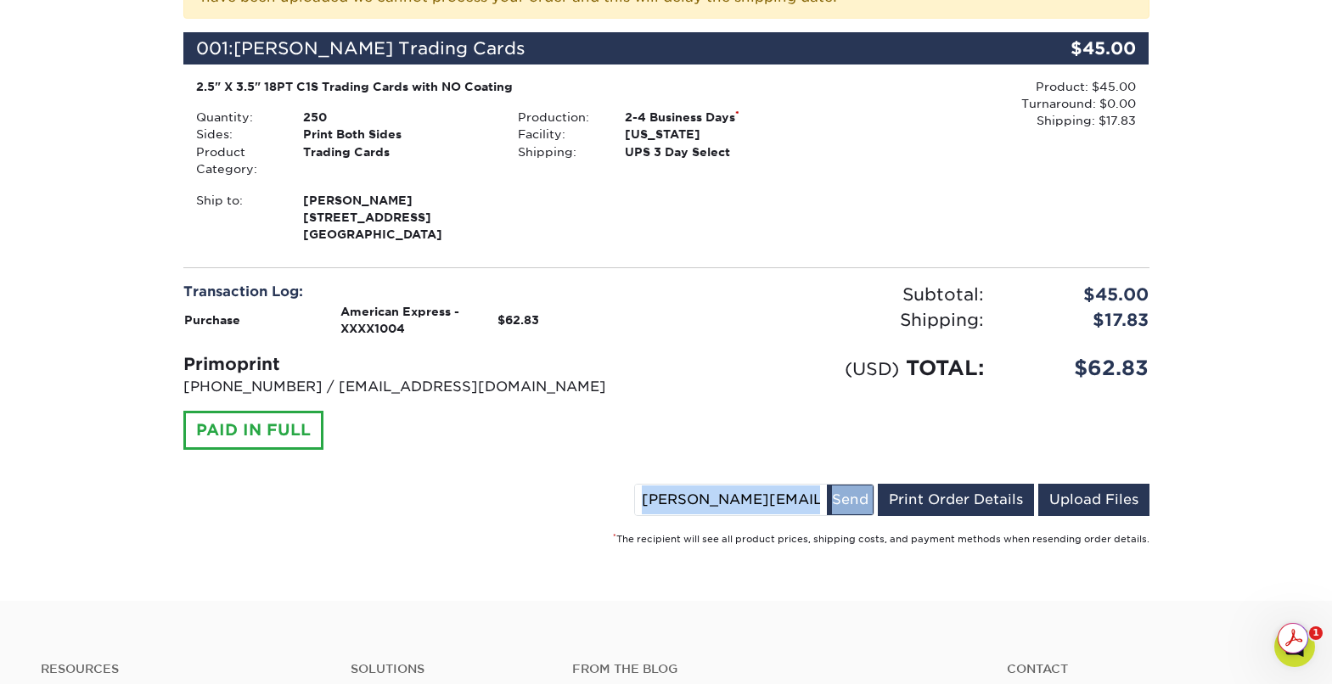
drag, startPoint x: 1328, startPoint y: 375, endPoint x: 1312, endPoint y: 468, distance: 94.0
click at [1312, 473] on div "Your order has been placed! Order #: 25108-115267-44209 [DATE] 11:52am Go to My…" at bounding box center [666, 158] width 1332 height 888
click at [1011, 499] on link "Print Order Details" at bounding box center [956, 500] width 156 height 32
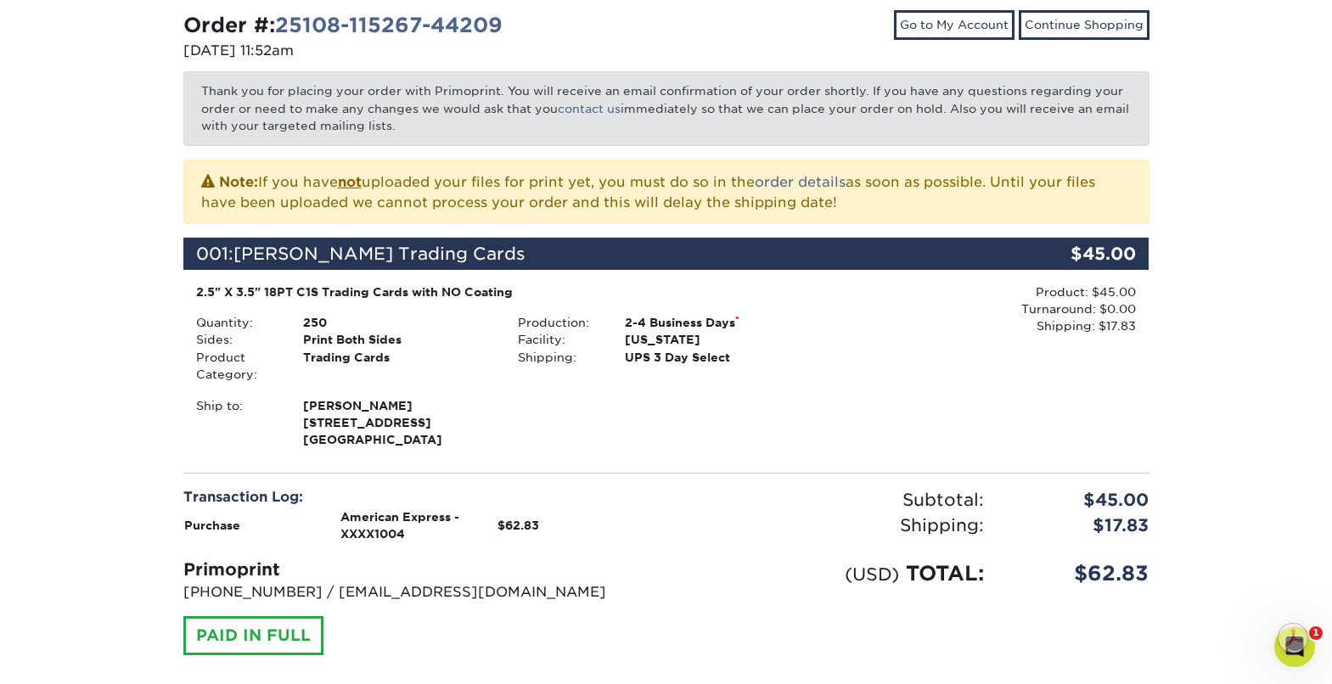
scroll to position [0, 0]
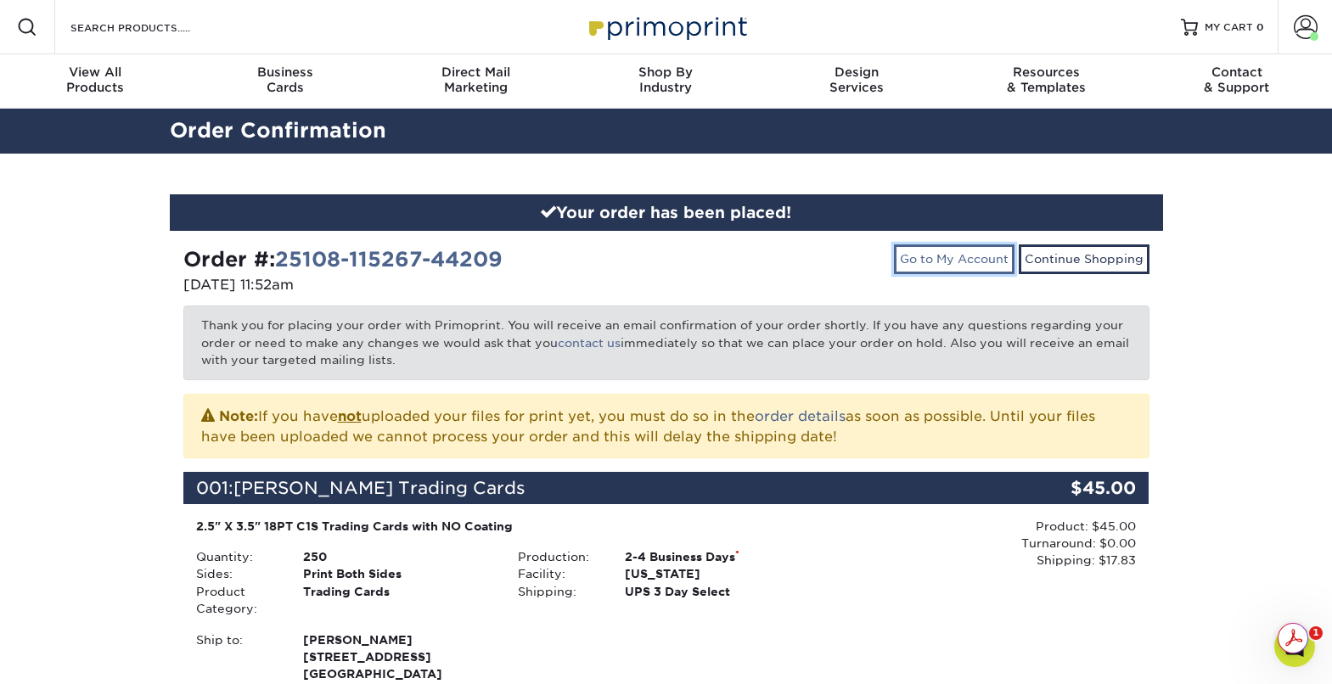
drag, startPoint x: 944, startPoint y: 262, endPoint x: 996, endPoint y: 261, distance: 51.8
click at [945, 262] on link "Go to My Account" at bounding box center [954, 259] width 121 height 29
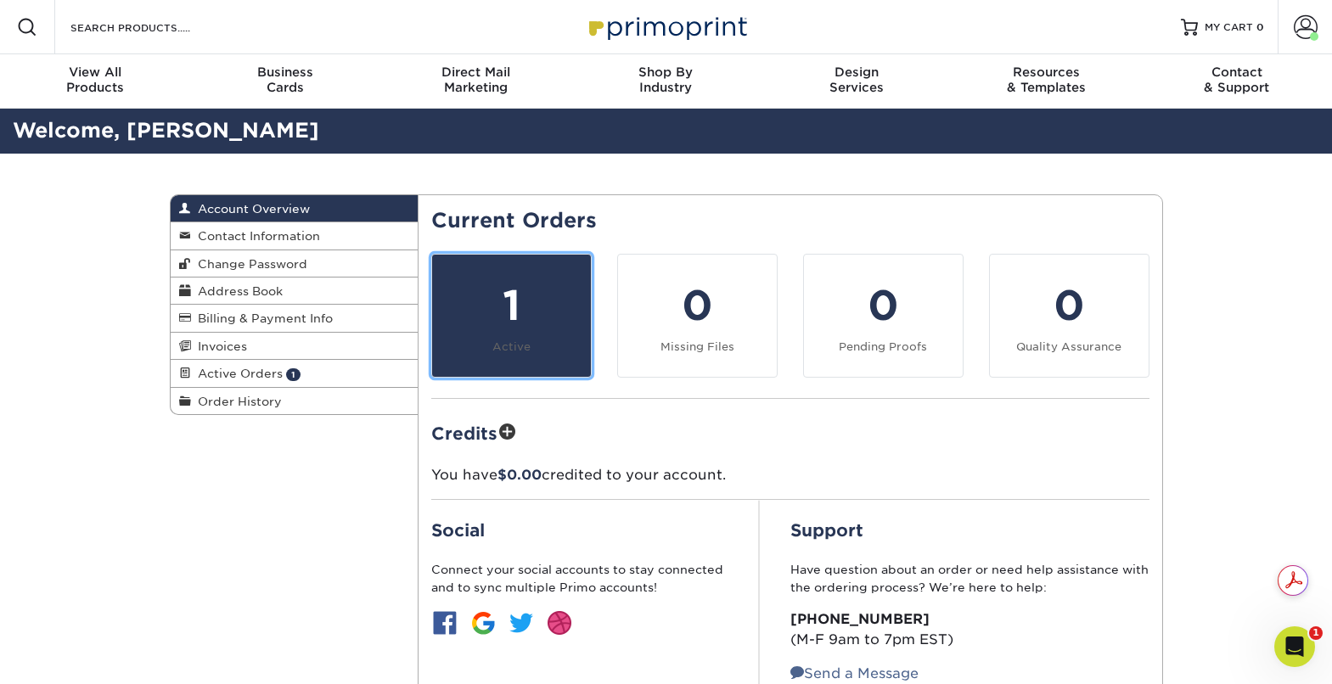
click at [525, 307] on div "1" at bounding box center [511, 305] width 138 height 61
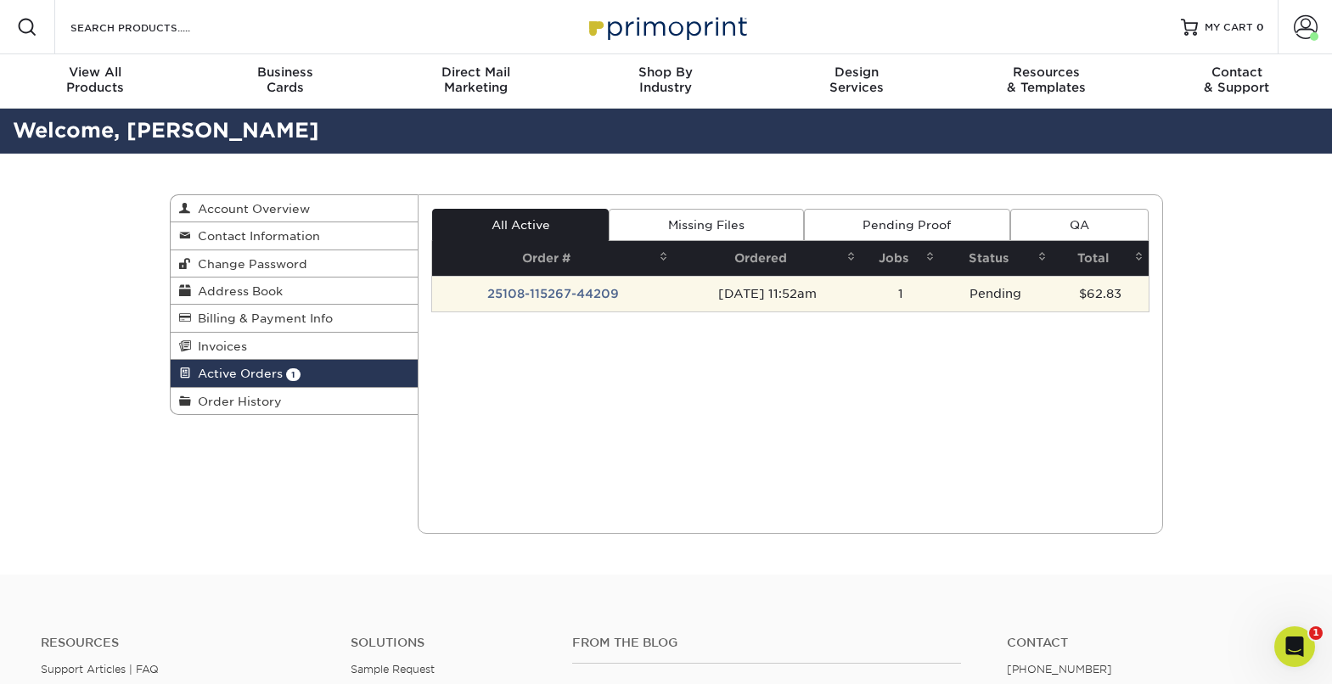
click at [561, 296] on td "25108-115267-44209" at bounding box center [552, 294] width 241 height 36
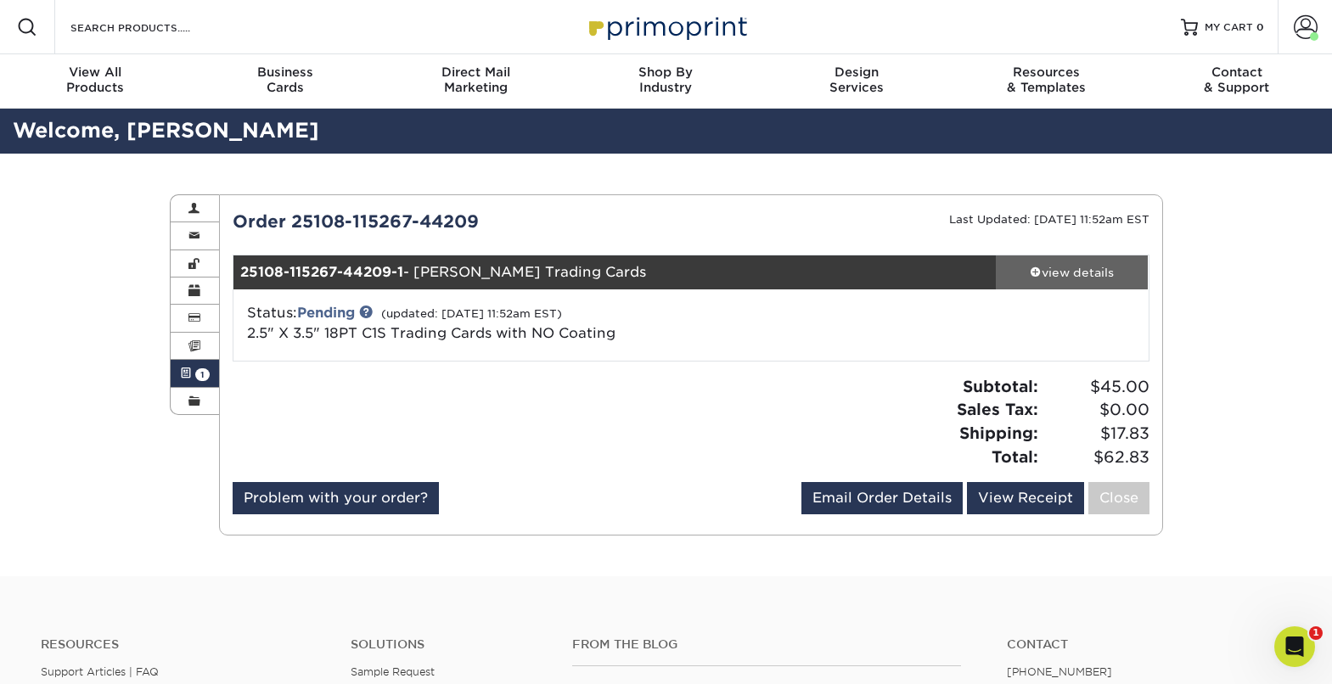
click at [1096, 275] on div "view details" at bounding box center [1072, 272] width 153 height 17
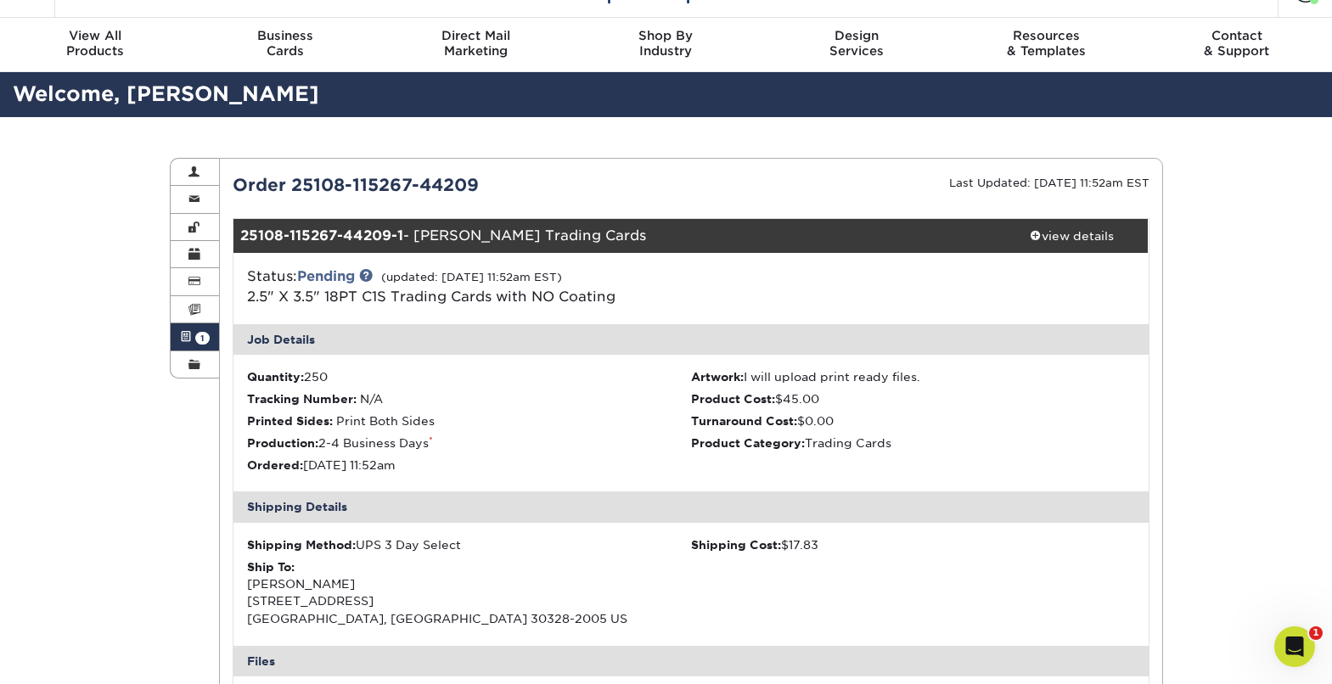
scroll to position [25, 0]
